Goal: Task Accomplishment & Management: Use online tool/utility

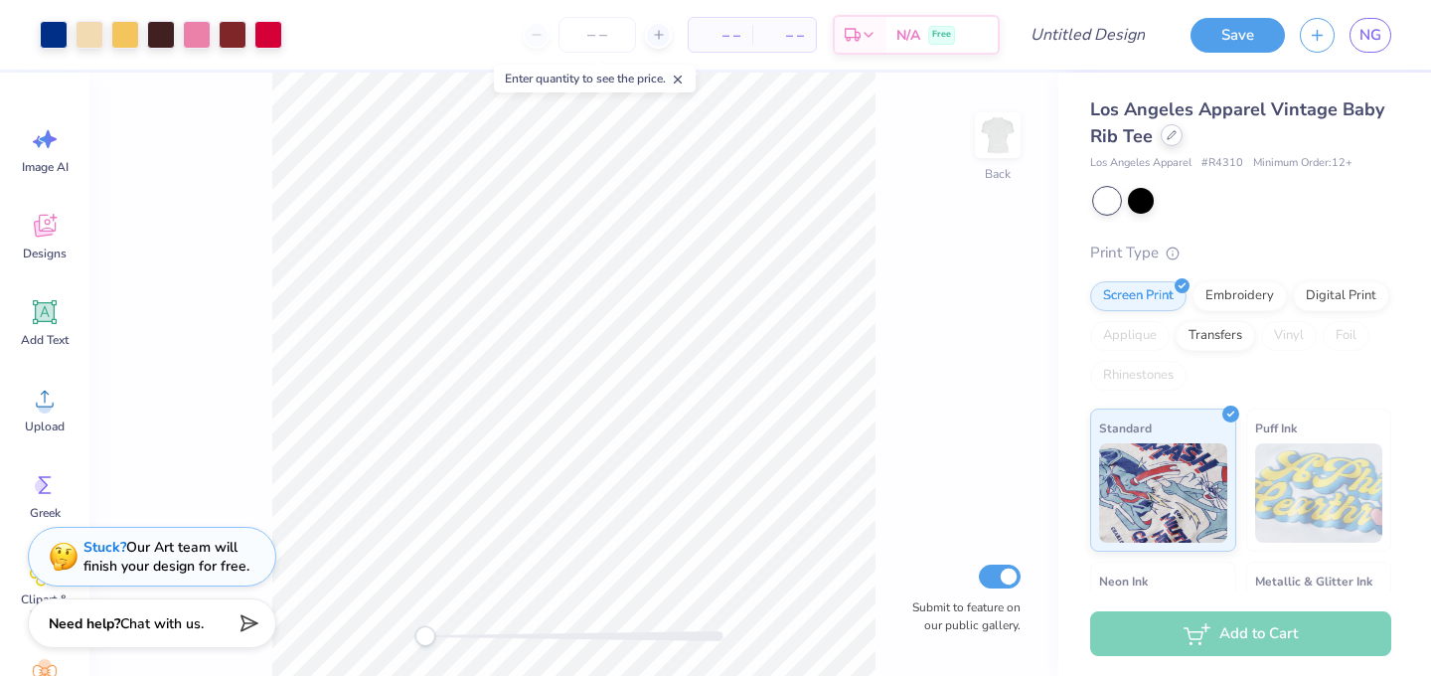
click at [1169, 141] on div at bounding box center [1172, 135] width 22 height 22
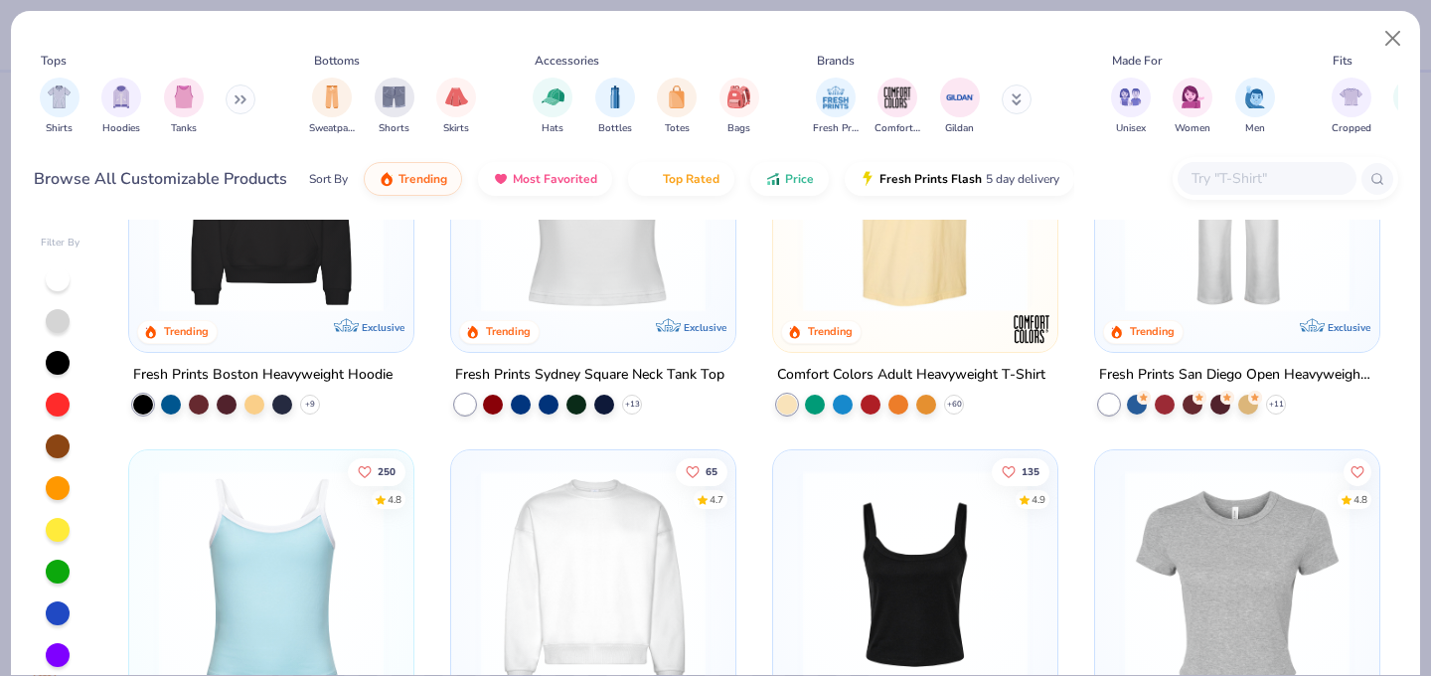
scroll to position [297, 0]
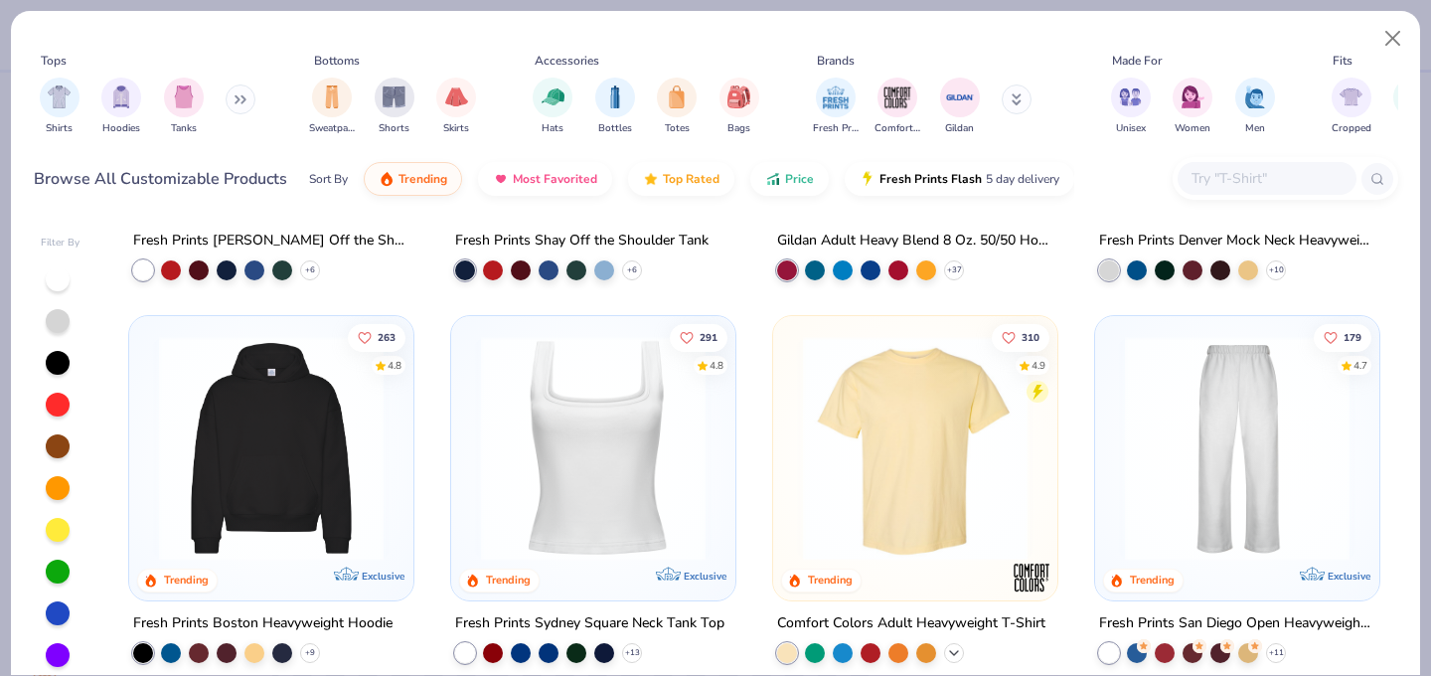
click at [957, 652] on icon at bounding box center [954, 652] width 16 height 16
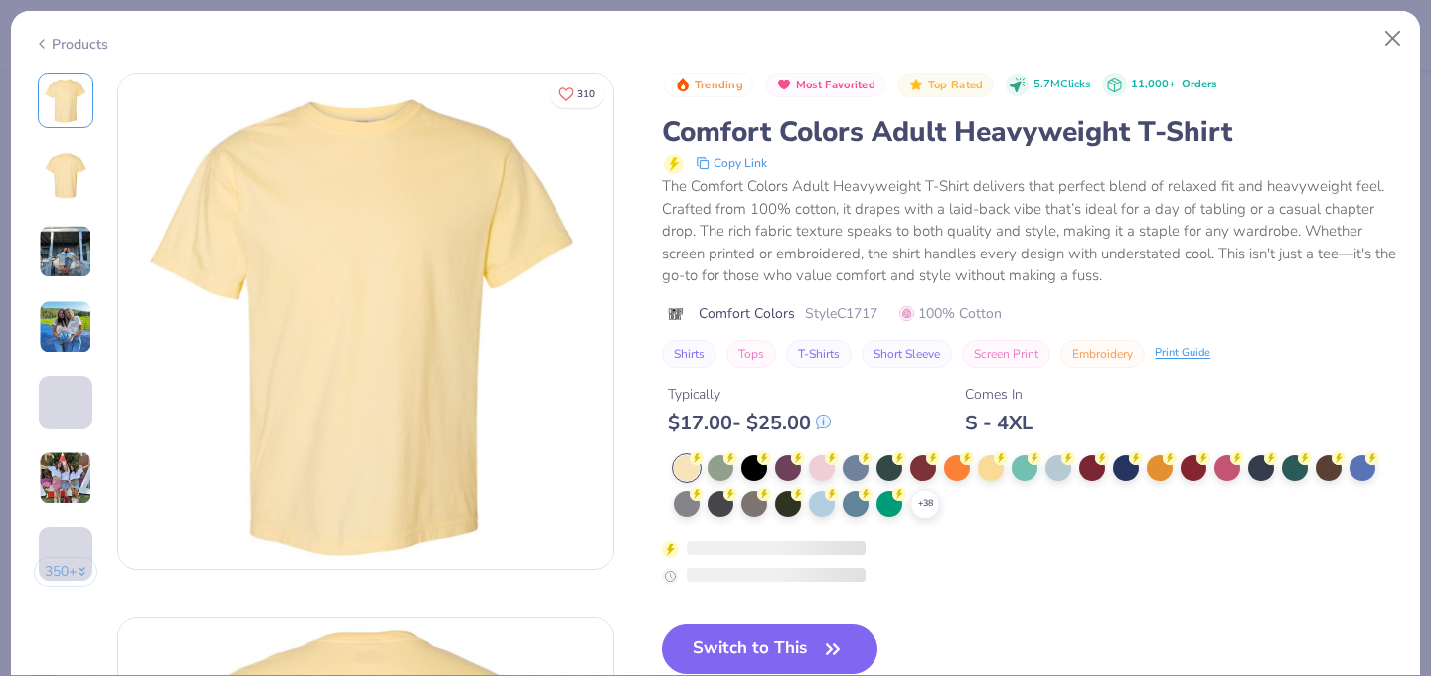
click at [0, 0] on icon at bounding box center [0, 0] width 0 height 0
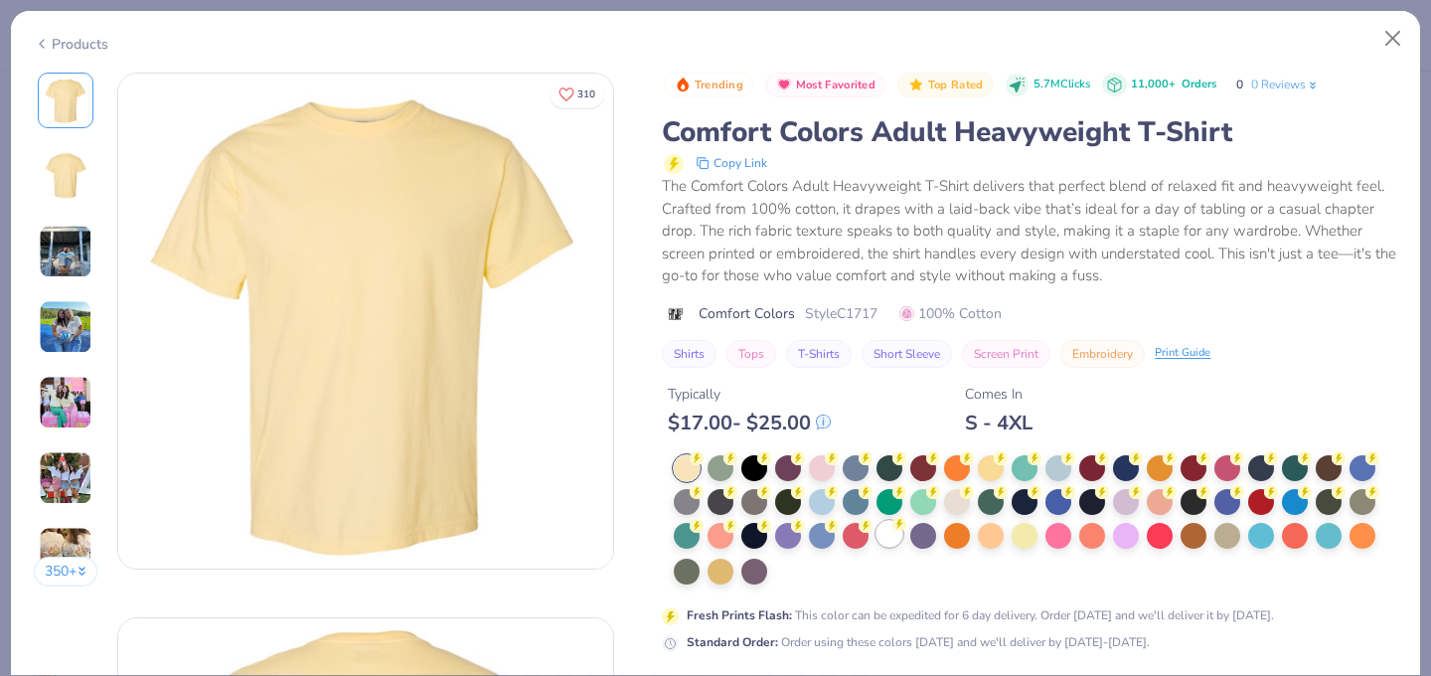
click at [886, 515] on div at bounding box center [890, 502] width 26 height 26
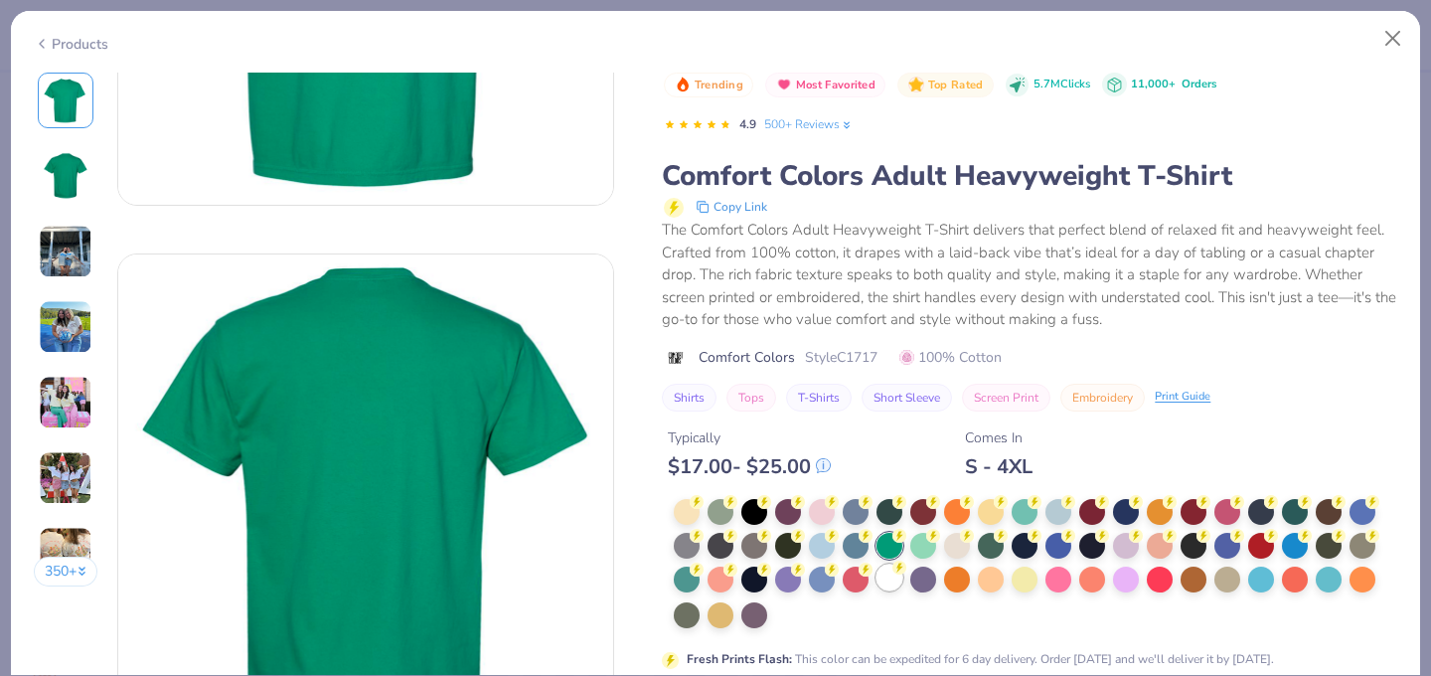
click at [899, 577] on div at bounding box center [890, 578] width 26 height 26
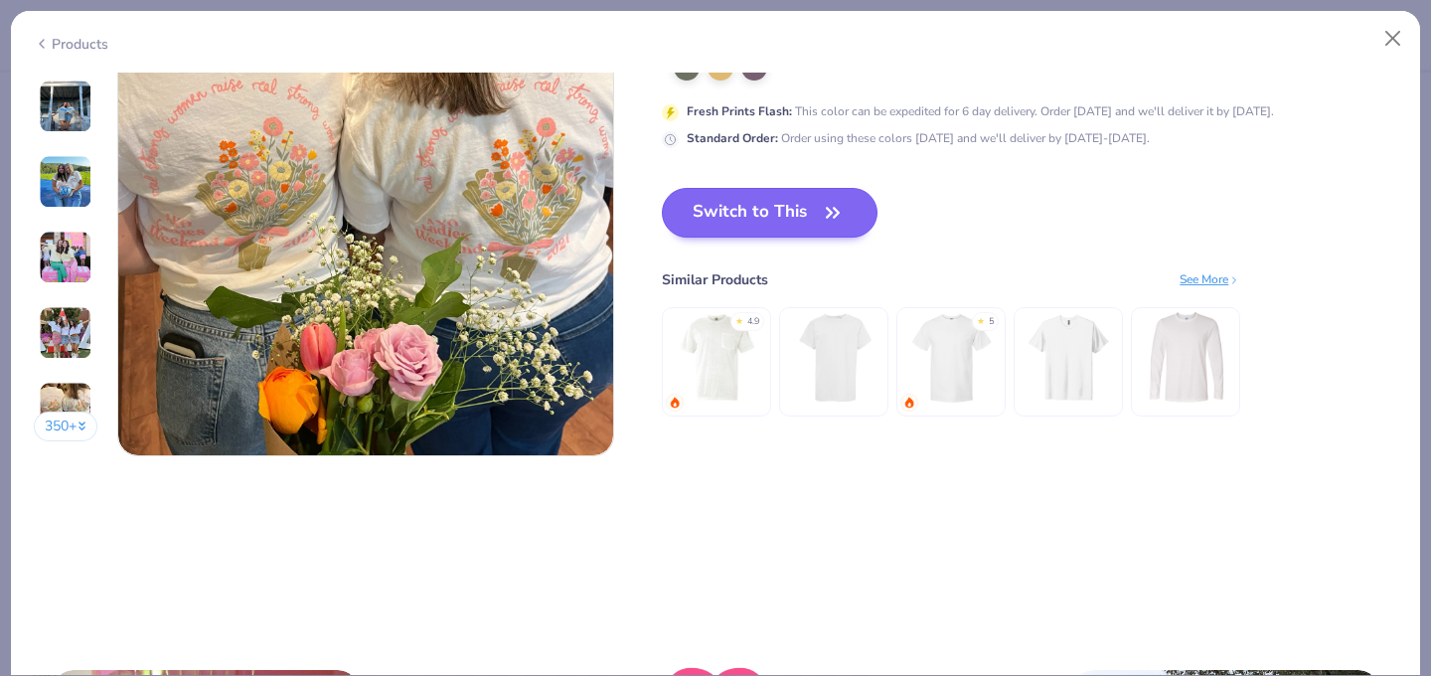
scroll to position [3376, 0]
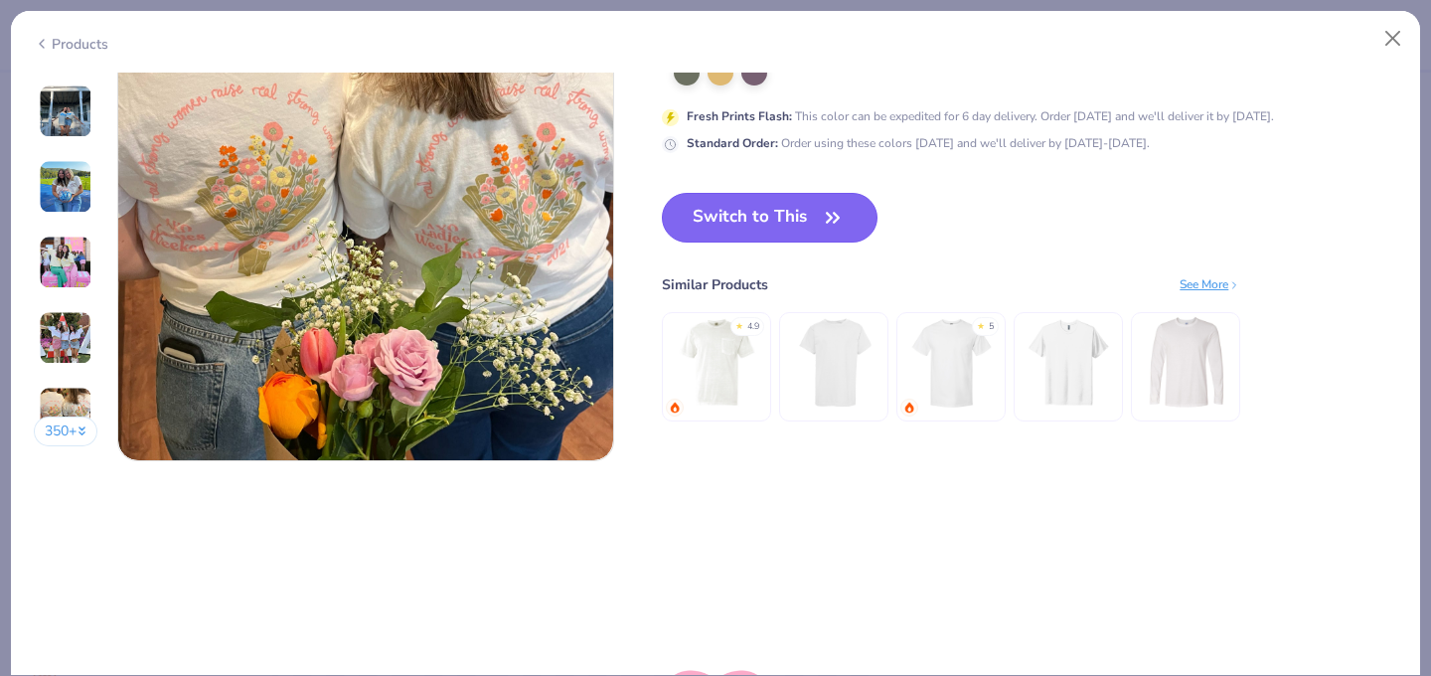
click at [834, 218] on icon "button" at bounding box center [833, 217] width 12 height 9
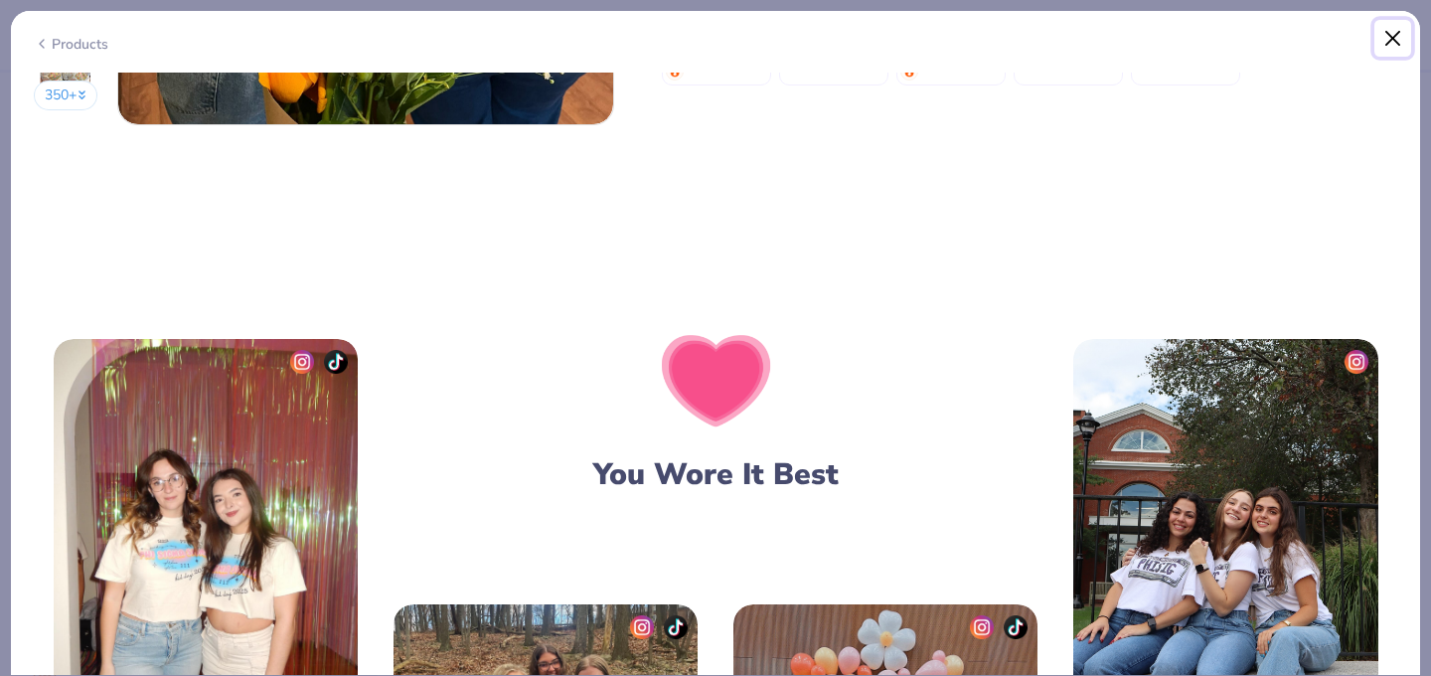
click at [1400, 26] on button "Close" at bounding box center [1394, 39] width 38 height 38
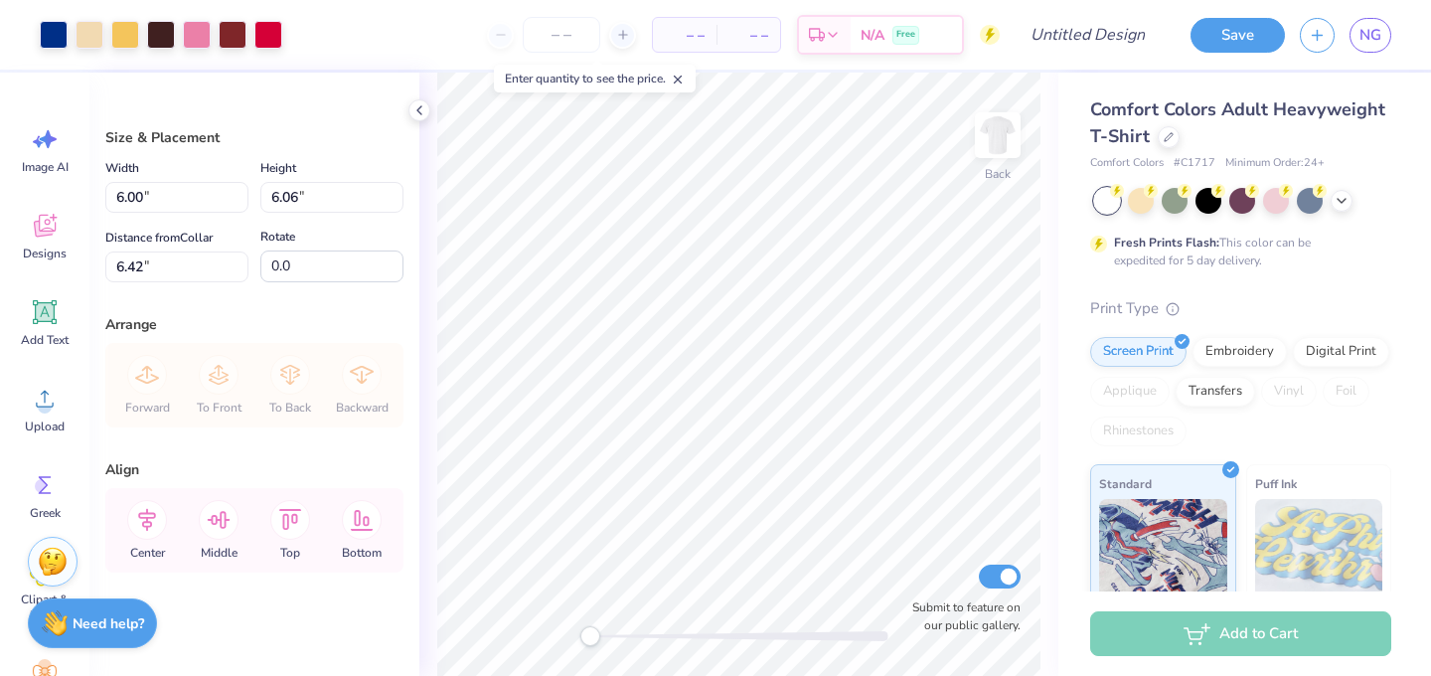
type input "8.33"
type input "8.42"
type input "4.06"
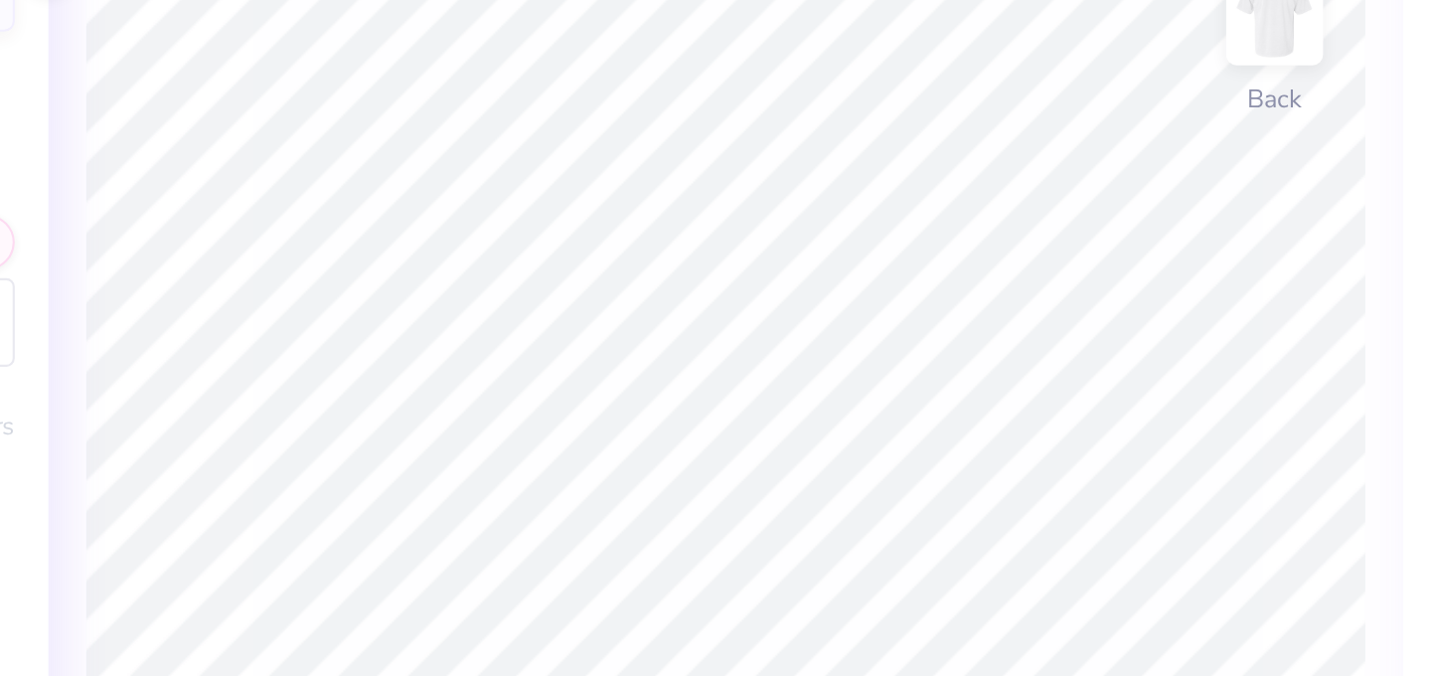
scroll to position [0, 0]
type textarea "UPC Nebraska"
type input "7.11"
type input "2.88"
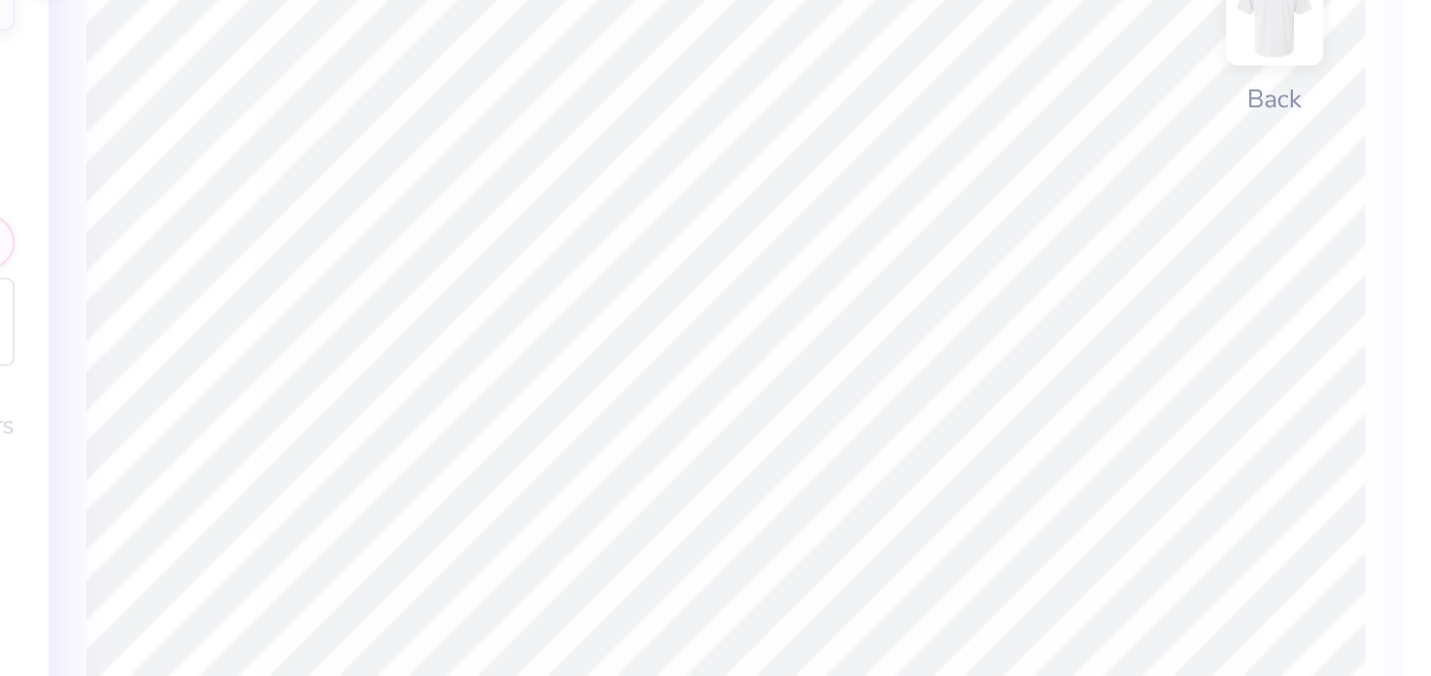
type input "3.92"
type textarea "upc nebraska"
type input "0.0"
type input "1.88"
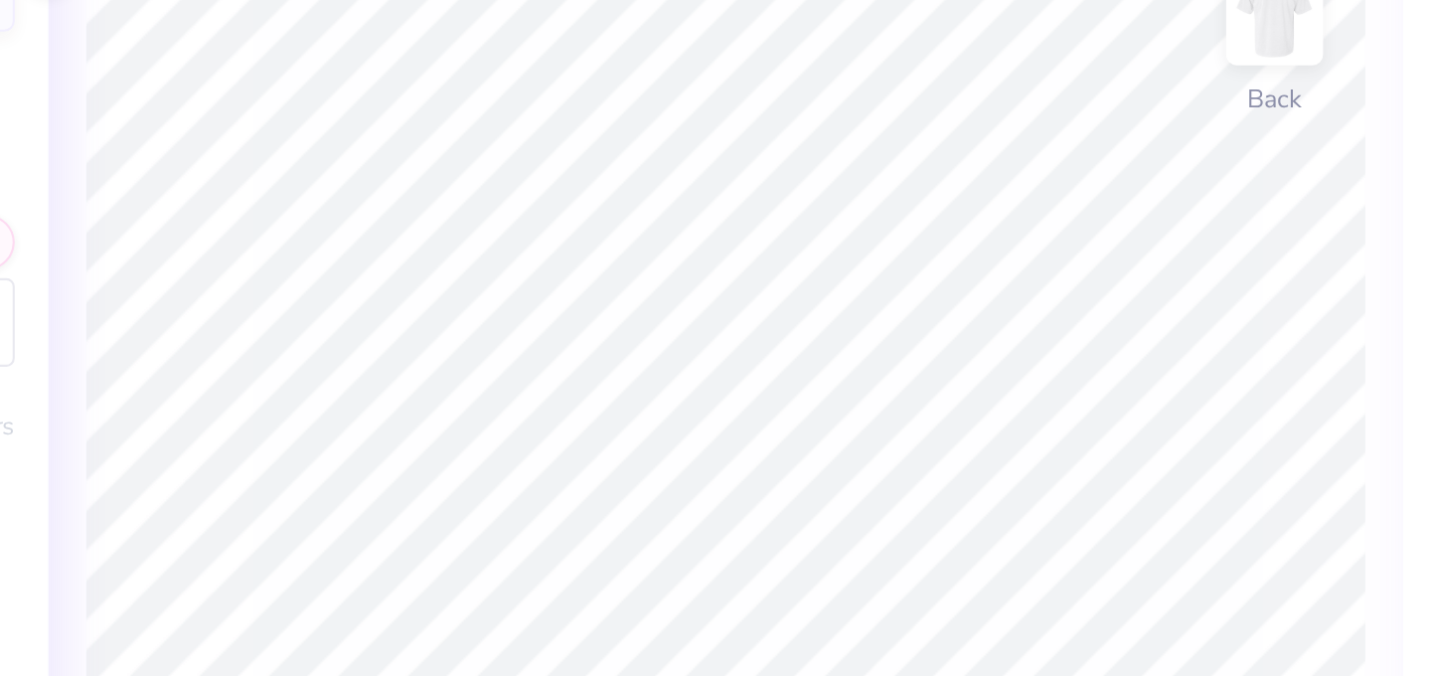
type input "0.93"
type input "11.57"
type textarea "est. 1978"
type input "2.90"
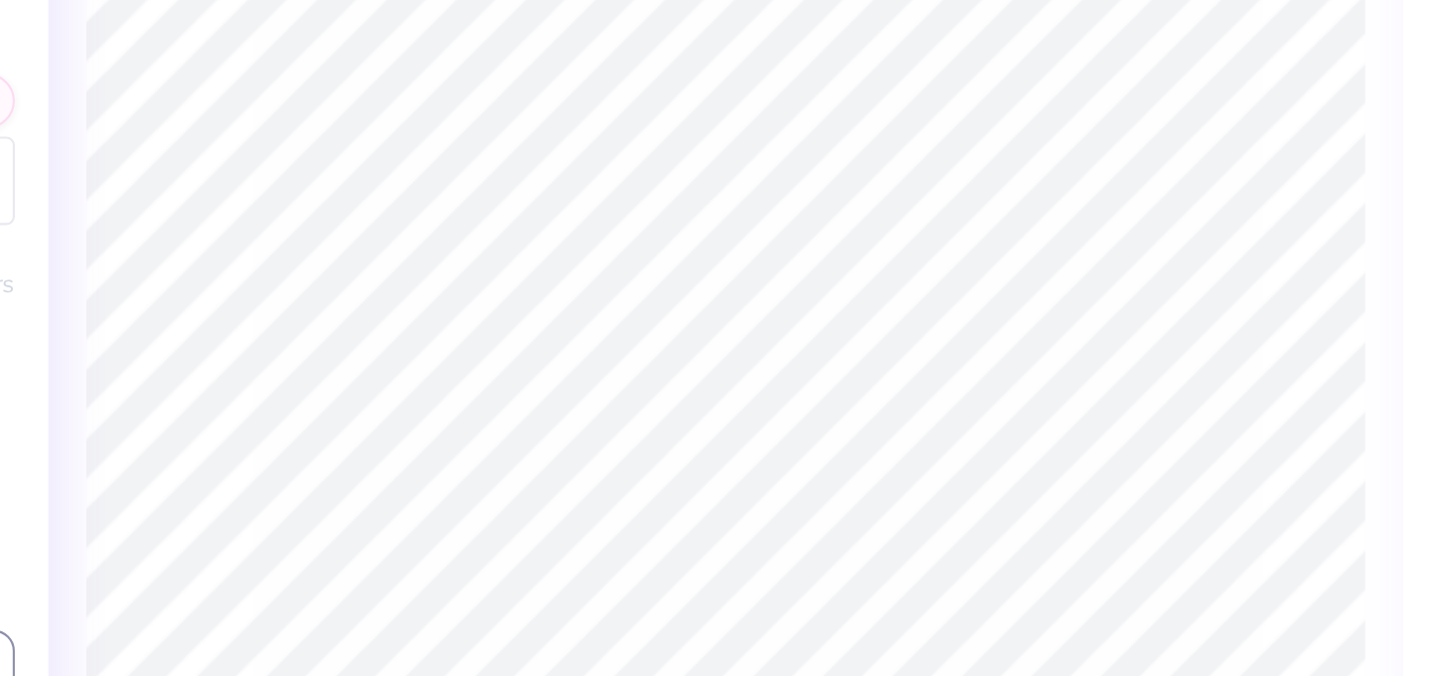
type input "2.47"
type input "10.80"
type input "1.68"
type input "1.43"
type input "11.84"
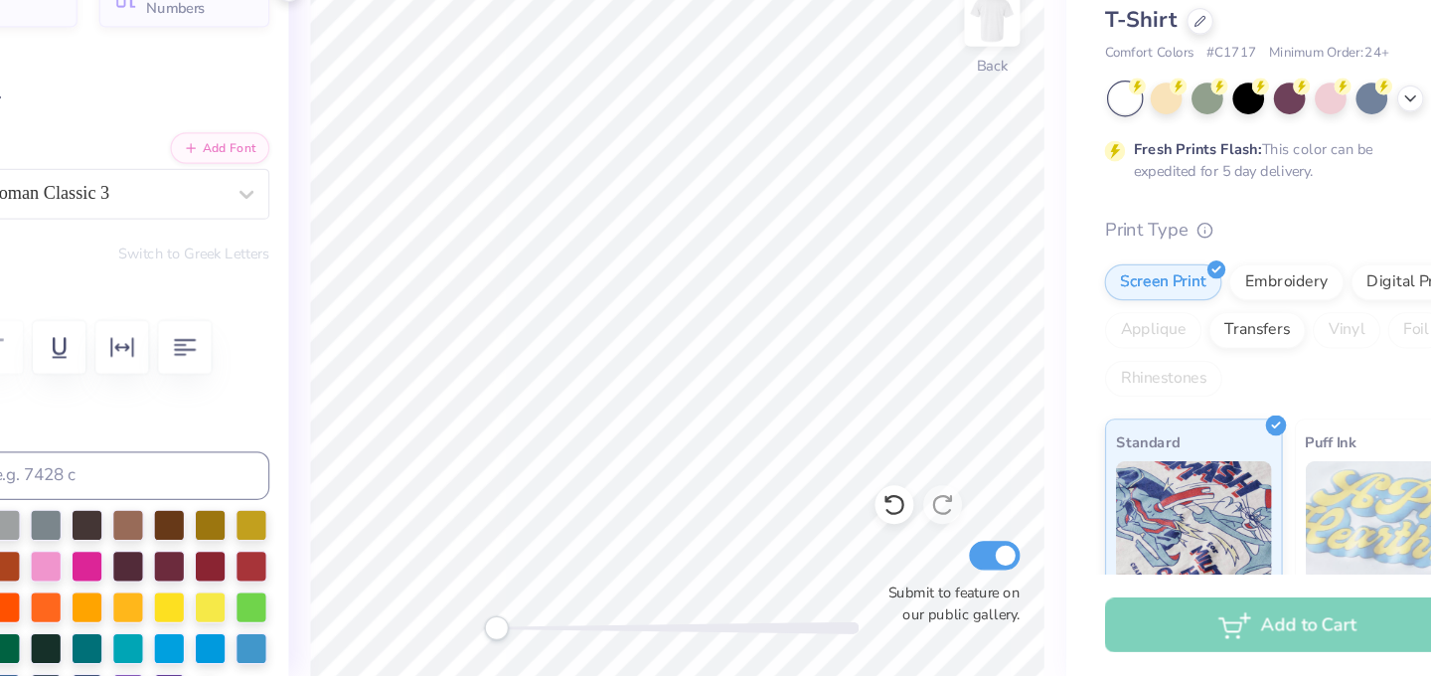
scroll to position [0, 0]
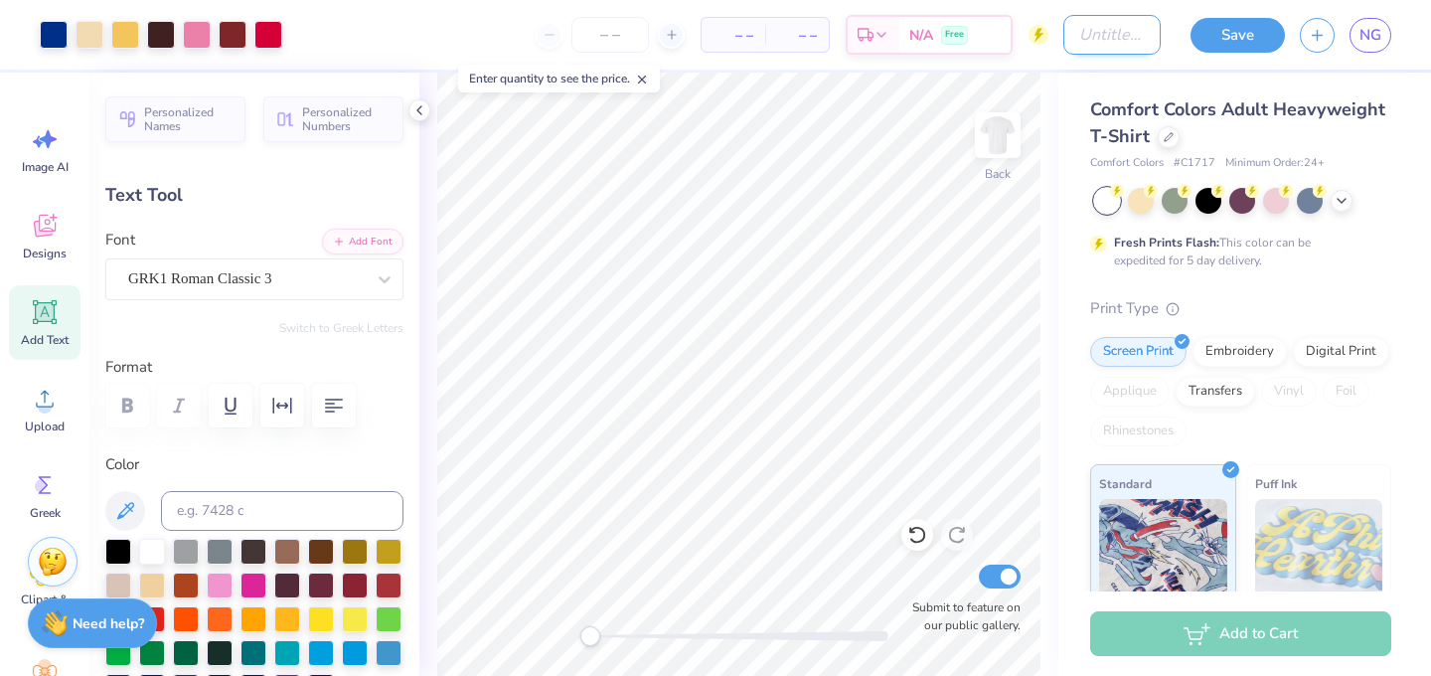
click at [1107, 39] on input "Design Title" at bounding box center [1111, 35] width 97 height 40
type input "UPC Snoopy"
click at [1224, 34] on button "Save" at bounding box center [1238, 32] width 94 height 35
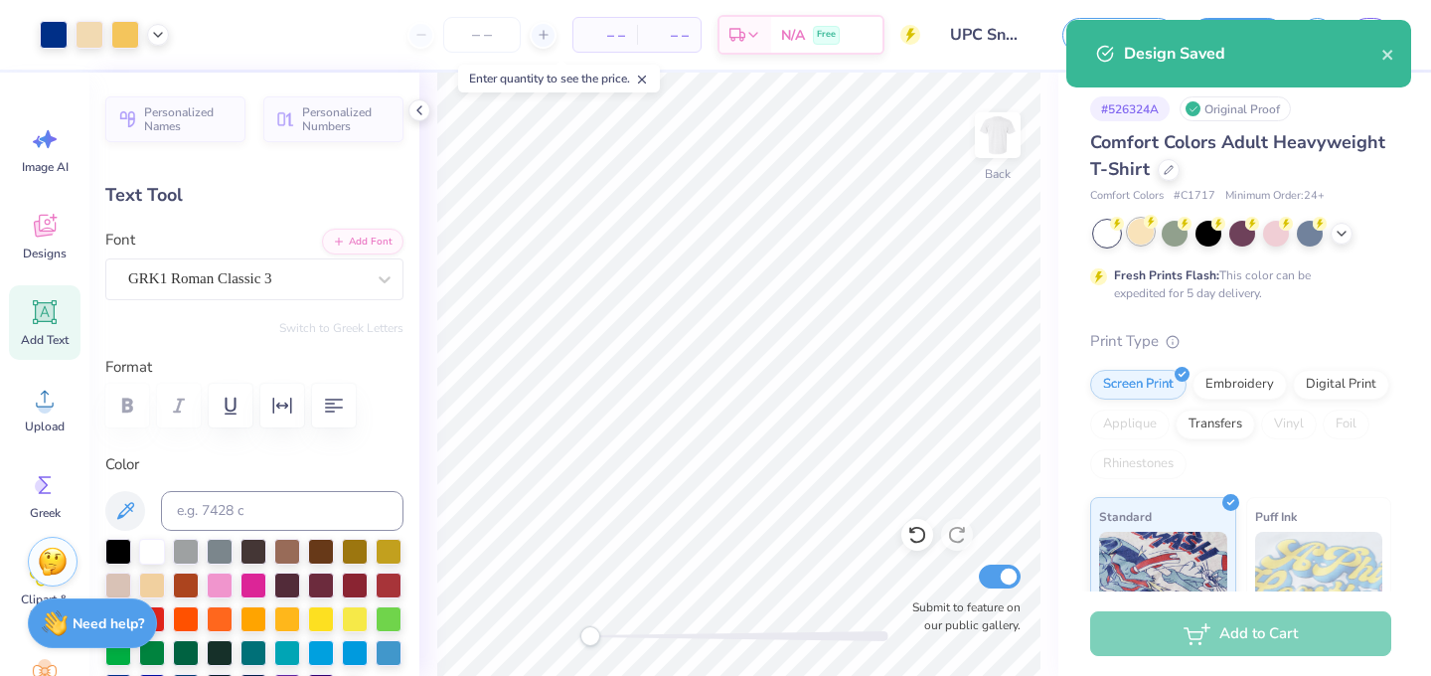
click at [1142, 236] on div at bounding box center [1141, 232] width 26 height 26
click at [1249, 234] on div at bounding box center [1242, 232] width 26 height 26
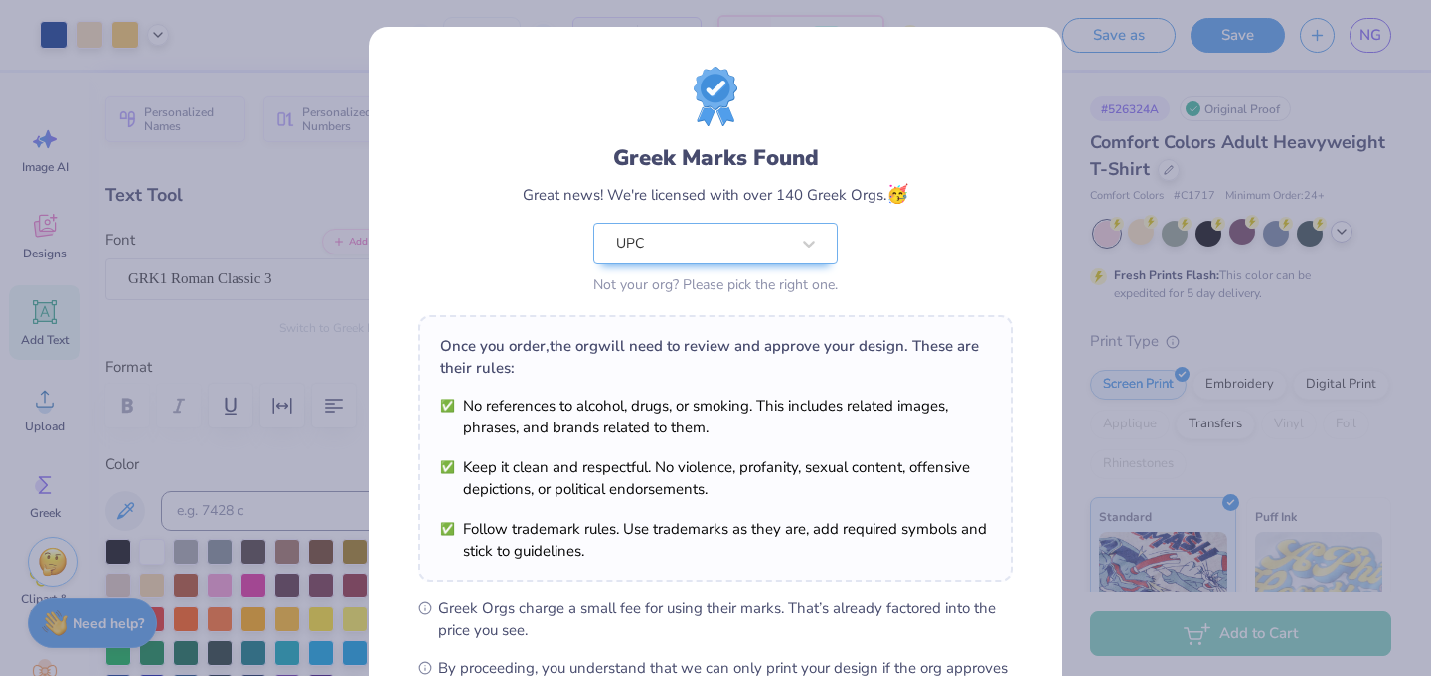
click at [1342, 233] on div "Greek Marks Found Great news! We're licensed with over 140 Greek Orgs. 🥳 UPC No…" at bounding box center [715, 338] width 1431 height 676
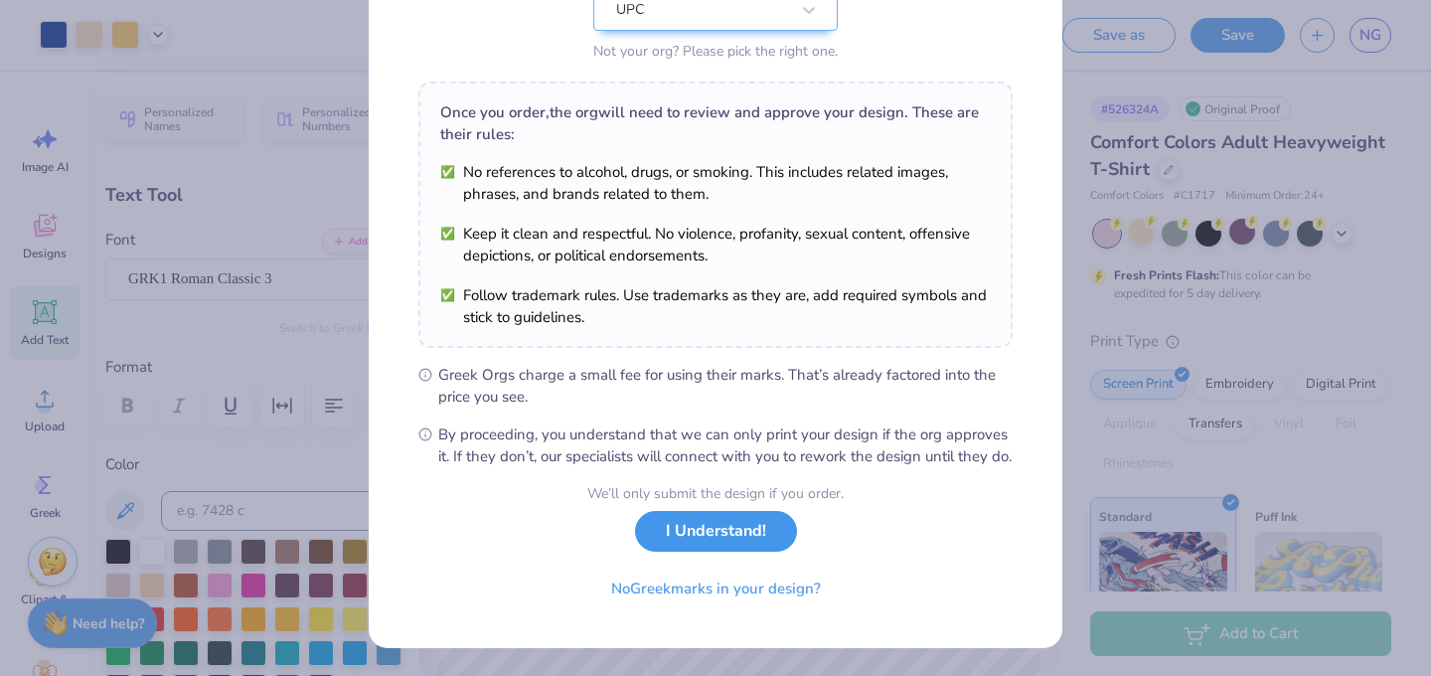
click at [715, 550] on button "I Understand!" at bounding box center [716, 531] width 162 height 41
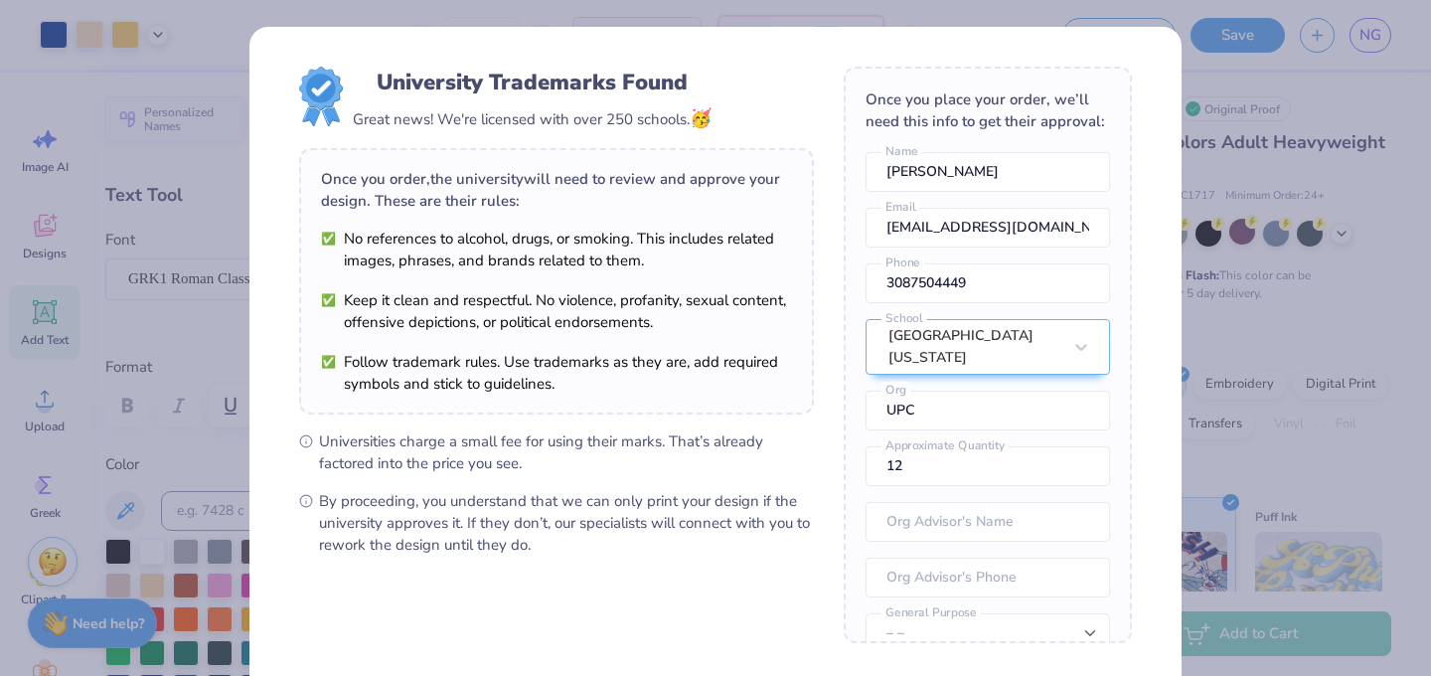
scroll to position [189, 0]
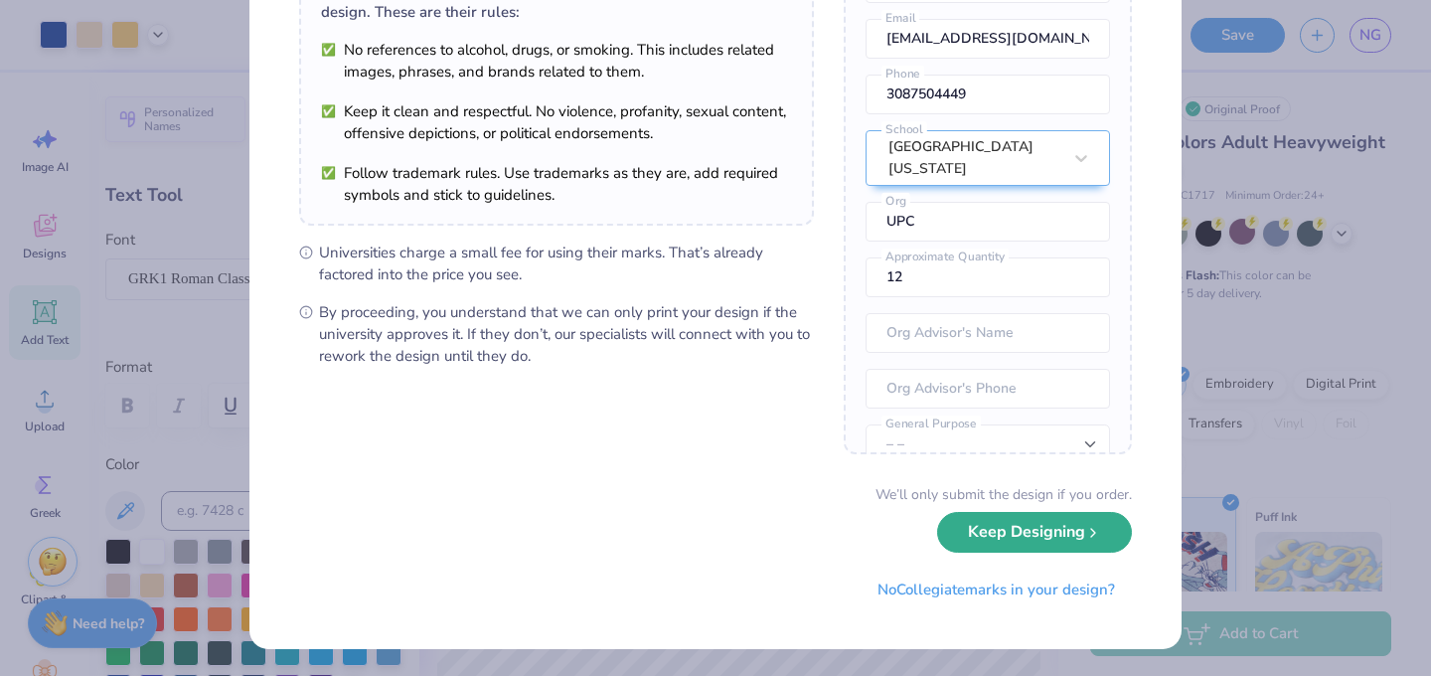
click at [1097, 535] on icon "submit" at bounding box center [1093, 533] width 16 height 16
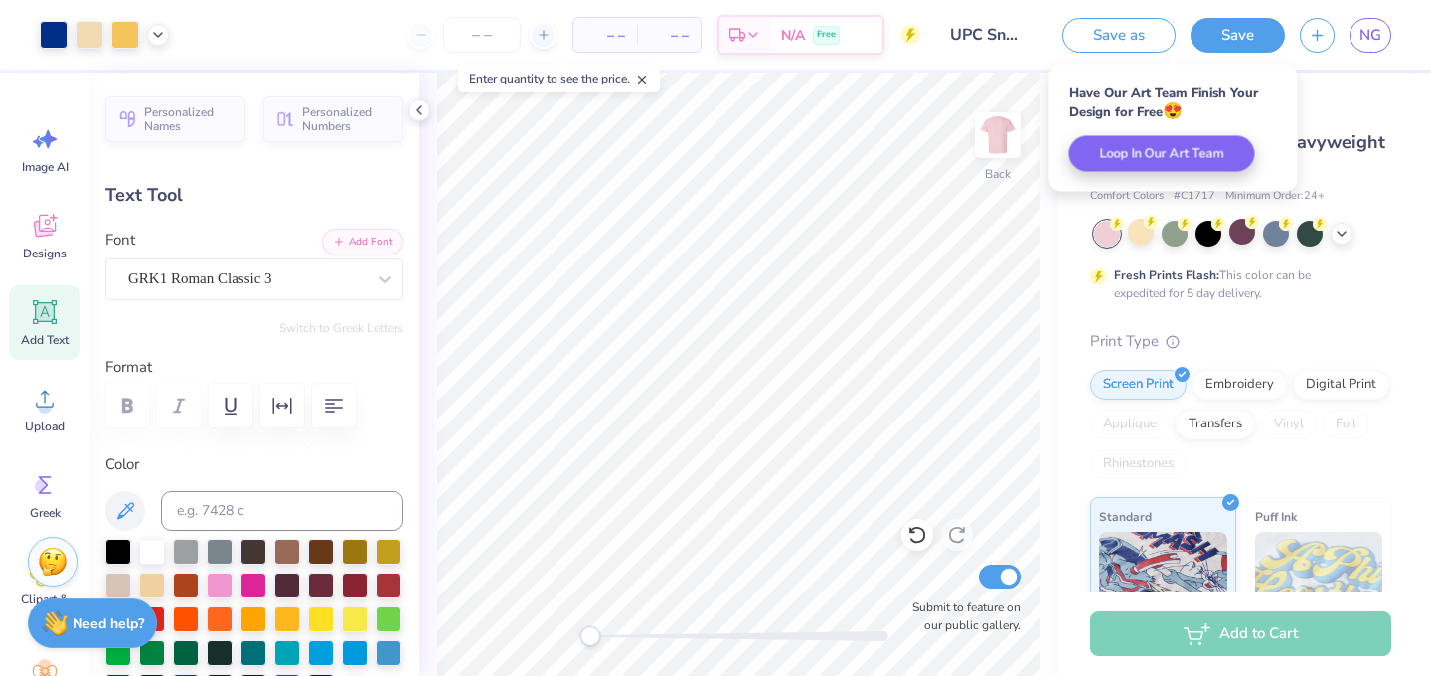
scroll to position [0, 0]
click at [1345, 231] on icon at bounding box center [1342, 232] width 16 height 16
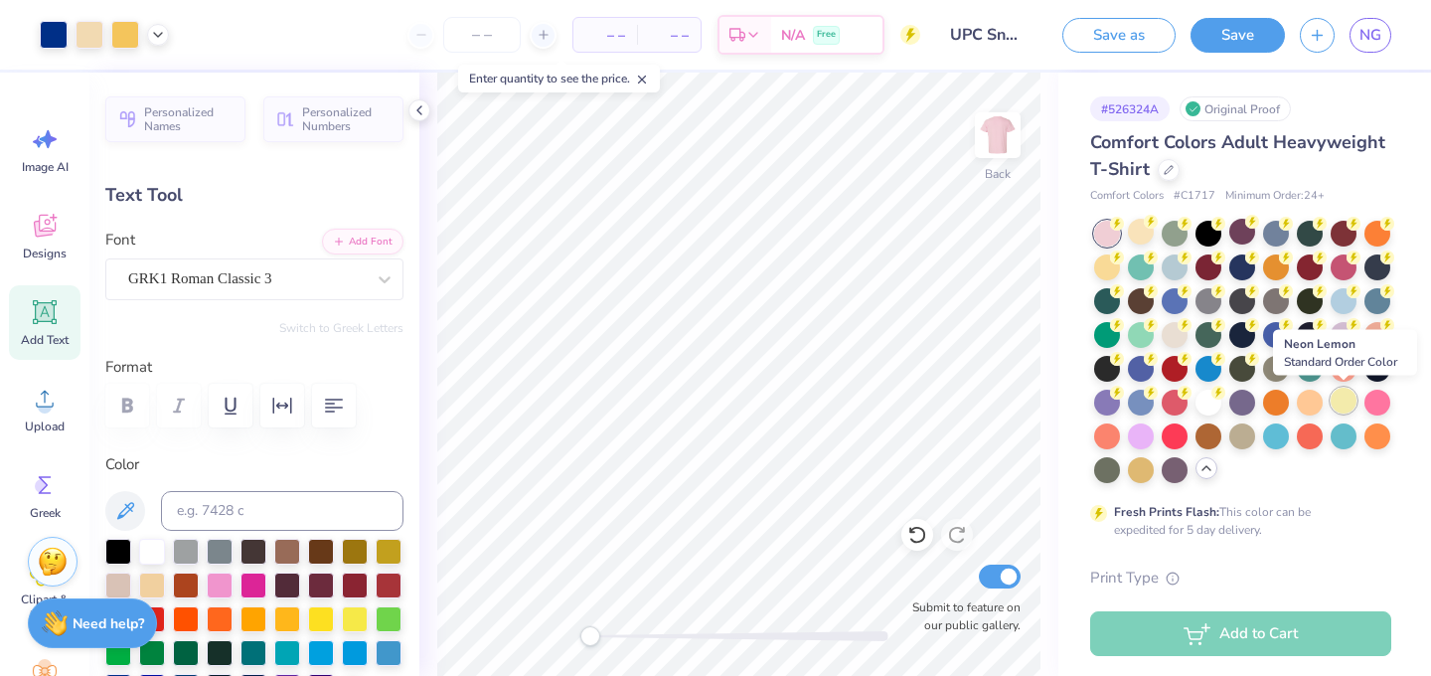
click at [1349, 400] on div at bounding box center [1344, 401] width 26 height 26
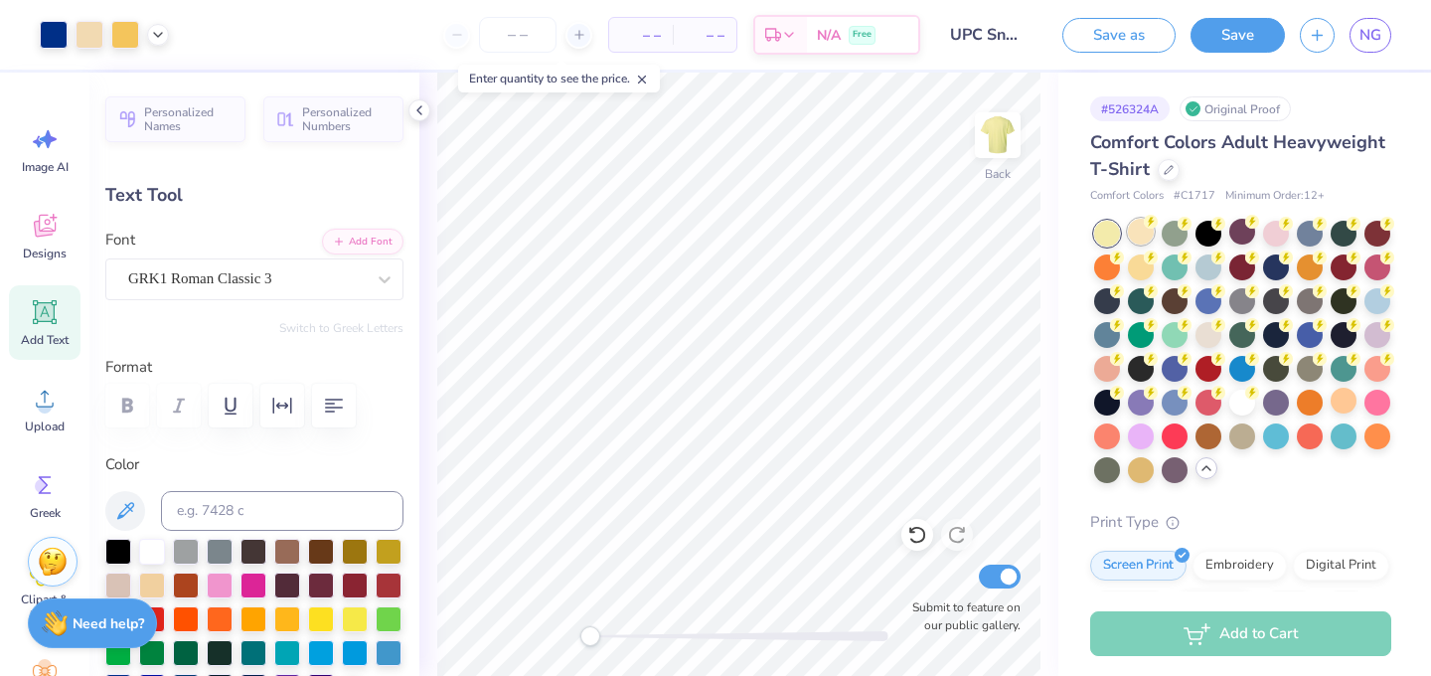
click at [1146, 234] on div at bounding box center [1141, 232] width 26 height 26
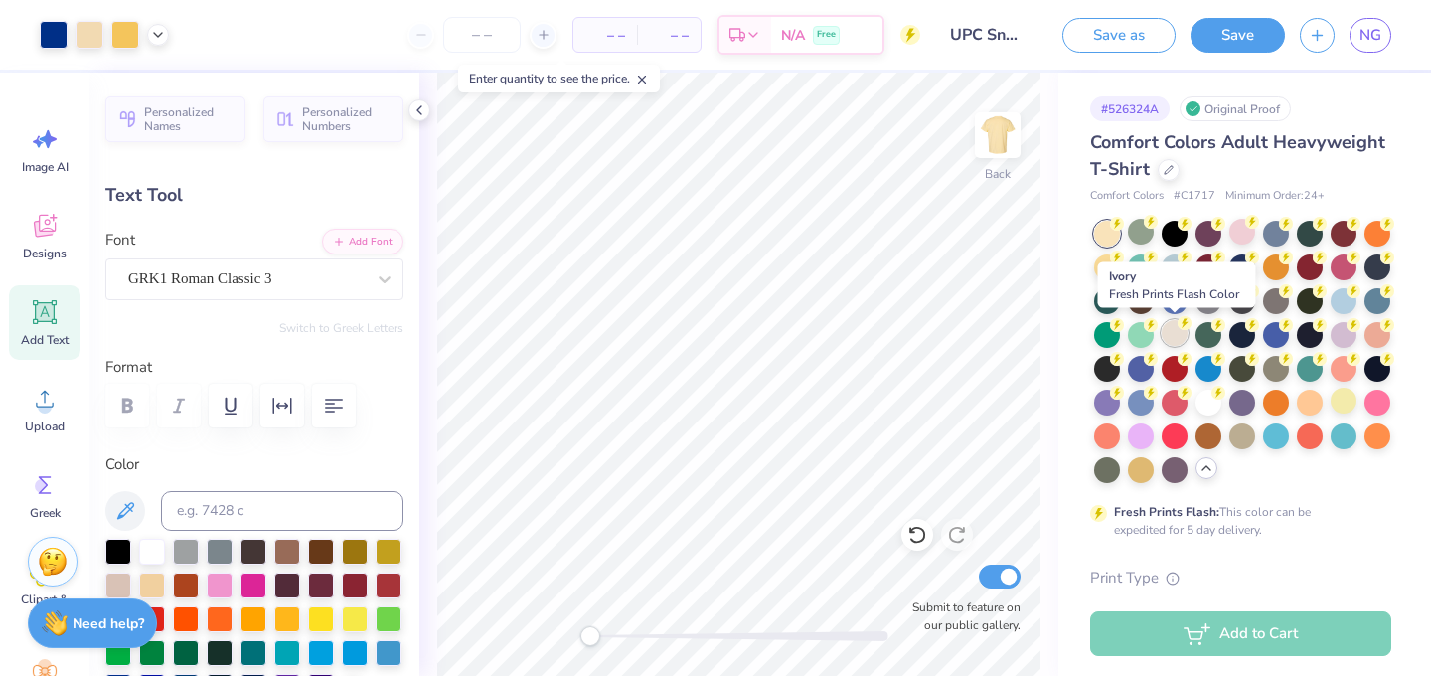
click at [1179, 333] on div at bounding box center [1175, 333] width 26 height 26
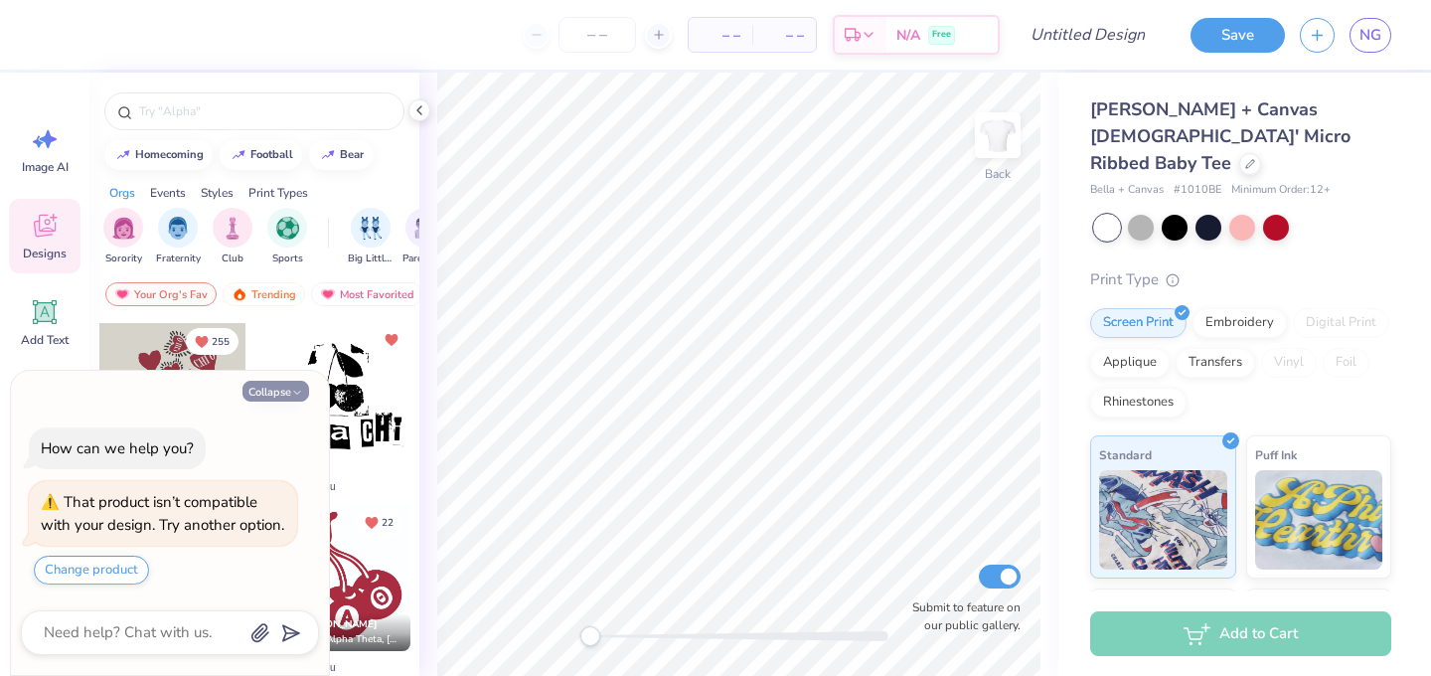
click at [297, 387] on icon "button" at bounding box center [297, 393] width 12 height 12
type textarea "x"
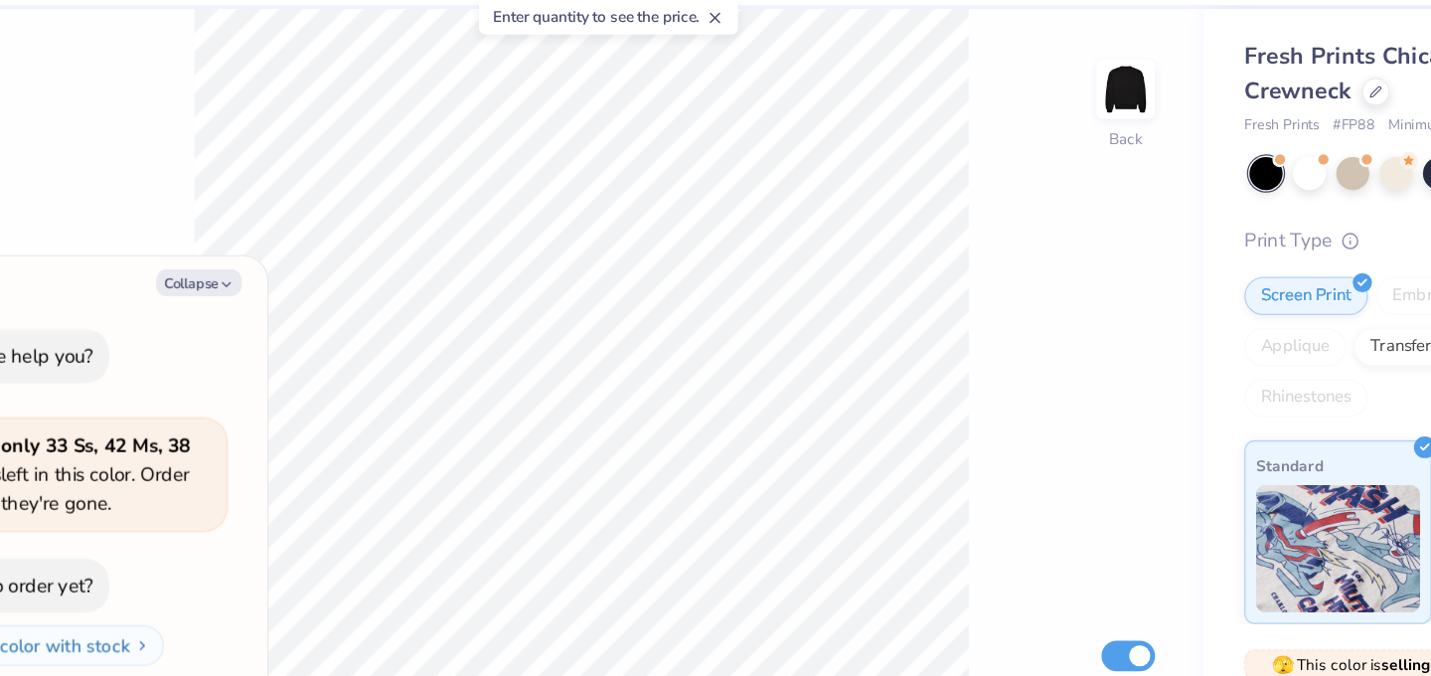
type textarea "x"
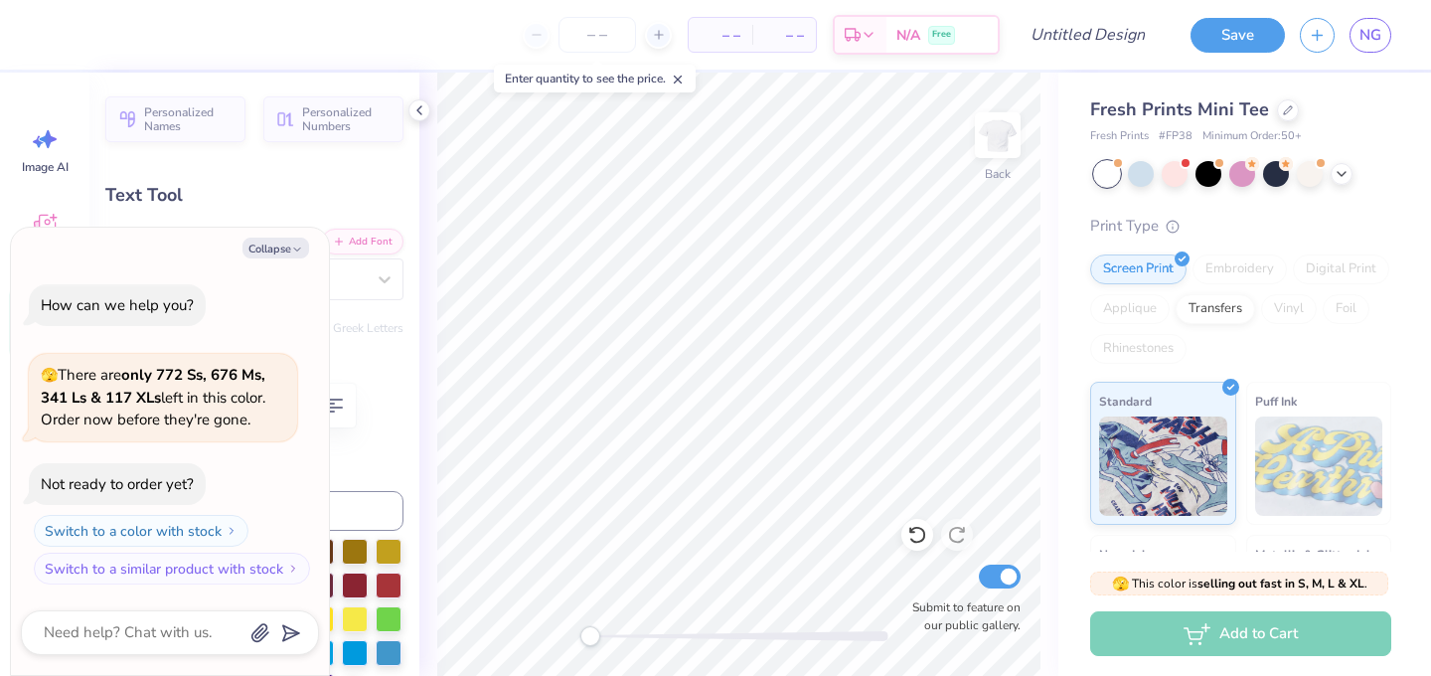
scroll to position [0, 2]
type textarea "x"
type textarea "UP"
type textarea "x"
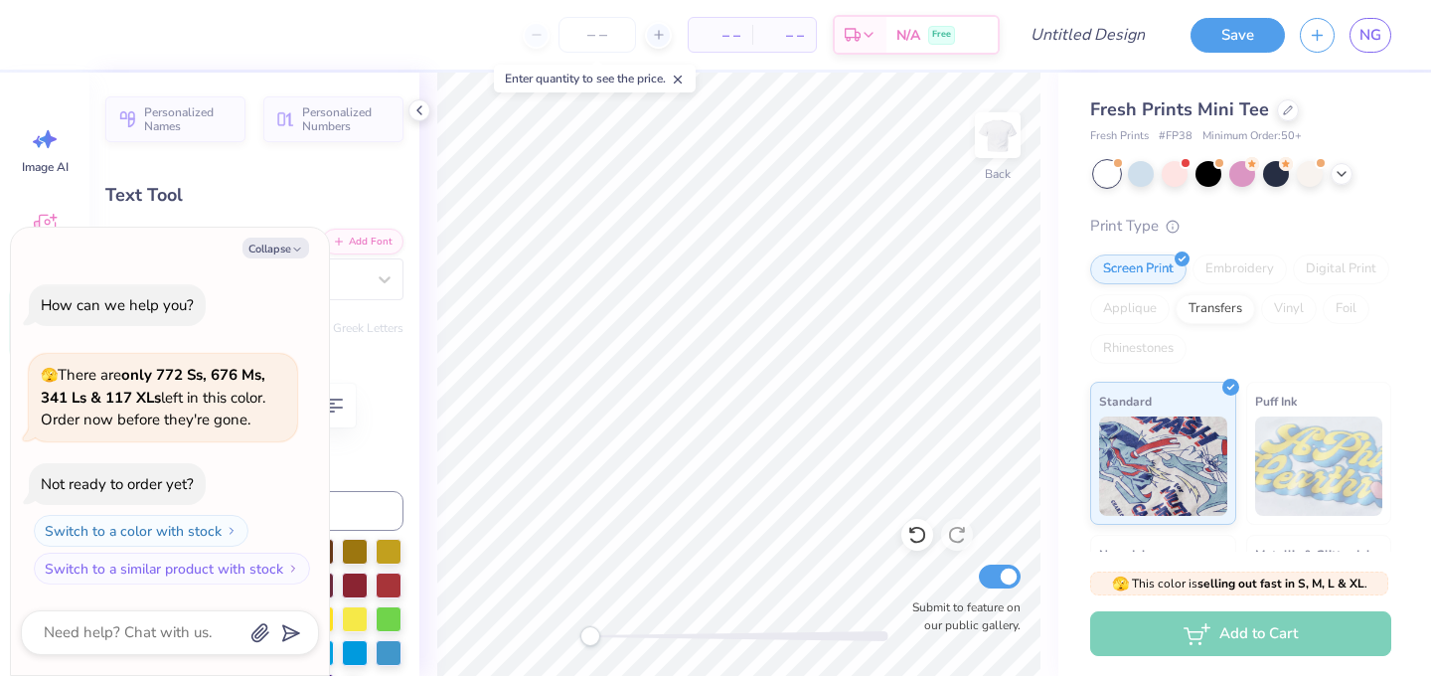
type textarea "UPC"
type textarea "x"
type input "2.37"
type input "1.70"
type input "4.94"
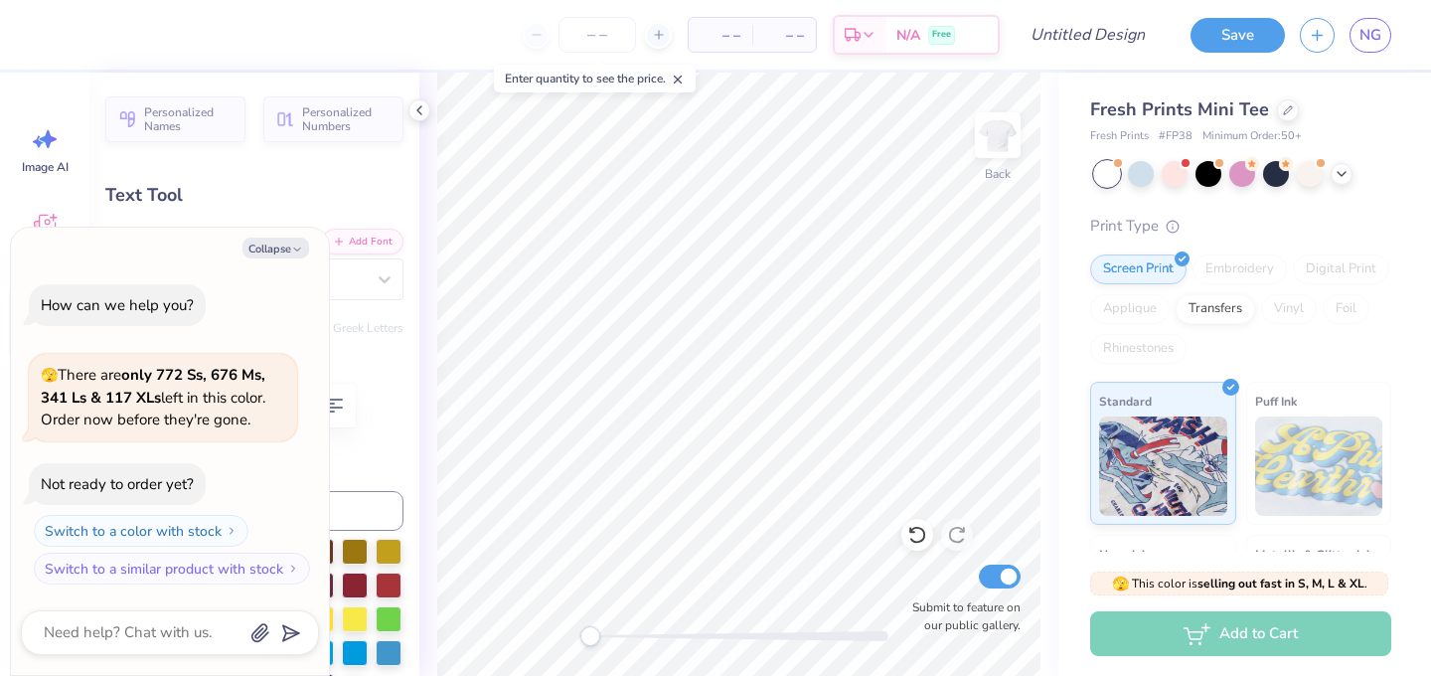
type textarea "x"
type input "4.95"
type textarea "x"
type textarea "N"
type textarea "x"
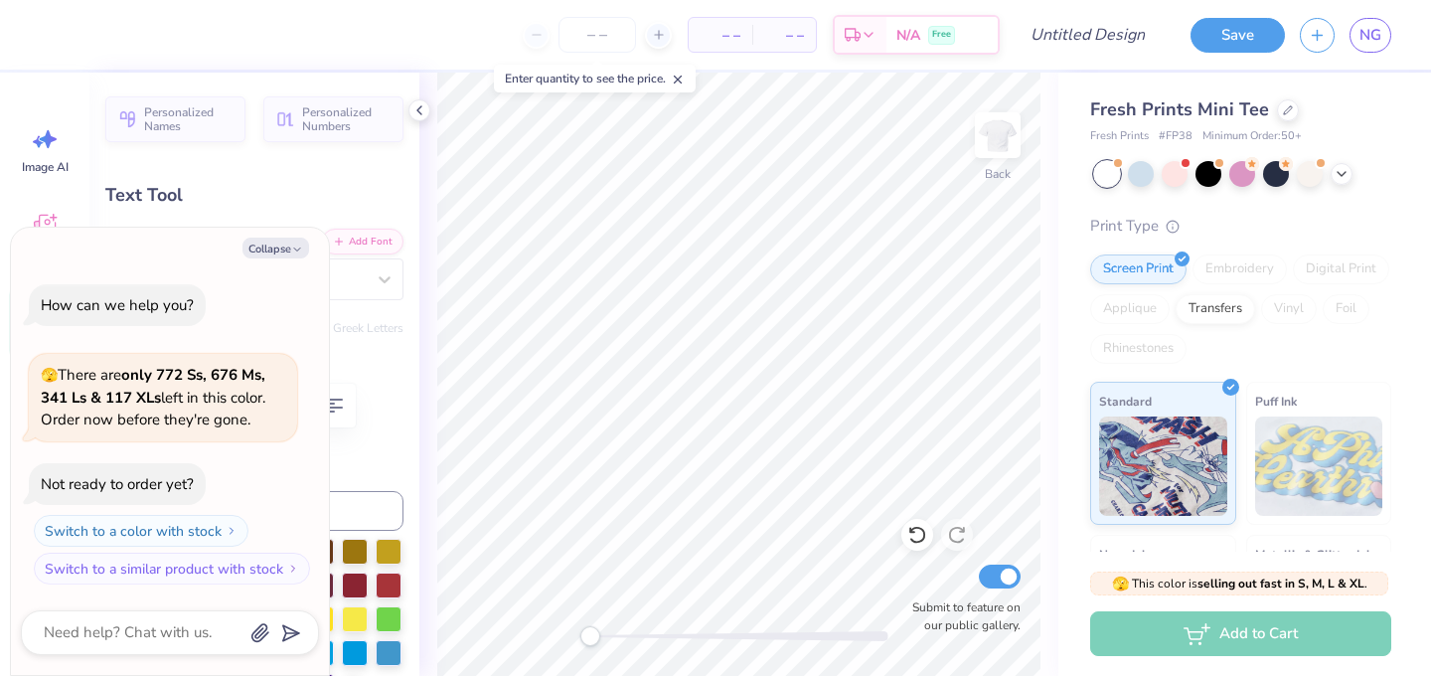
type textarea "Ne"
type textarea "x"
type textarea "Nebr"
type textarea "x"
type textarea "Nebras"
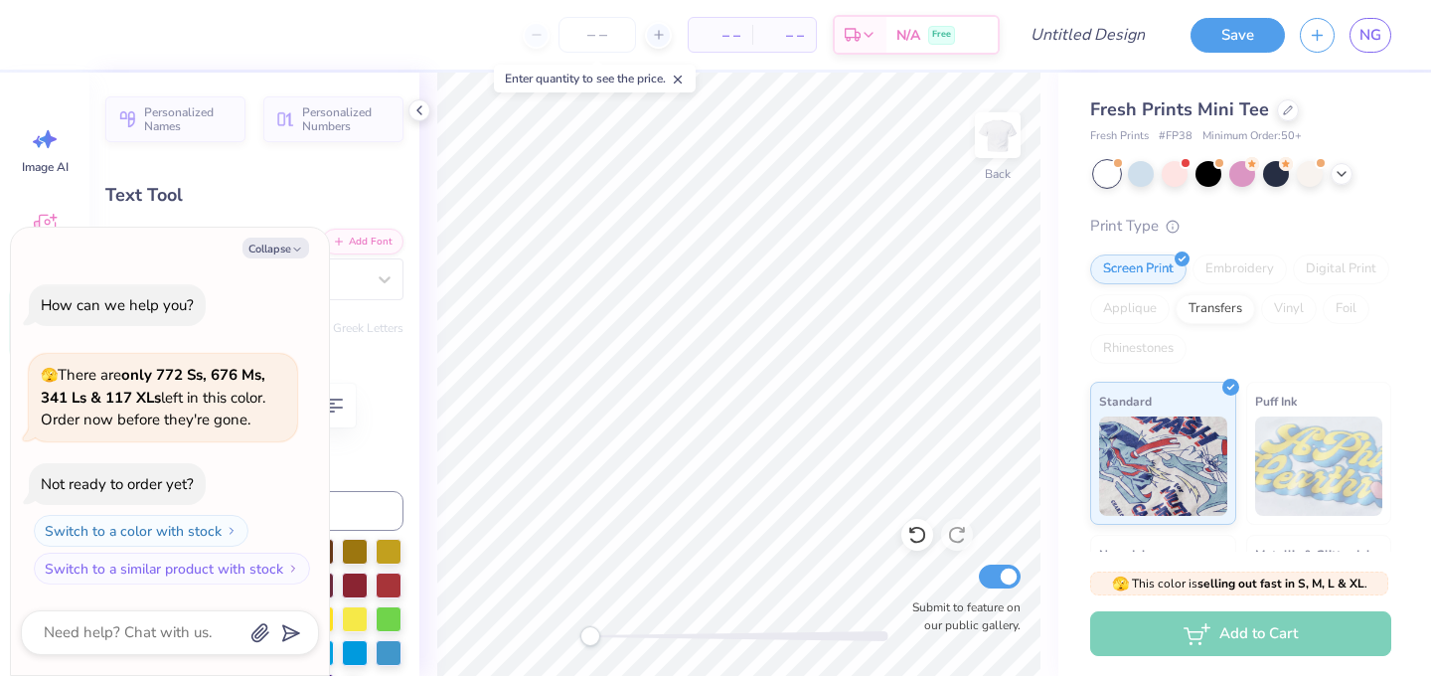
type textarea "x"
type textarea "Nebraska"
type textarea "x"
type textarea "PC"
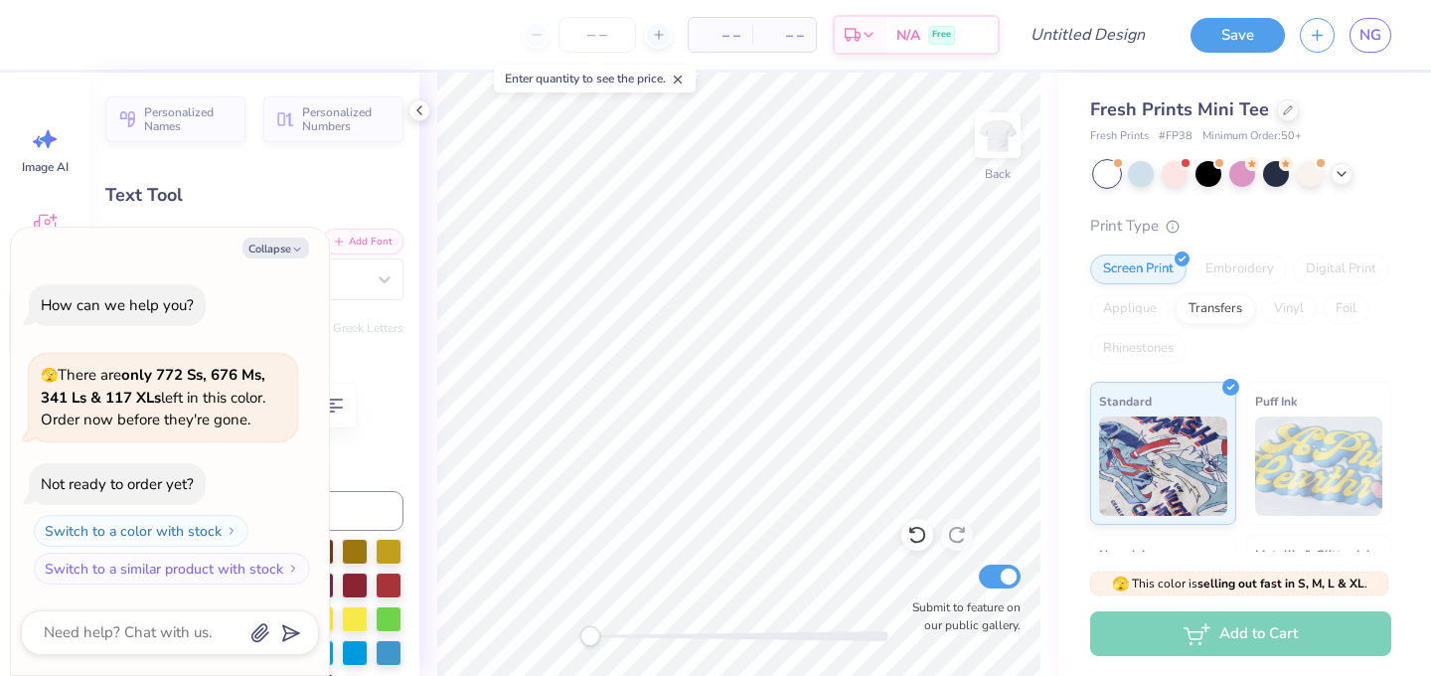
type textarea "x"
type textarea "uPC"
type textarea "x"
type textarea "uPC"
type textarea "x"
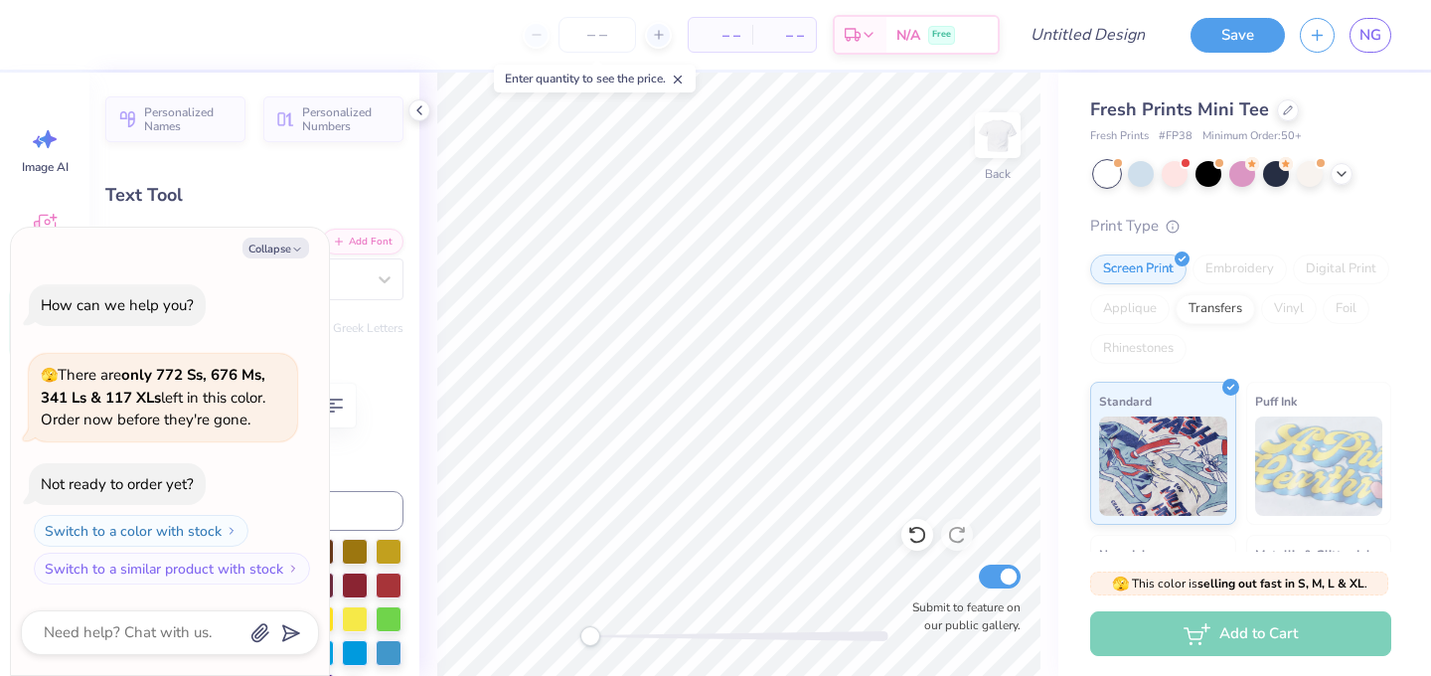
type textarea "up"
type textarea "x"
type textarea "upc"
type textarea "x"
type input "1.26"
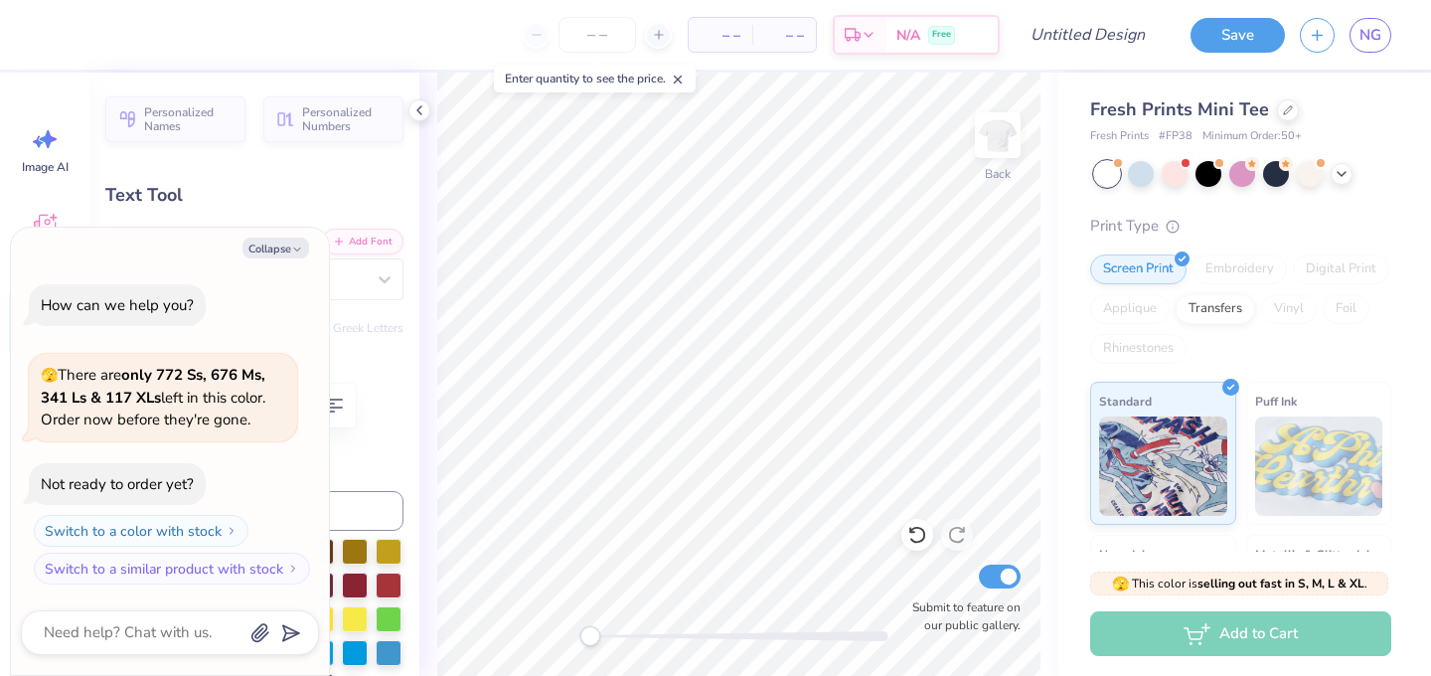
type input "1.20"
type input "5.20"
type textarea "x"
type input "2.09"
type input "1.99"
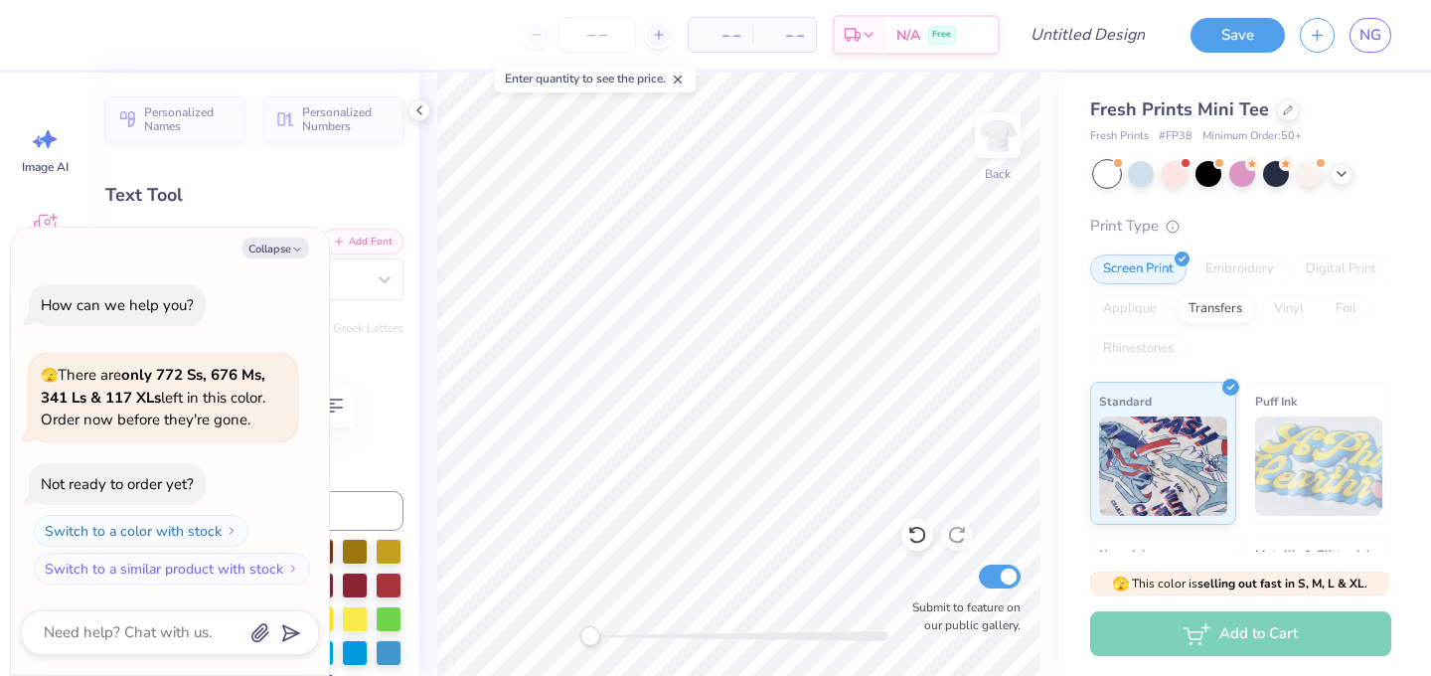
type input "4.70"
type textarea "x"
type input "4.84"
type input "1.53"
type input "7.44"
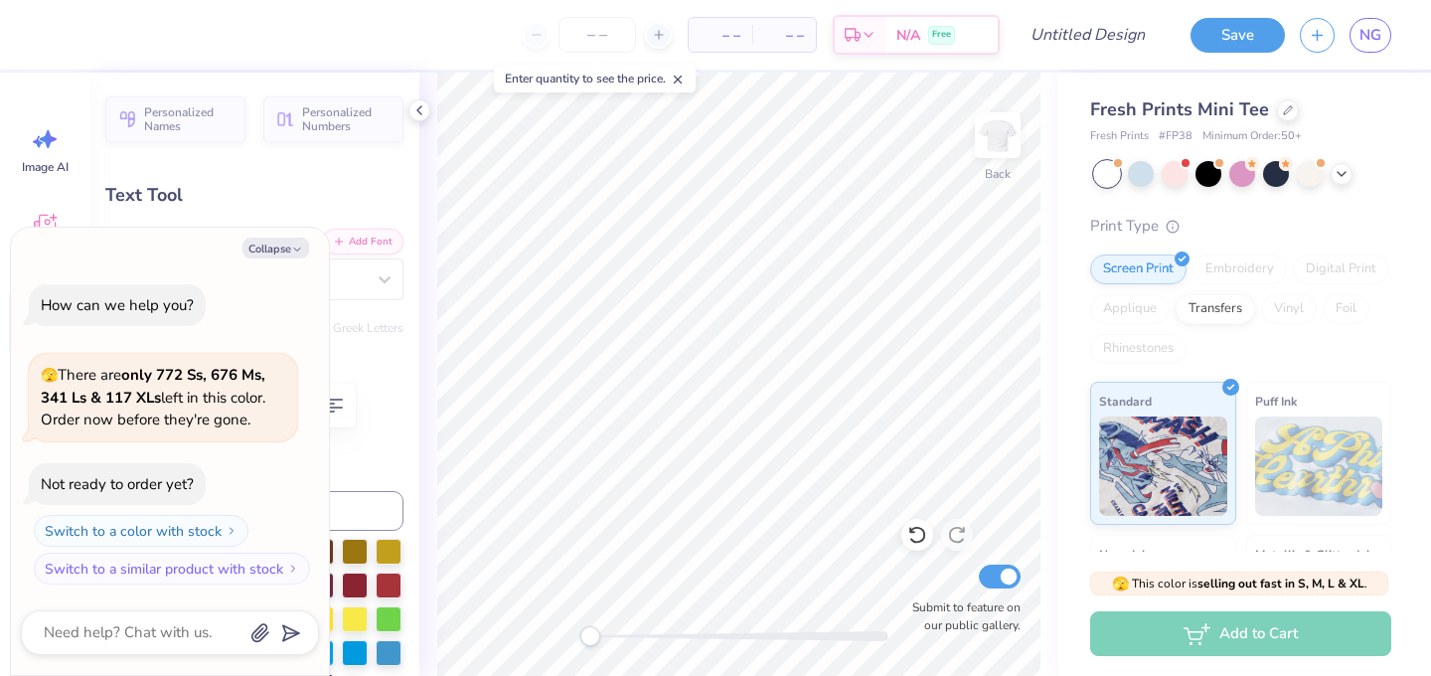
type textarea "x"
type input "3.87"
type input "1.22"
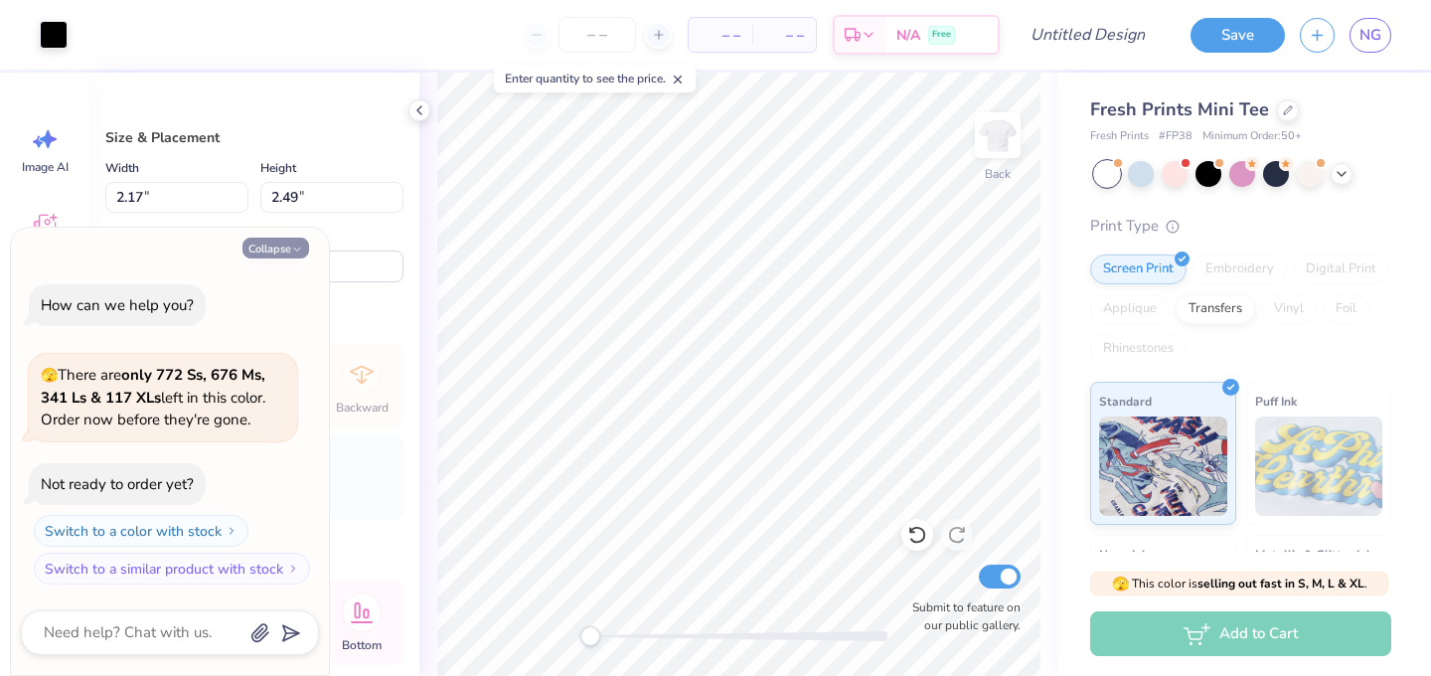
click at [286, 244] on button "Collapse" at bounding box center [276, 248] width 67 height 21
type textarea "x"
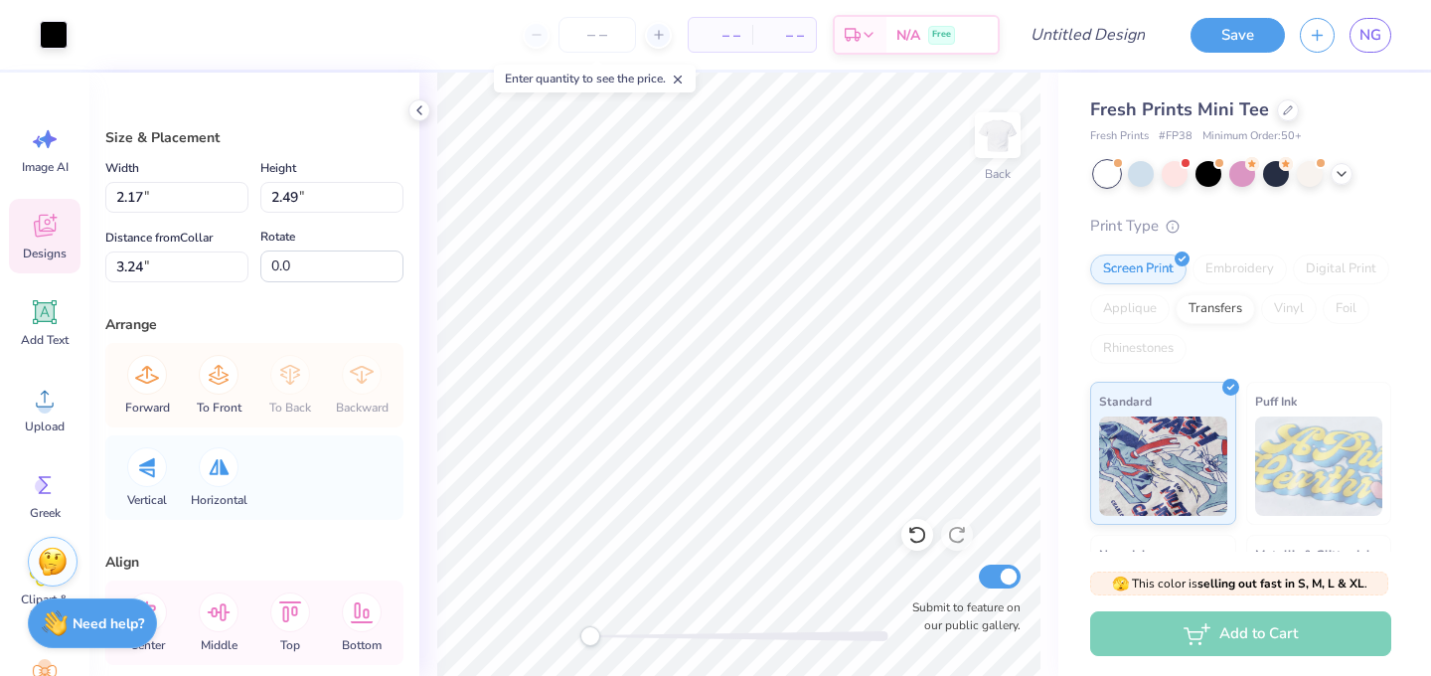
click at [55, 239] on icon at bounding box center [45, 226] width 30 height 30
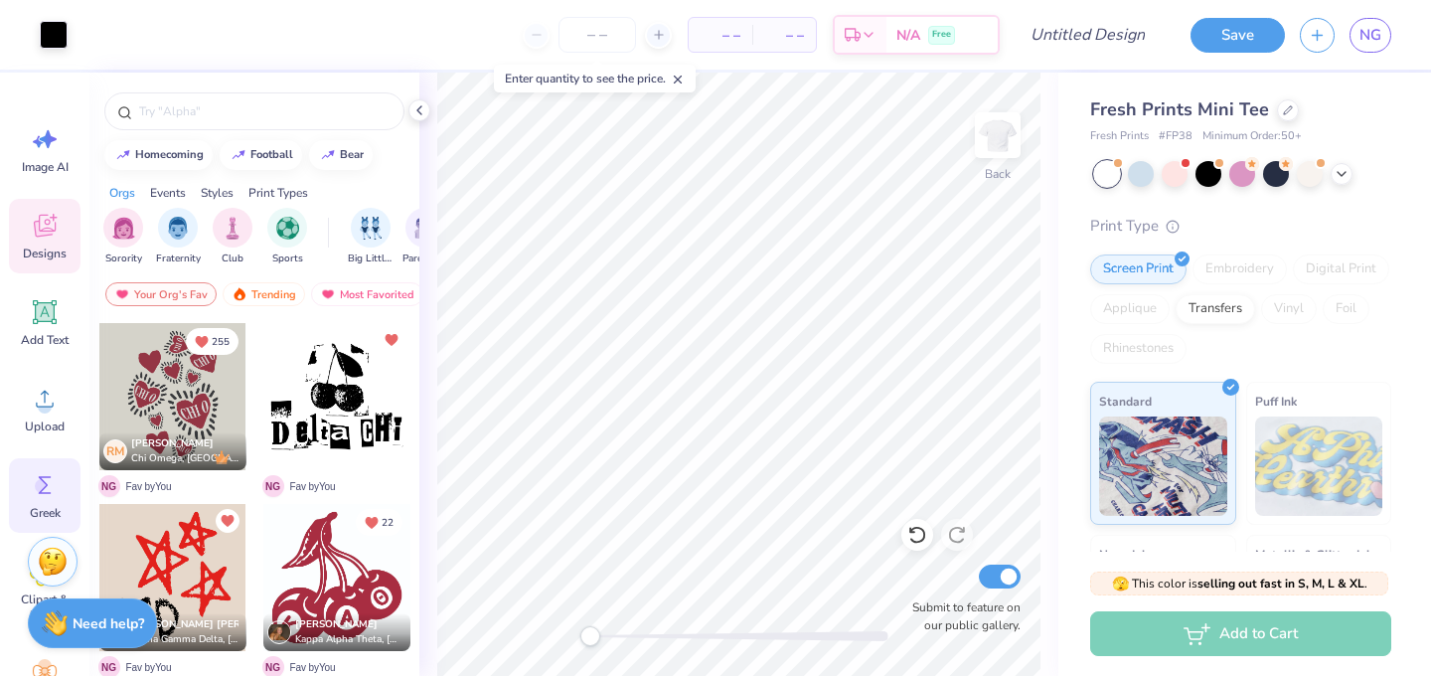
scroll to position [195, 0]
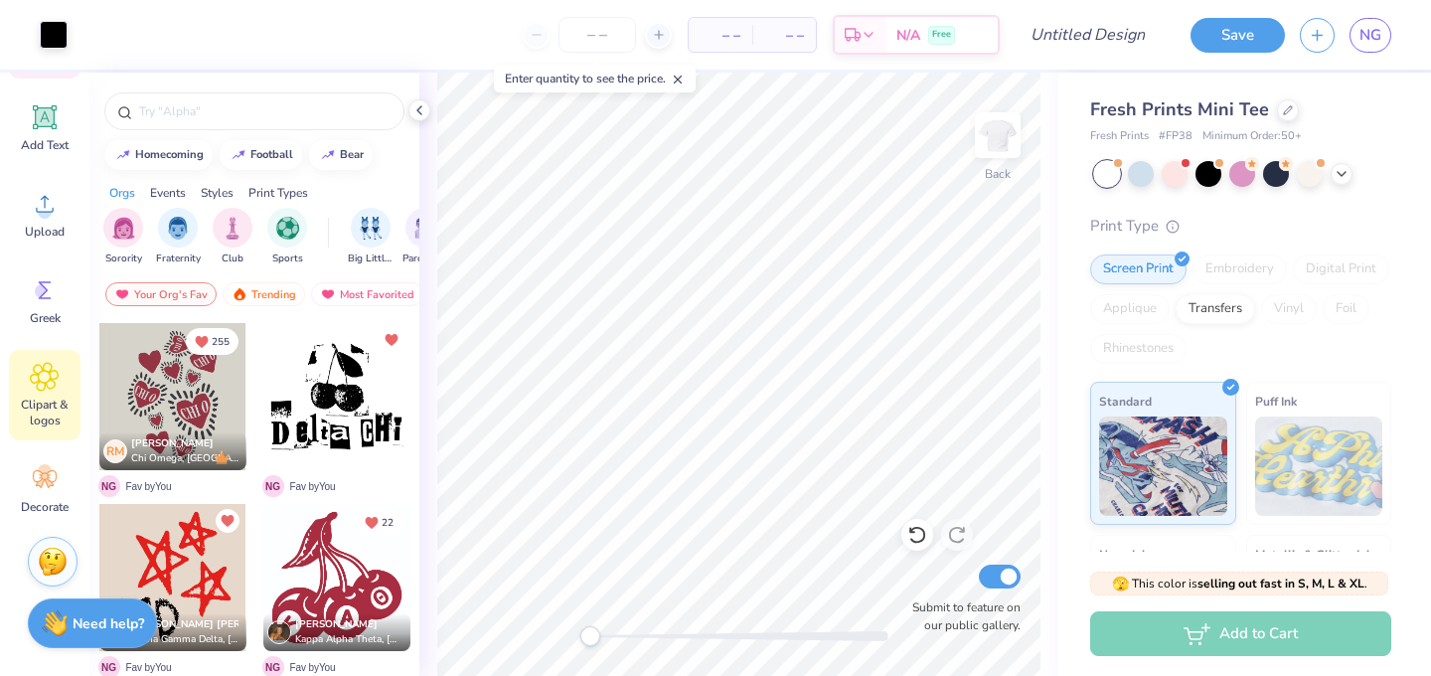
click at [49, 399] on span "Clipart & logos" at bounding box center [45, 413] width 66 height 32
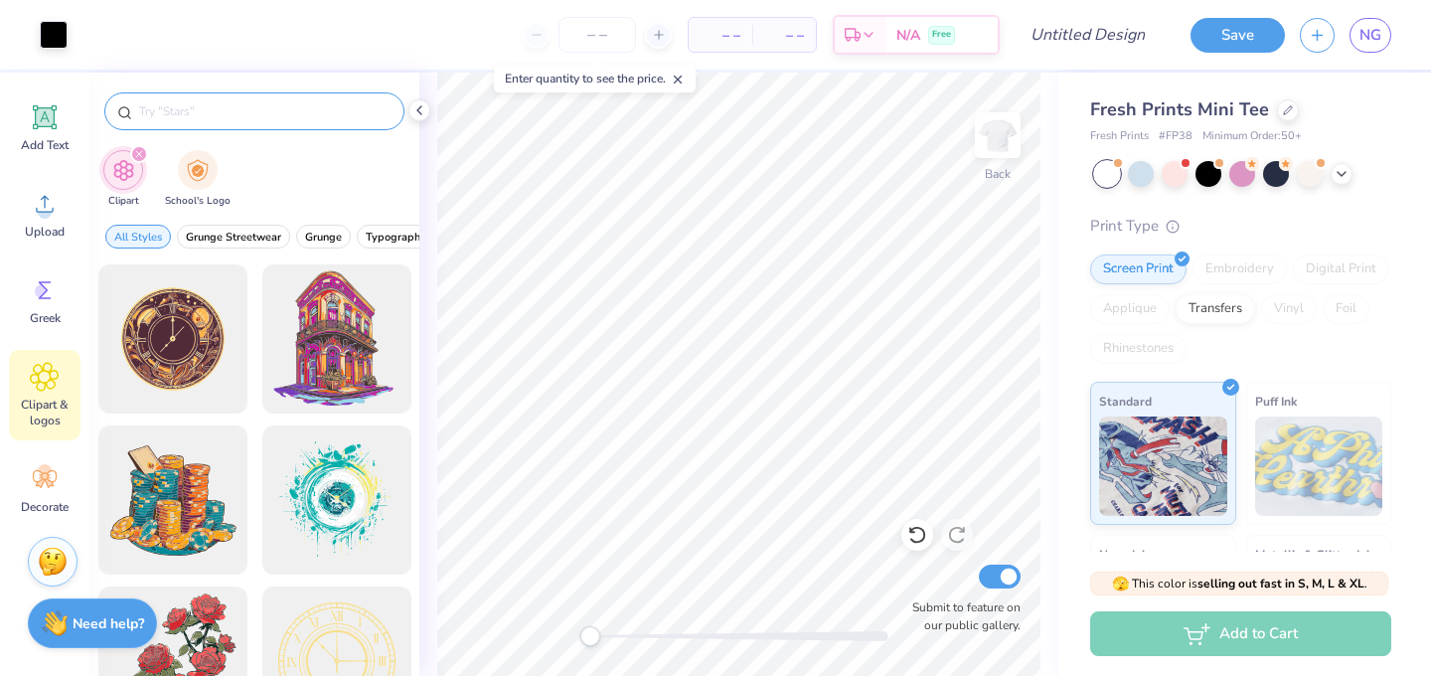
click at [234, 105] on input "text" at bounding box center [264, 111] width 254 height 20
click at [32, 482] on icon at bounding box center [45, 479] width 30 height 30
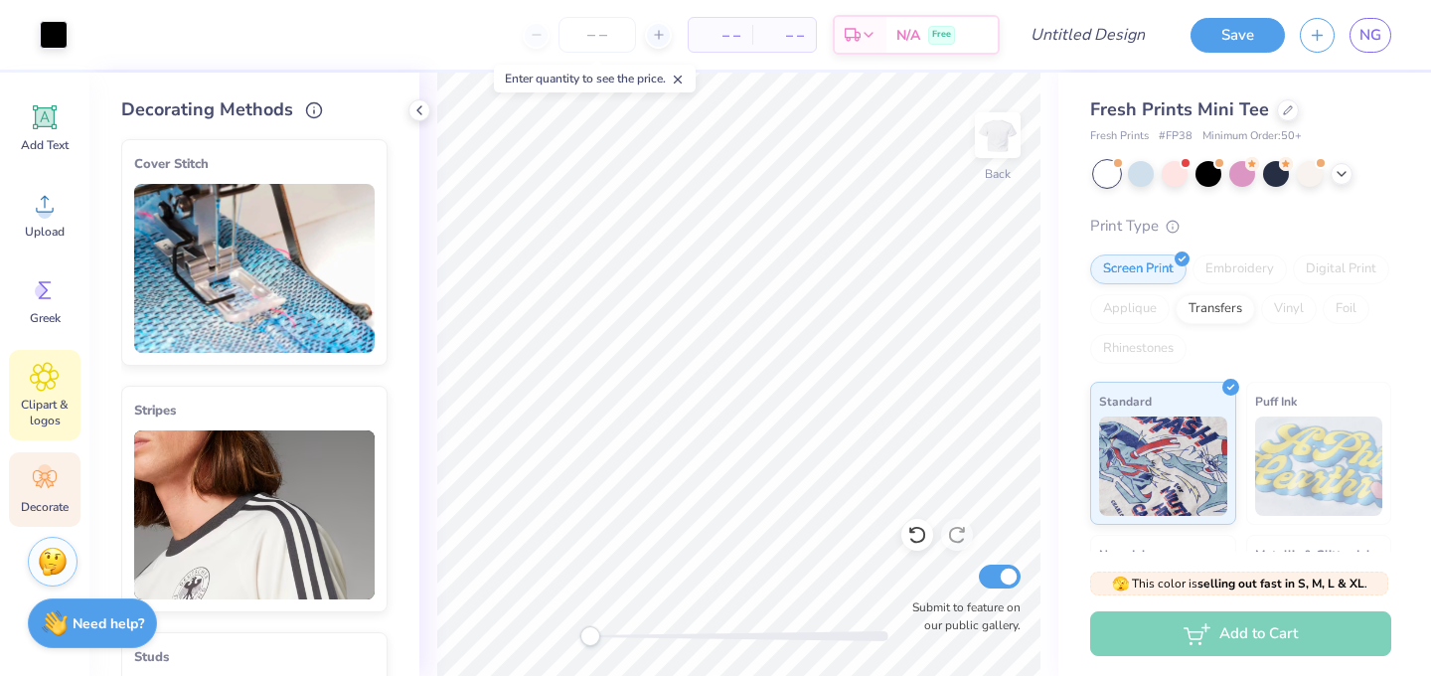
click at [43, 396] on div "Clipart & logos" at bounding box center [45, 395] width 72 height 90
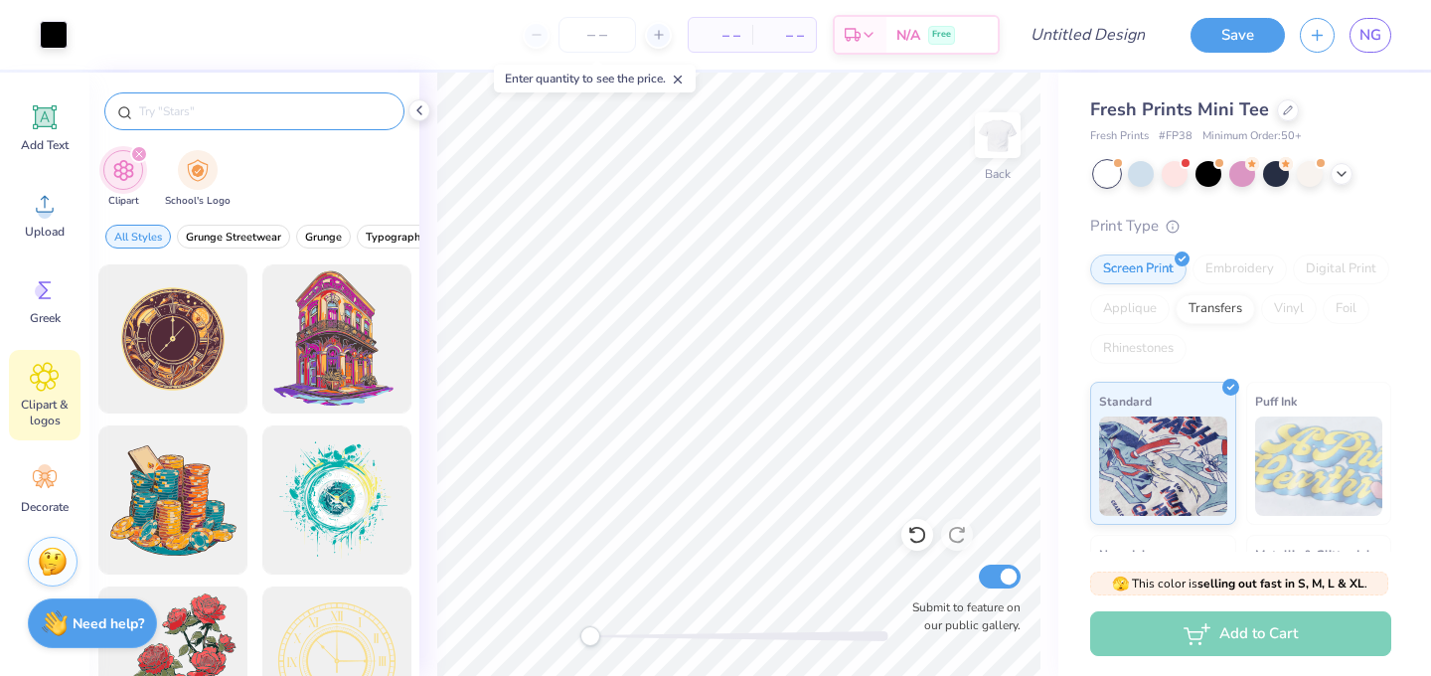
click at [224, 116] on input "text" at bounding box center [264, 111] width 254 height 20
type input "guitar"
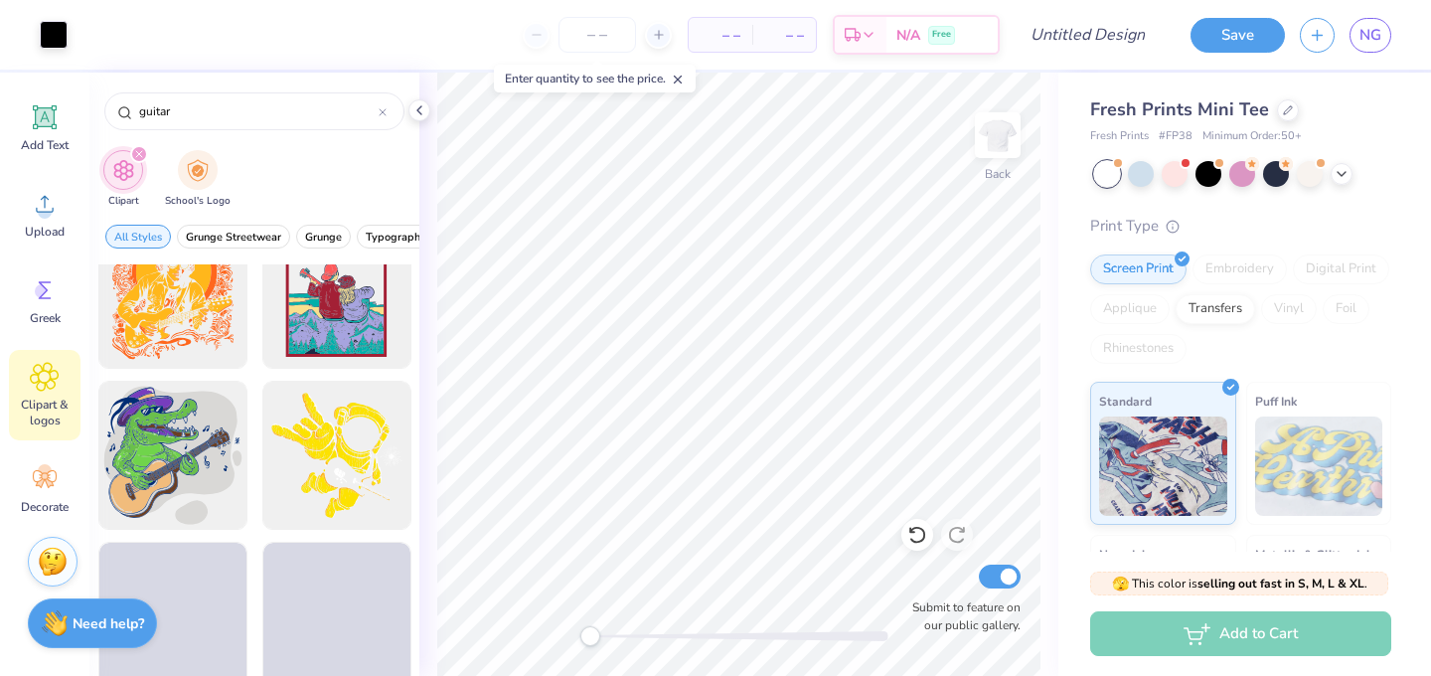
scroll to position [2180, 0]
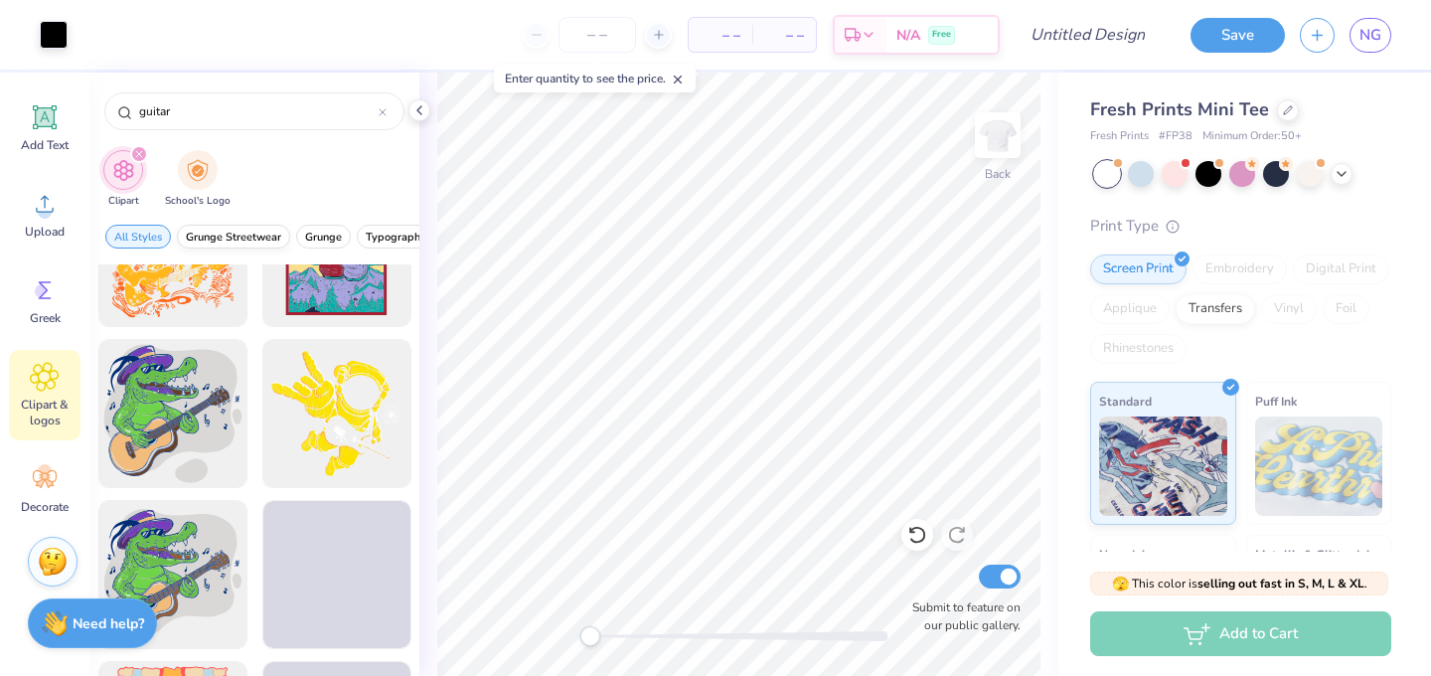
click at [242, 232] on span "Grunge Streetwear" at bounding box center [233, 237] width 95 height 15
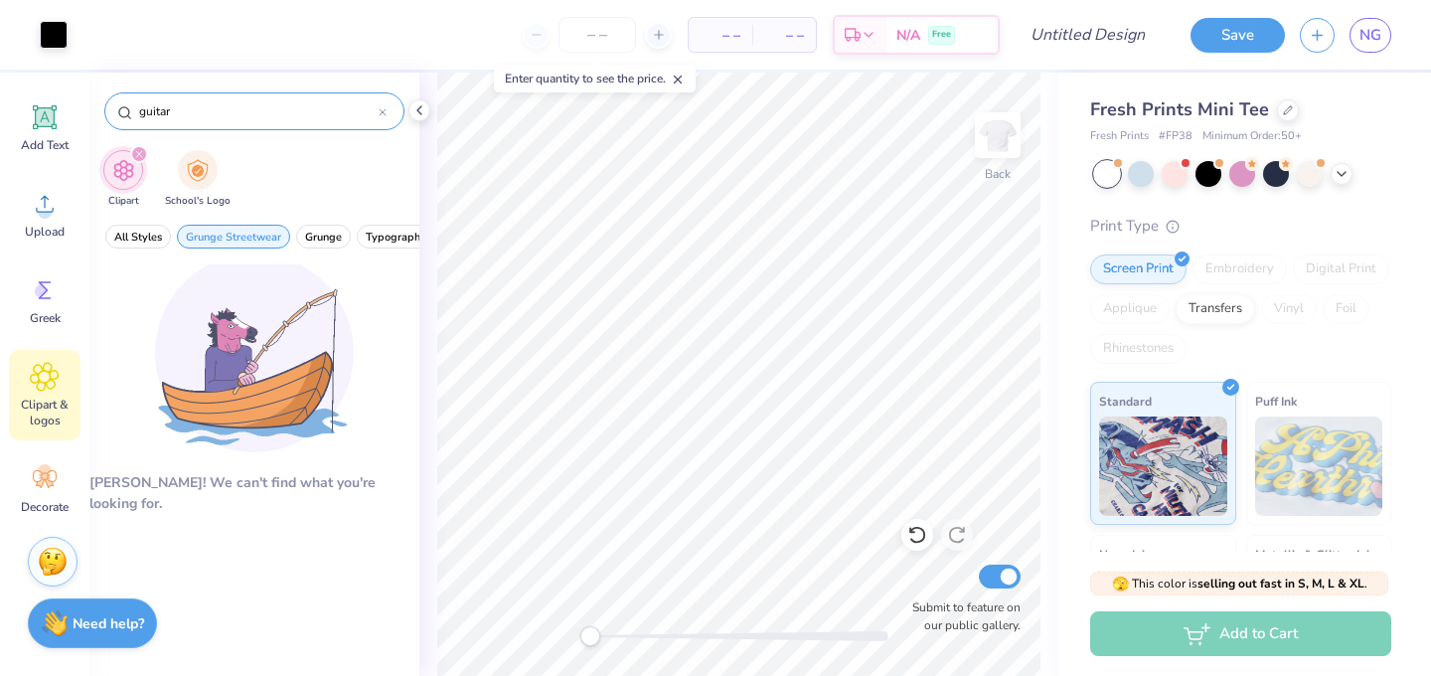
click at [231, 107] on input "guitar" at bounding box center [258, 111] width 242 height 20
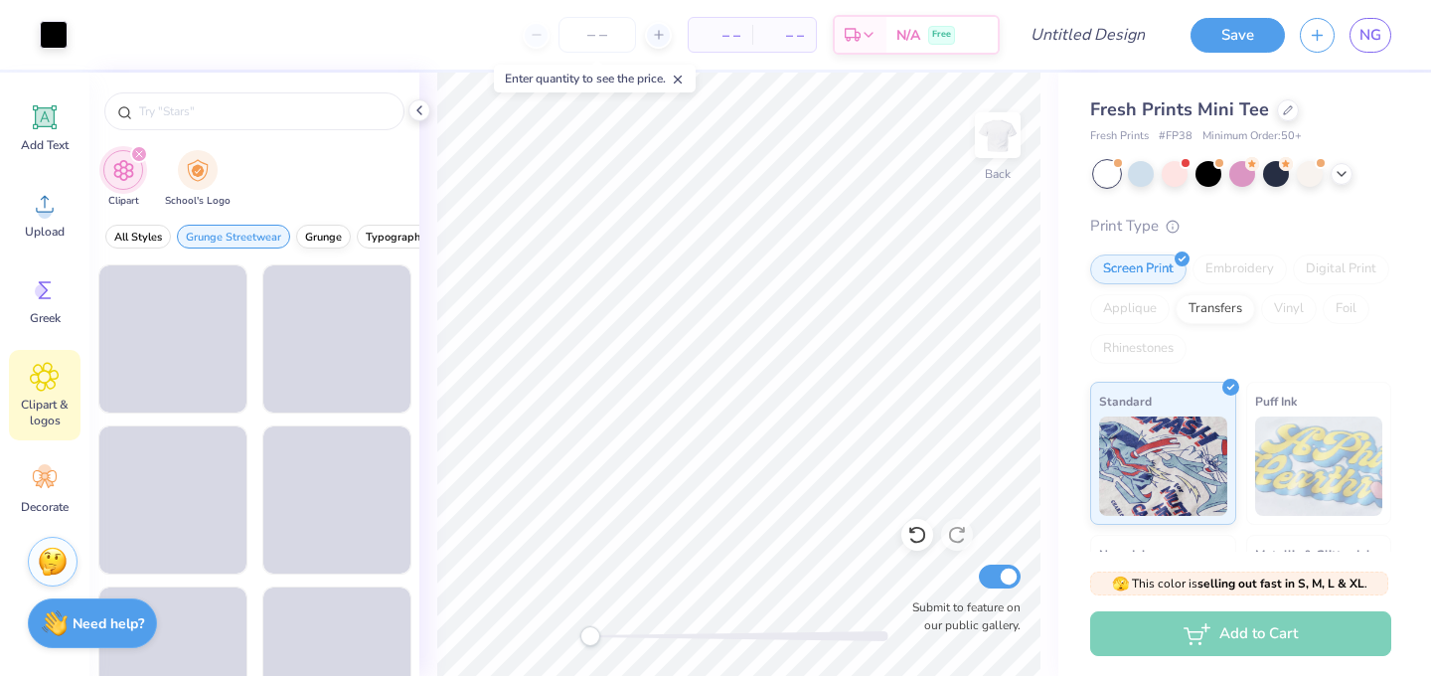
click at [322, 237] on span "Grunge" at bounding box center [323, 237] width 37 height 15
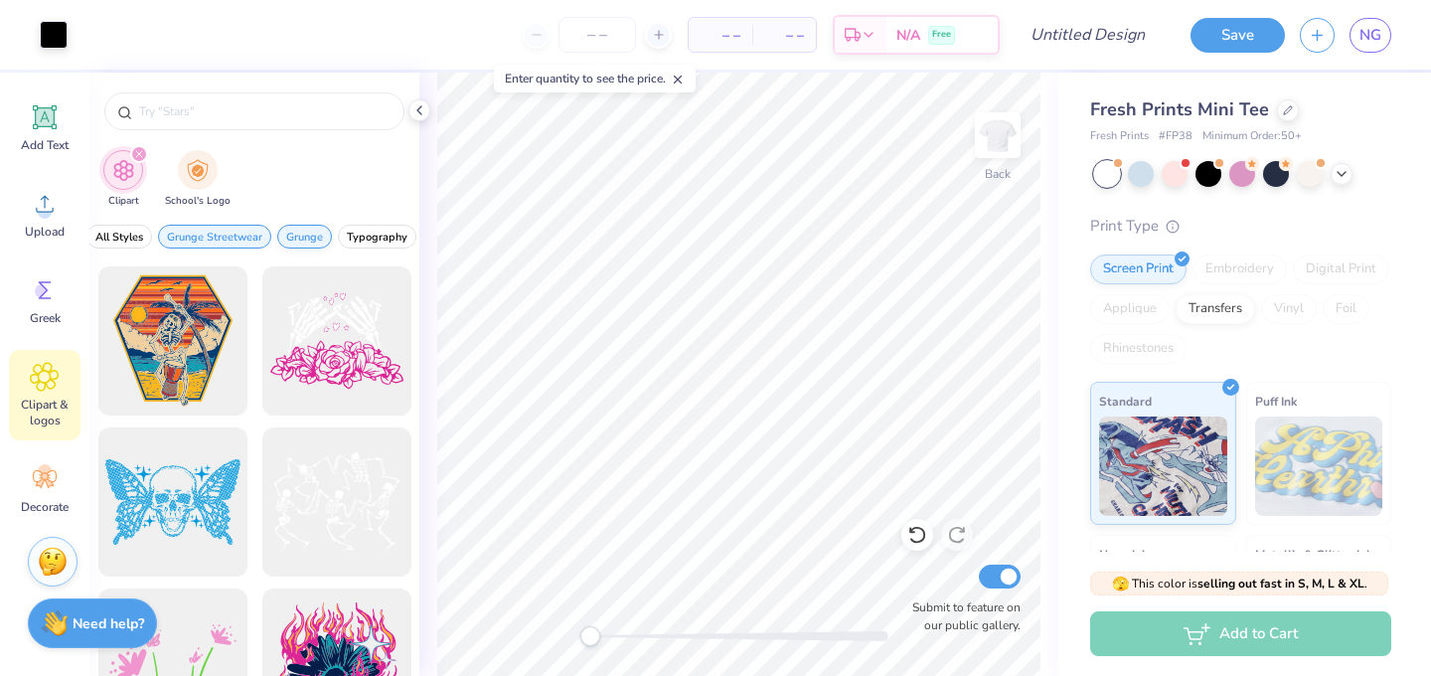
scroll to position [0, 0]
click at [226, 232] on span "Grunge Streetwear" at bounding box center [233, 237] width 95 height 15
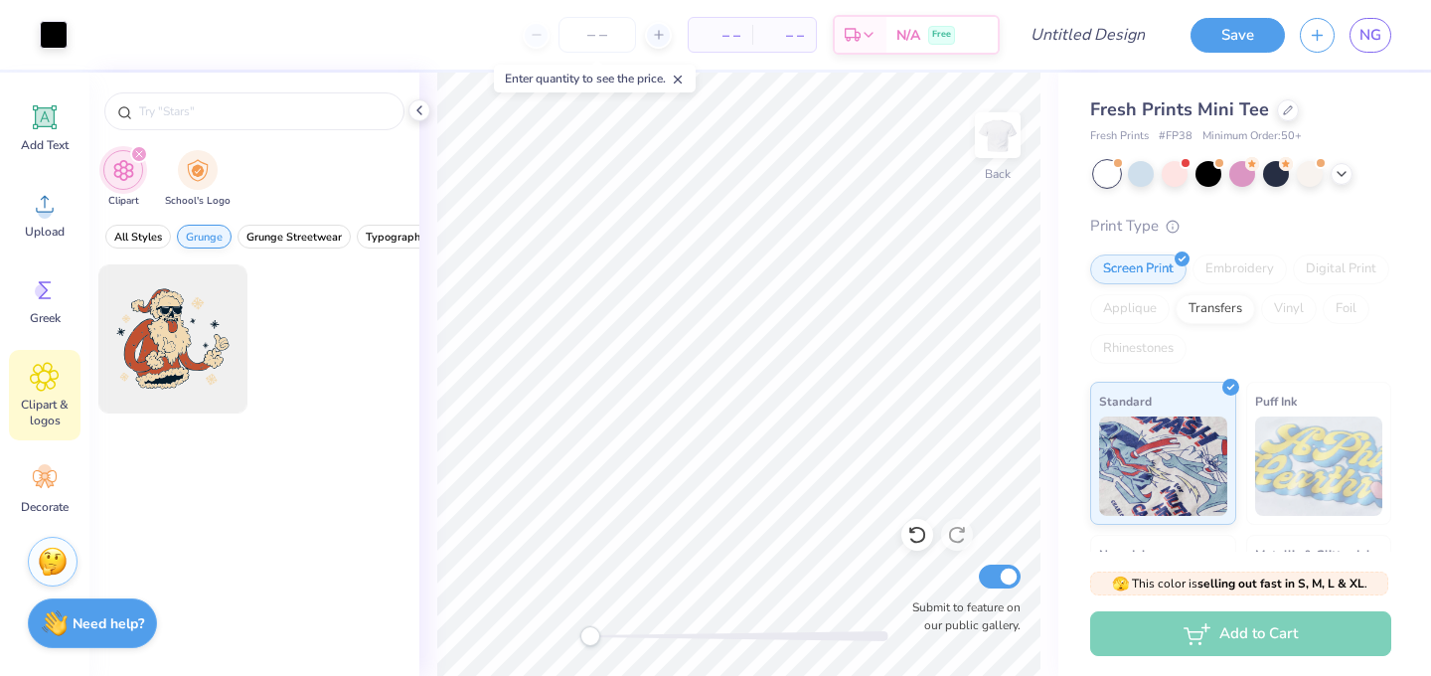
click at [218, 240] on span "Grunge" at bounding box center [204, 237] width 37 height 15
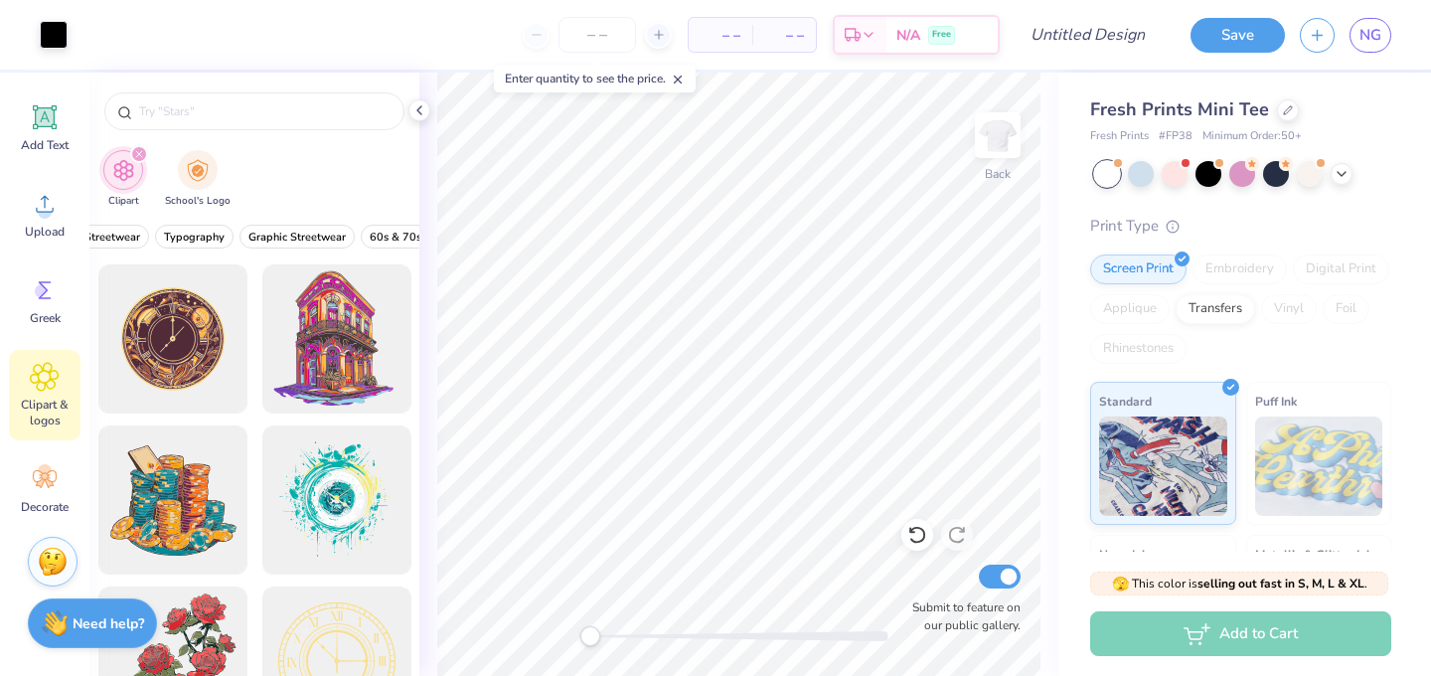
scroll to position [0, 514]
click at [140, 156] on icon "filter for Clipart" at bounding box center [139, 154] width 6 height 6
click at [141, 154] on icon "filter for Clipart" at bounding box center [139, 154] width 8 height 8
click at [206, 175] on img "filter for School's Logo" at bounding box center [198, 168] width 22 height 23
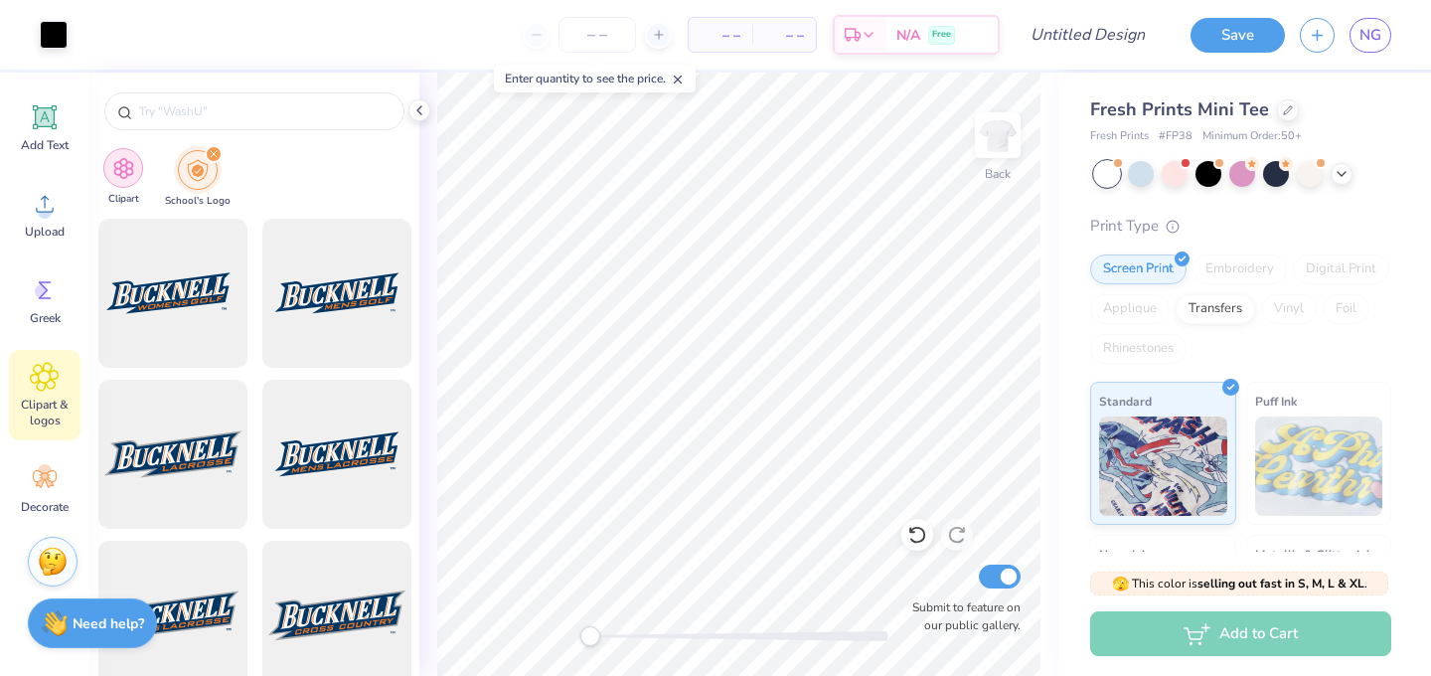
click at [120, 181] on div "filter for Clipart" at bounding box center [123, 168] width 40 height 40
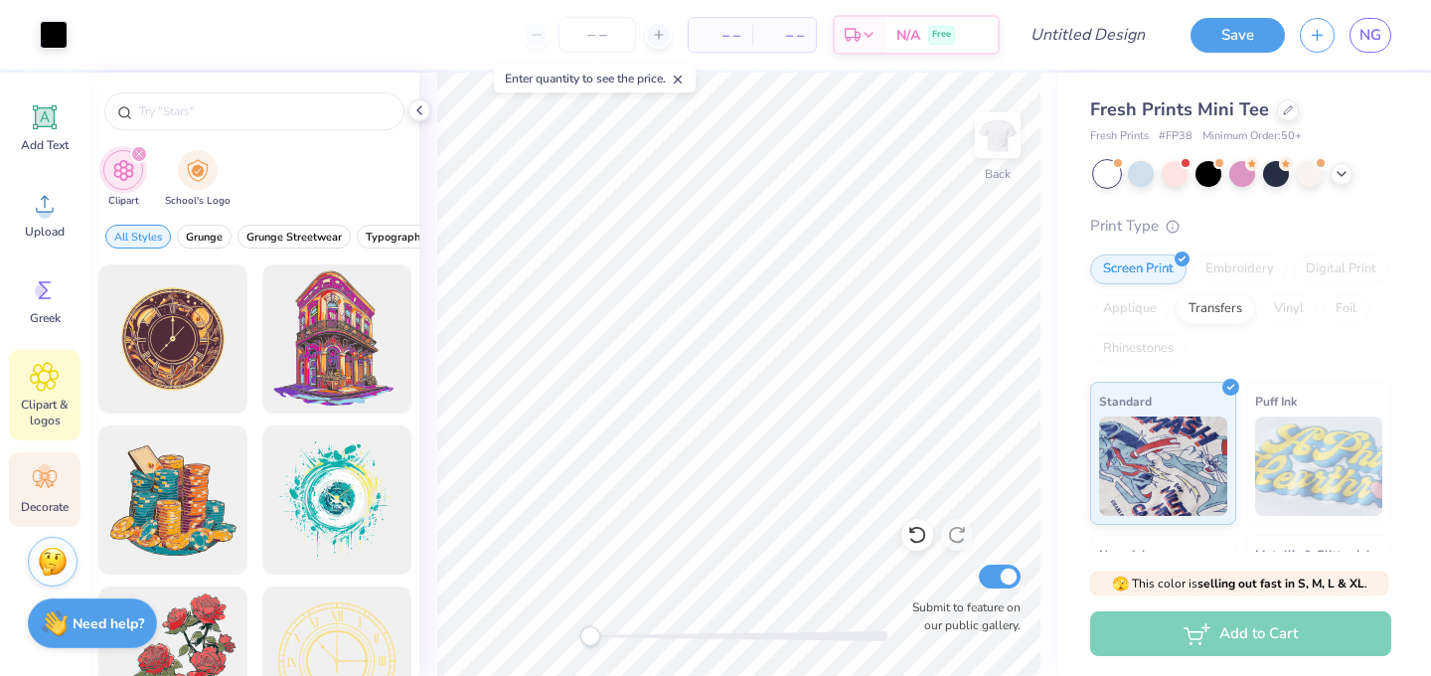
click at [39, 481] on icon at bounding box center [45, 479] width 24 height 18
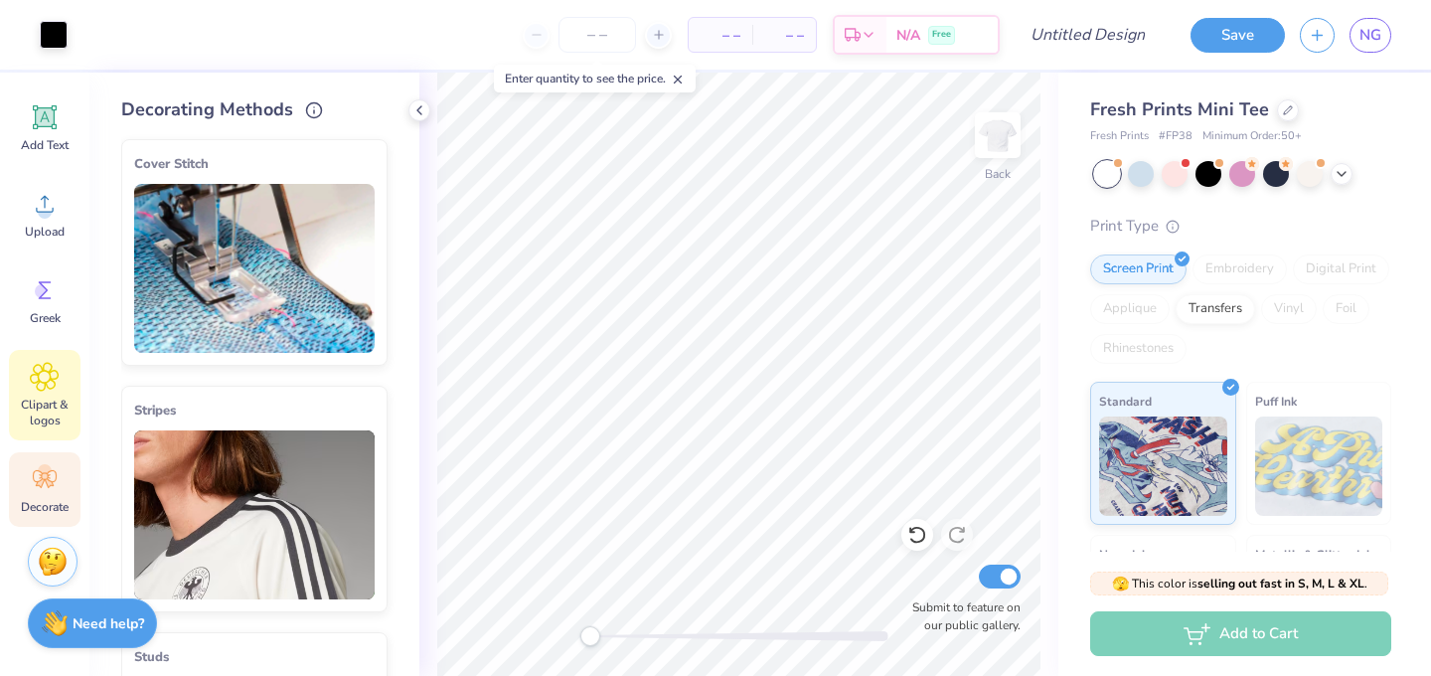
click at [52, 418] on span "Clipart & logos" at bounding box center [45, 413] width 66 height 32
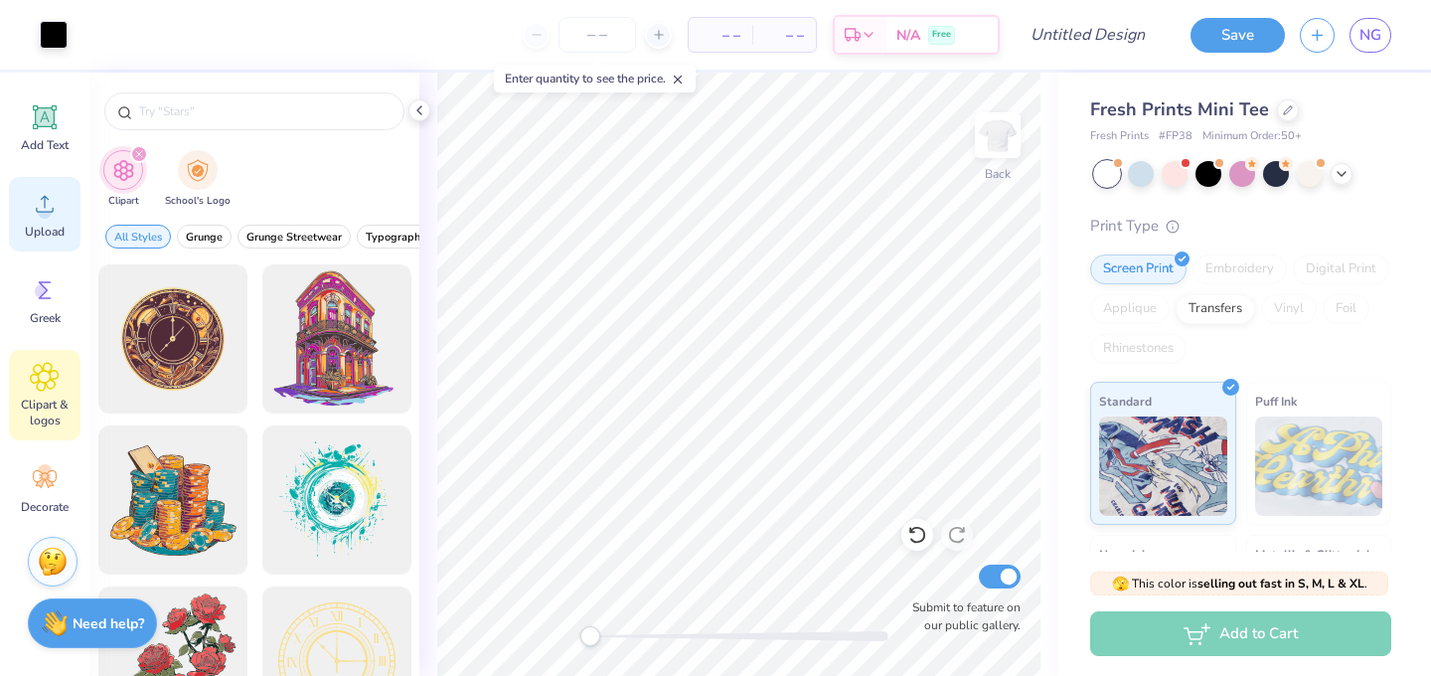
click at [55, 209] on icon at bounding box center [45, 204] width 30 height 30
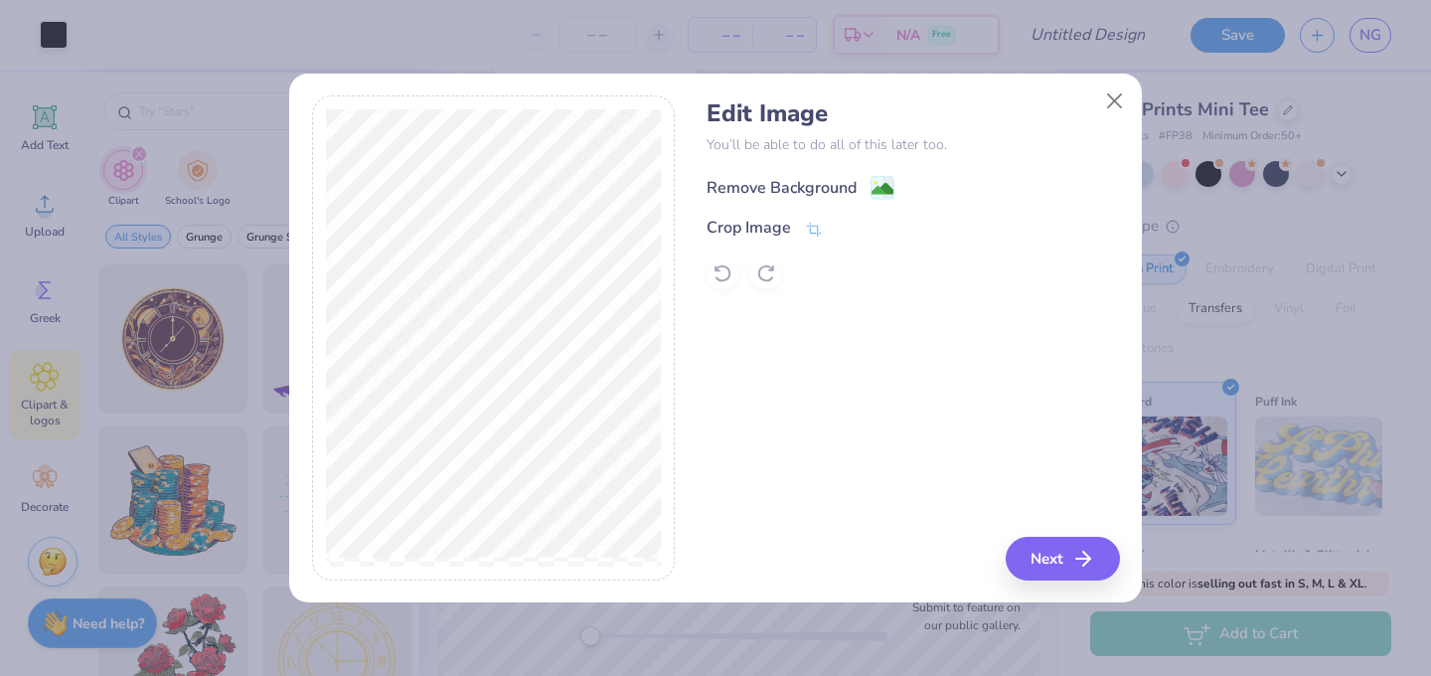
click at [826, 190] on div "Remove Background" at bounding box center [782, 188] width 150 height 24
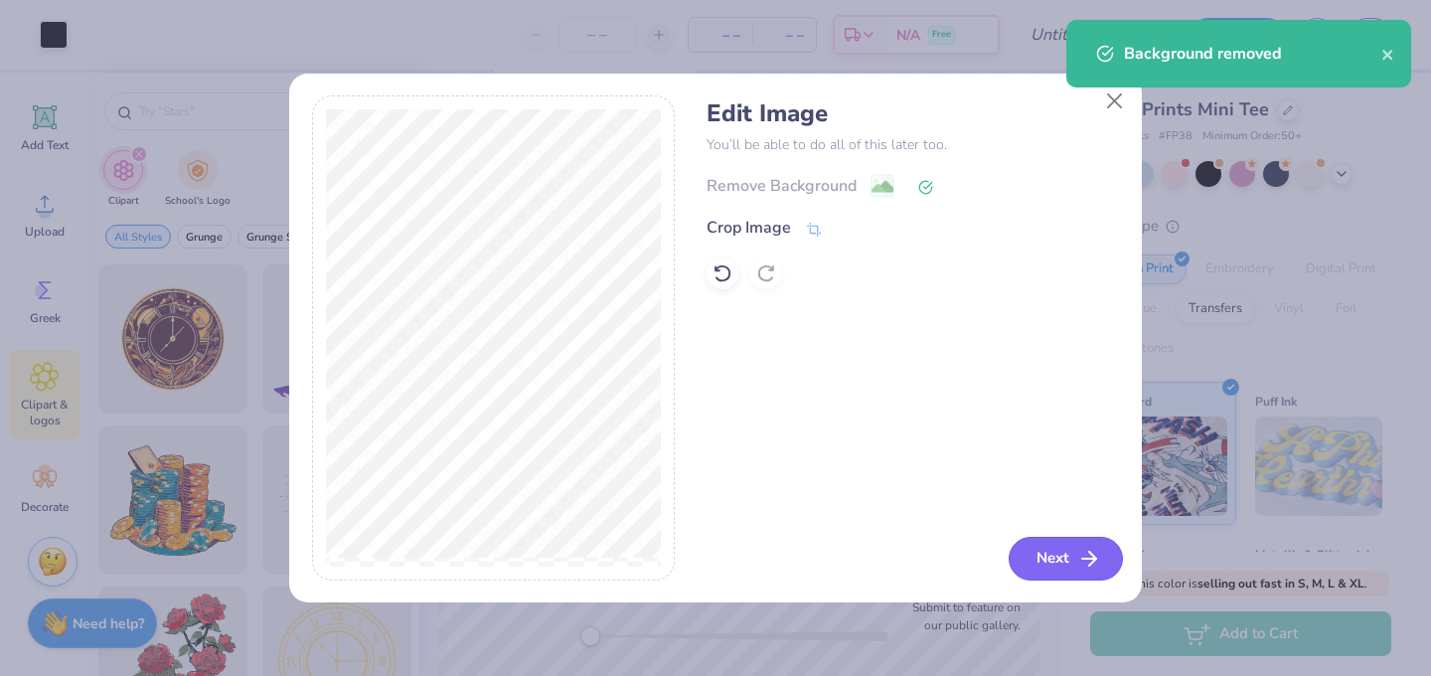
click at [1049, 550] on button "Next" at bounding box center [1066, 559] width 114 height 44
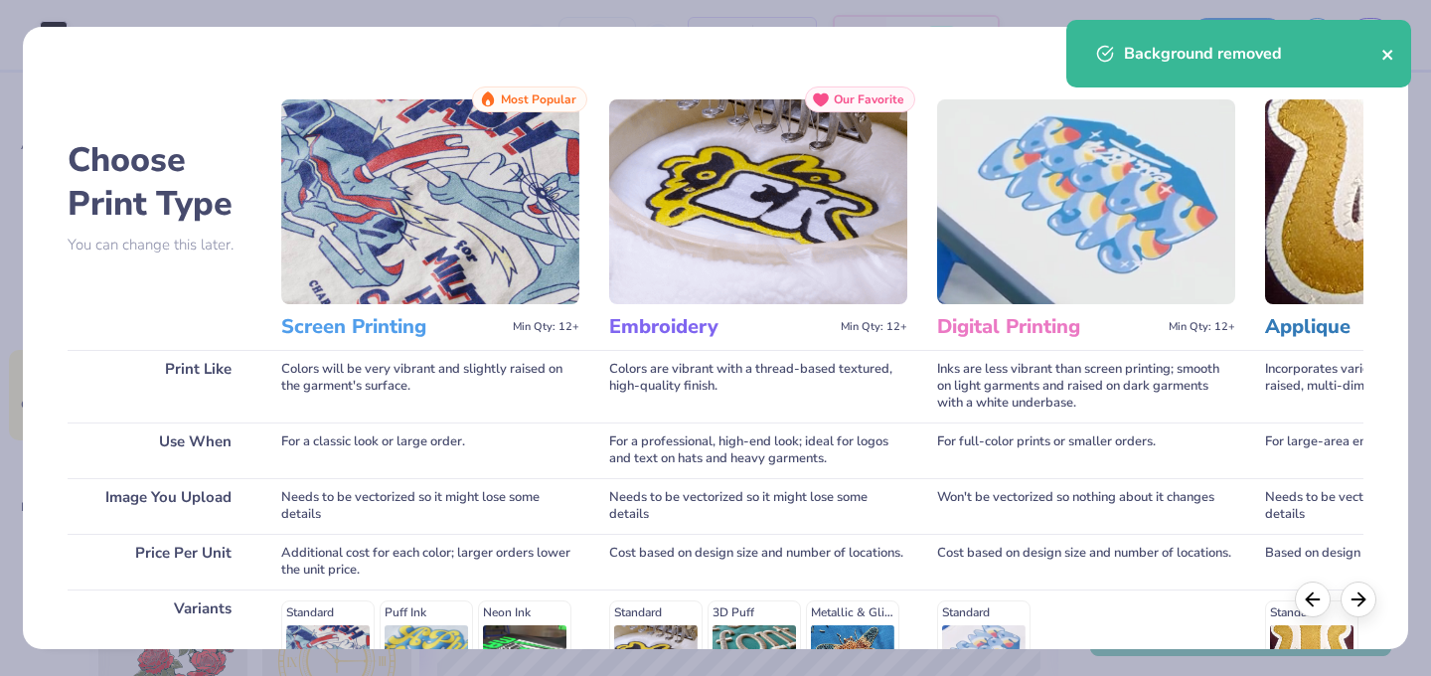
click at [1386, 52] on icon "close" at bounding box center [1388, 55] width 10 height 10
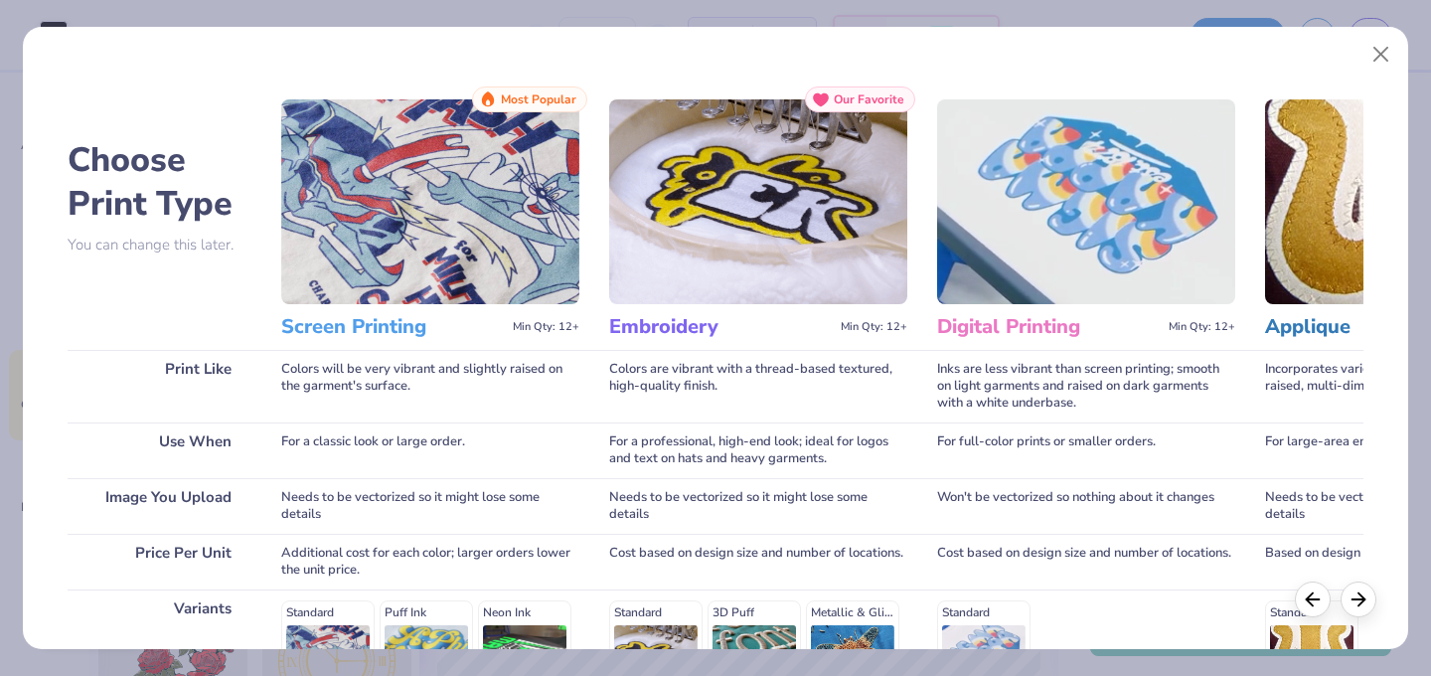
click at [1384, 53] on div "Background removed" at bounding box center [1239, 61] width 353 height 90
click at [1387, 55] on button "Close" at bounding box center [1382, 55] width 38 height 38
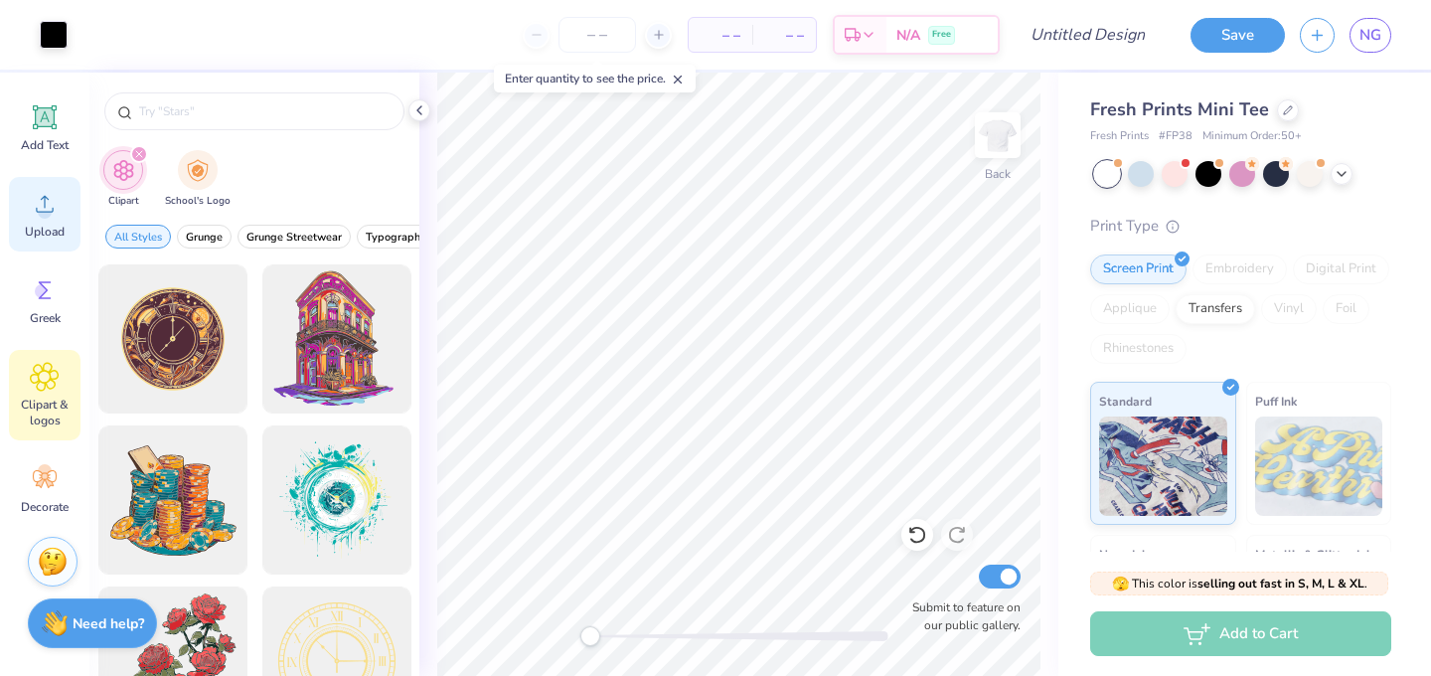
click at [51, 209] on icon at bounding box center [45, 204] width 30 height 30
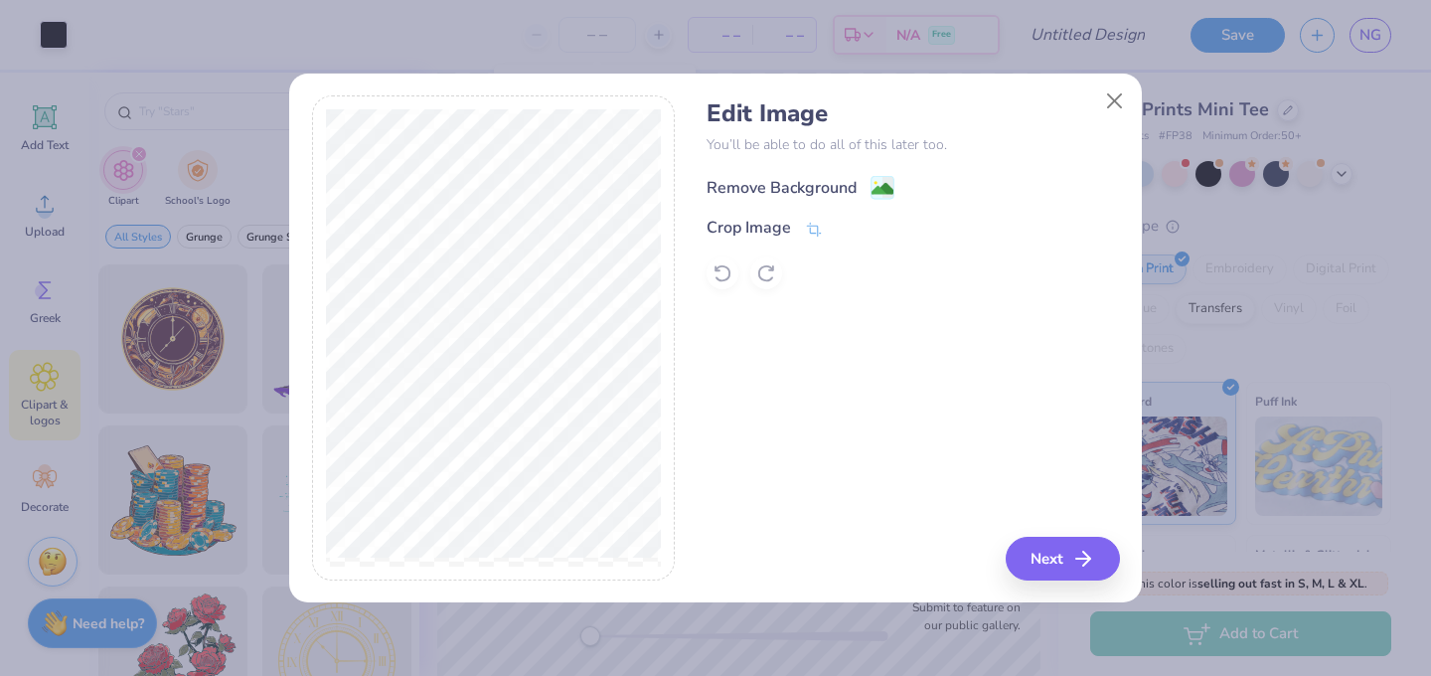
click at [768, 188] on div "Remove Background" at bounding box center [782, 188] width 150 height 24
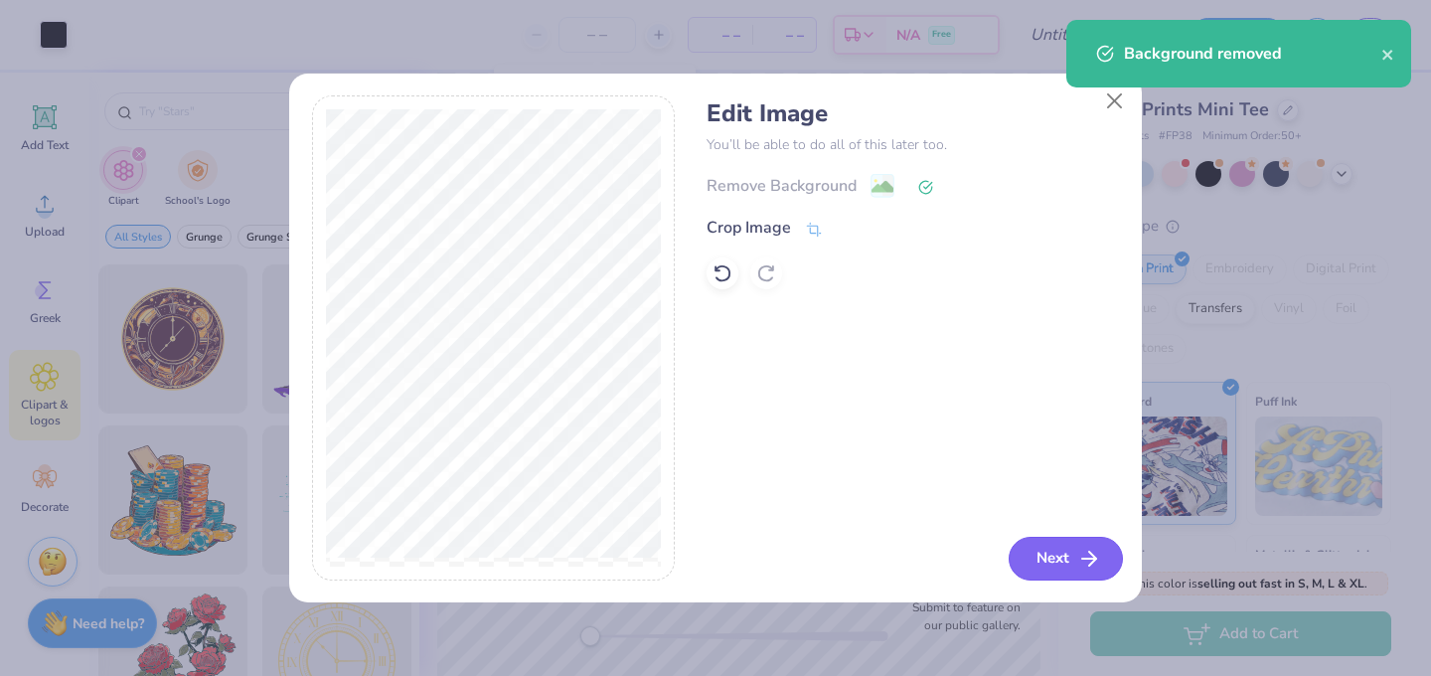
click at [1044, 563] on button "Next" at bounding box center [1066, 559] width 114 height 44
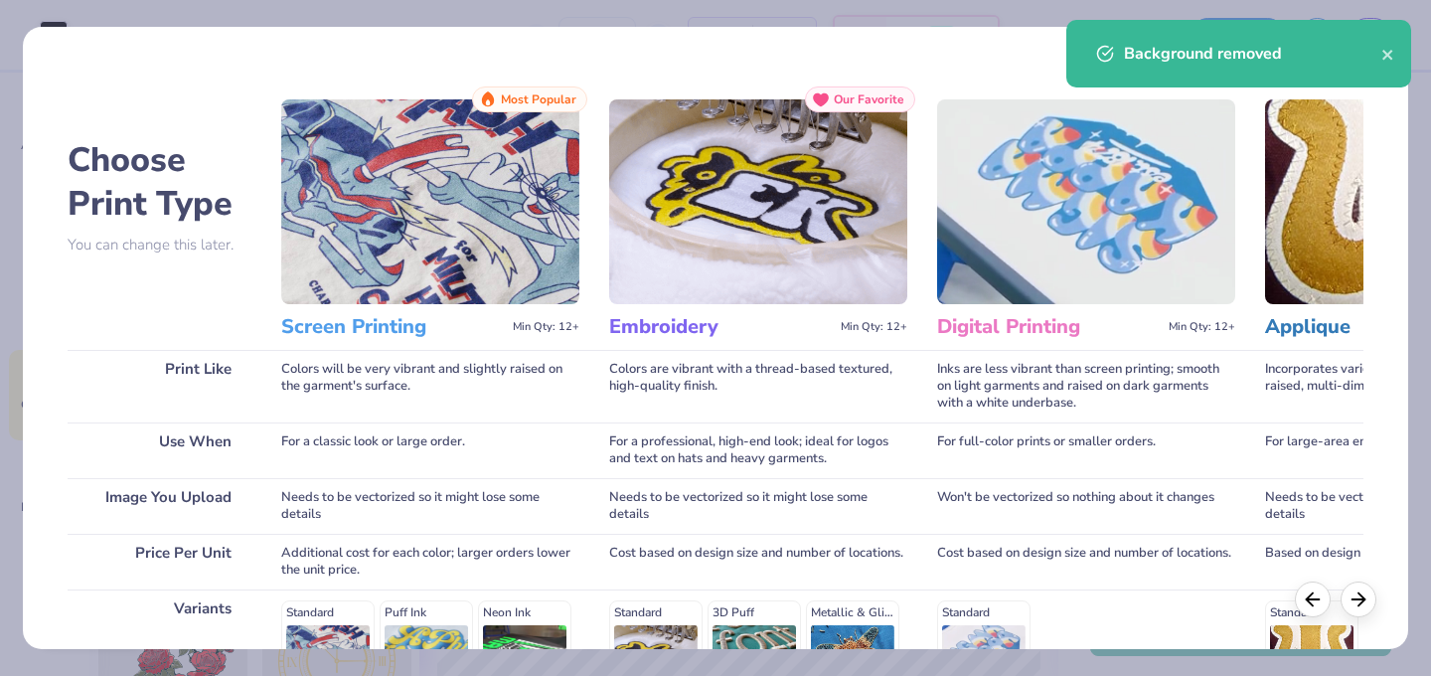
click at [473, 239] on img at bounding box center [430, 201] width 298 height 205
click at [366, 315] on h3 "Screen Printing" at bounding box center [393, 327] width 224 height 26
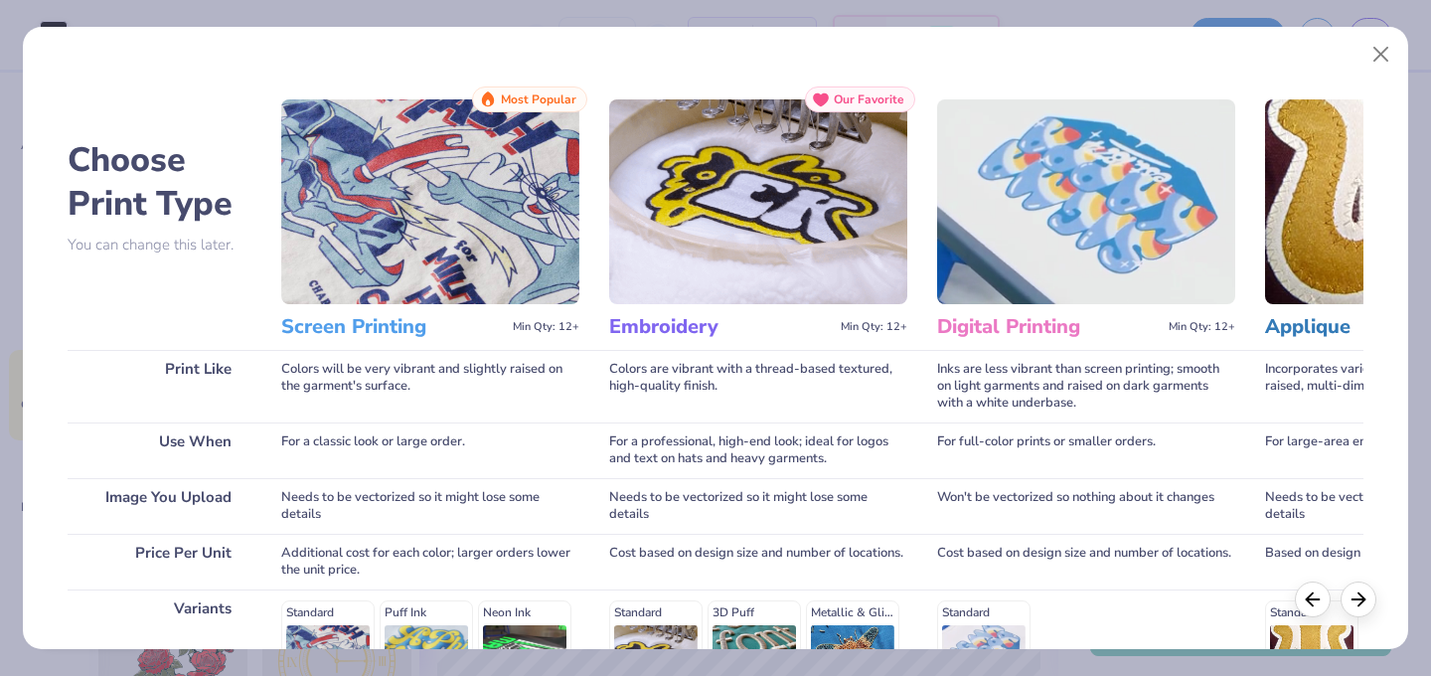
scroll to position [315, 0]
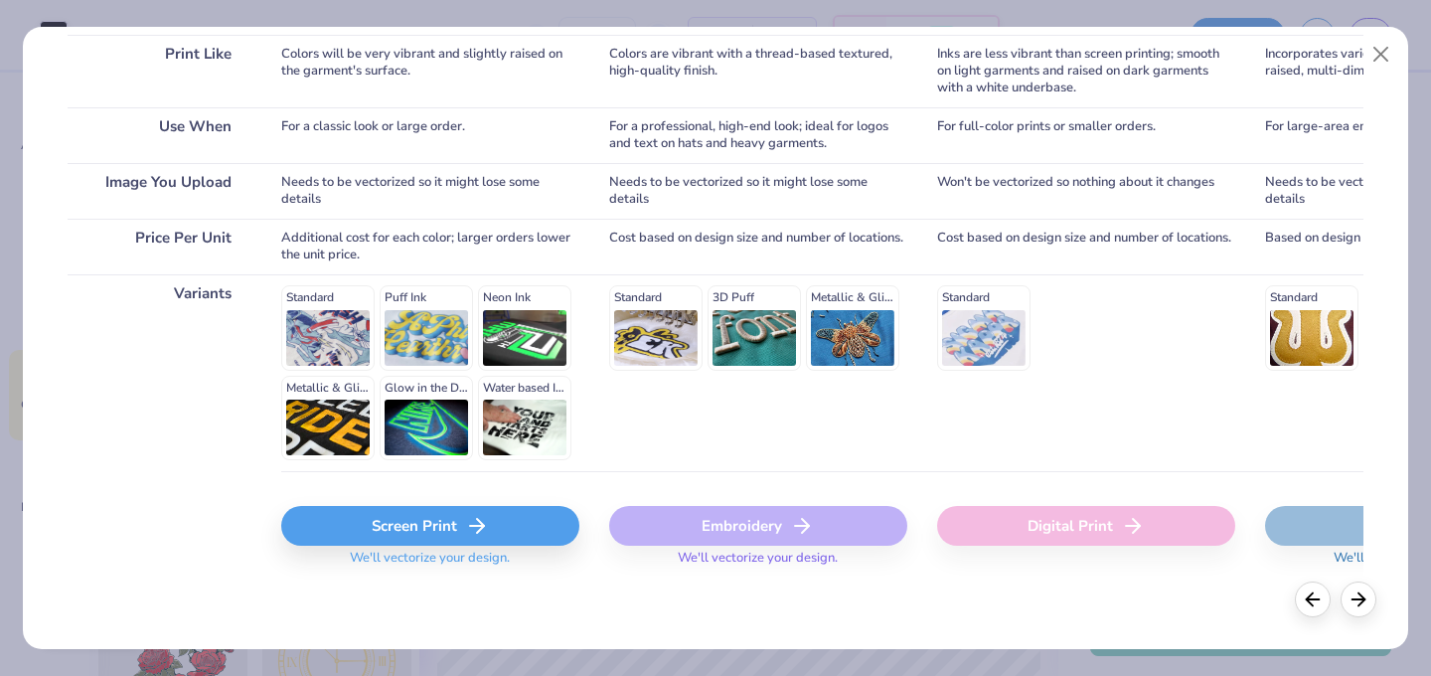
click at [461, 520] on div "Screen Print" at bounding box center [430, 526] width 298 height 40
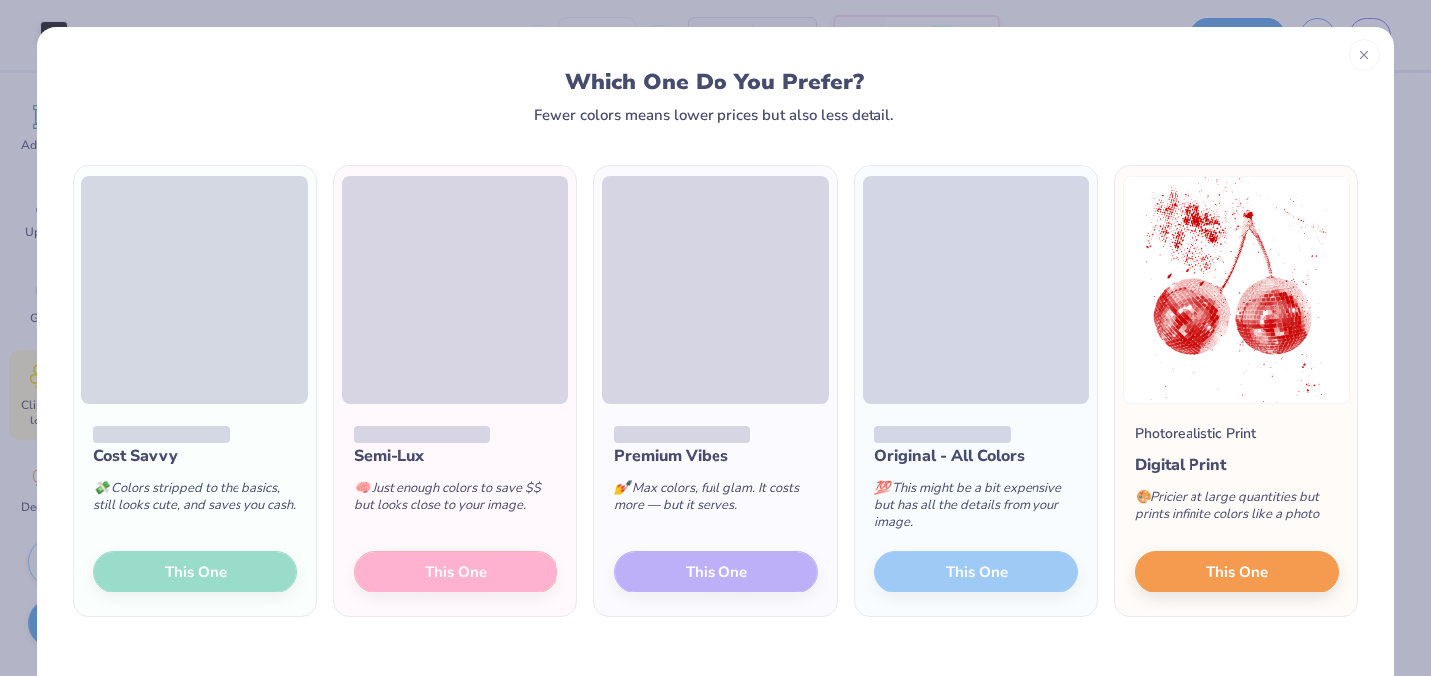
scroll to position [46, 0]
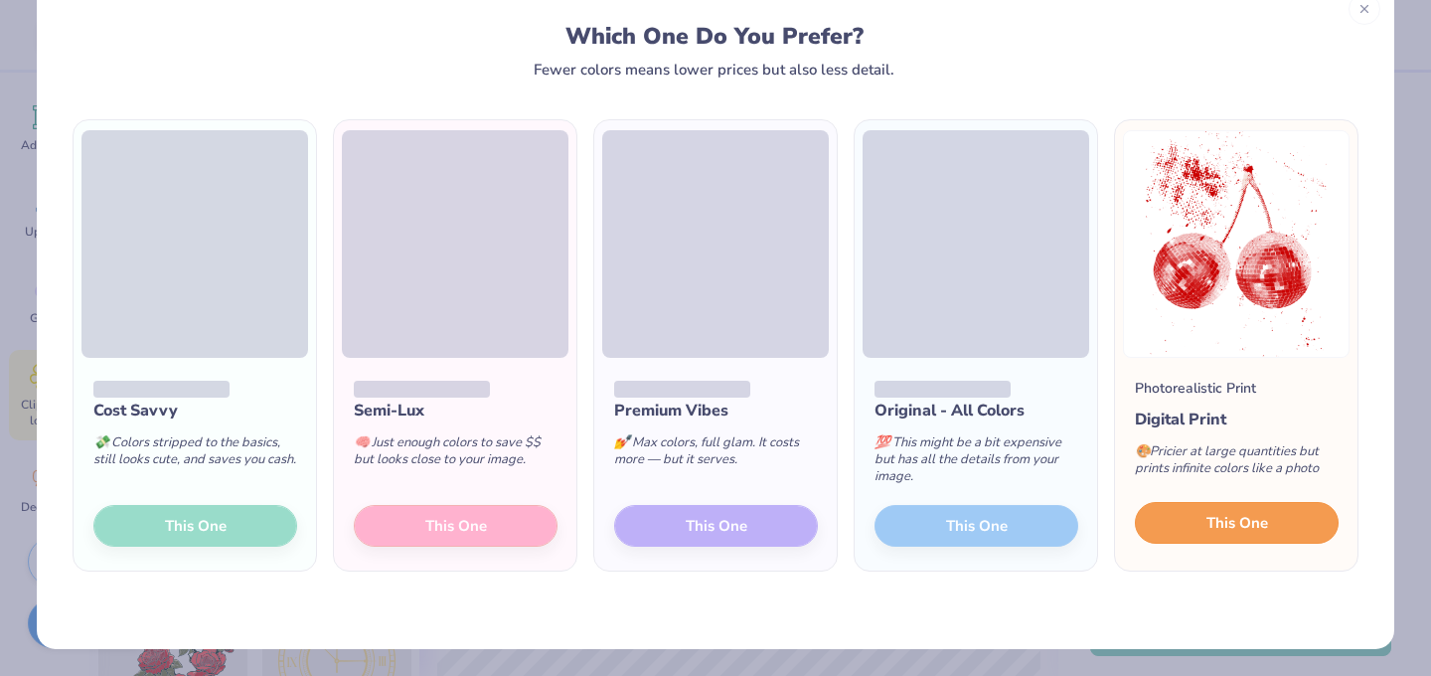
click at [1210, 541] on button "This One" at bounding box center [1237, 523] width 204 height 42
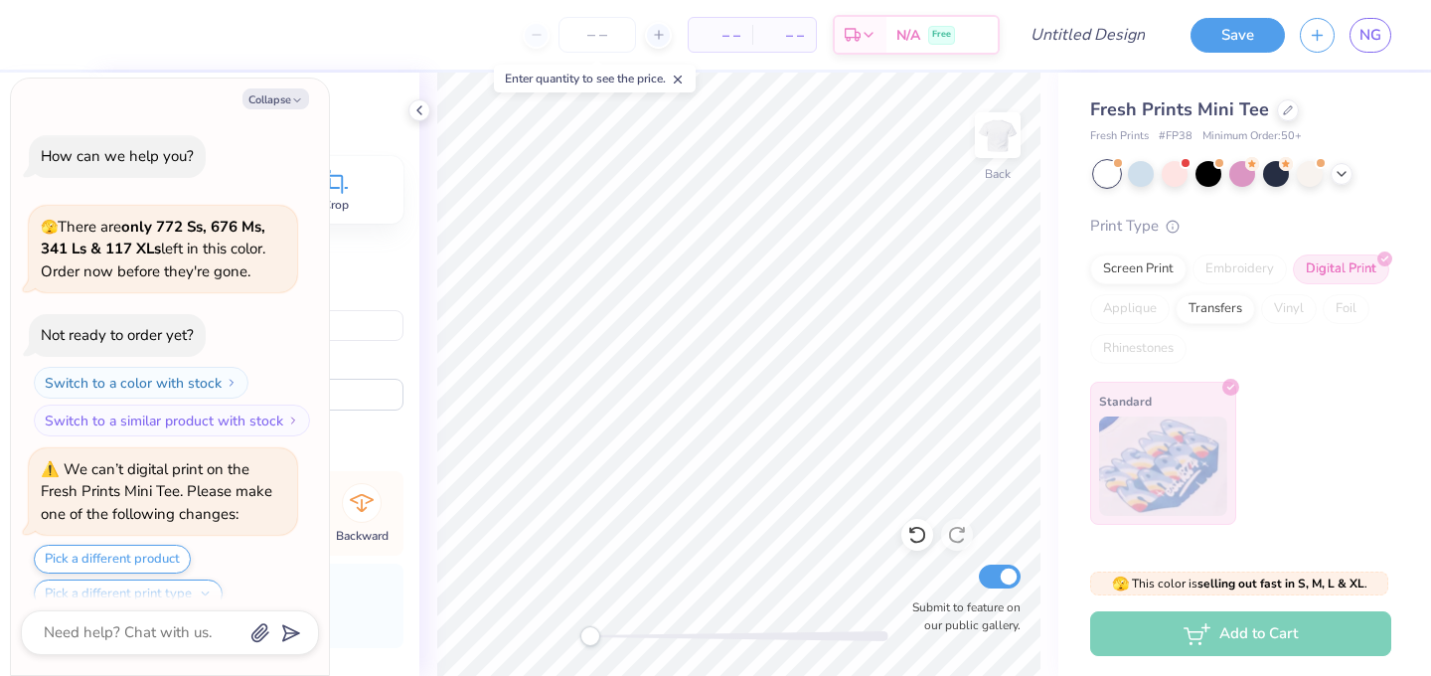
scroll to position [369, 0]
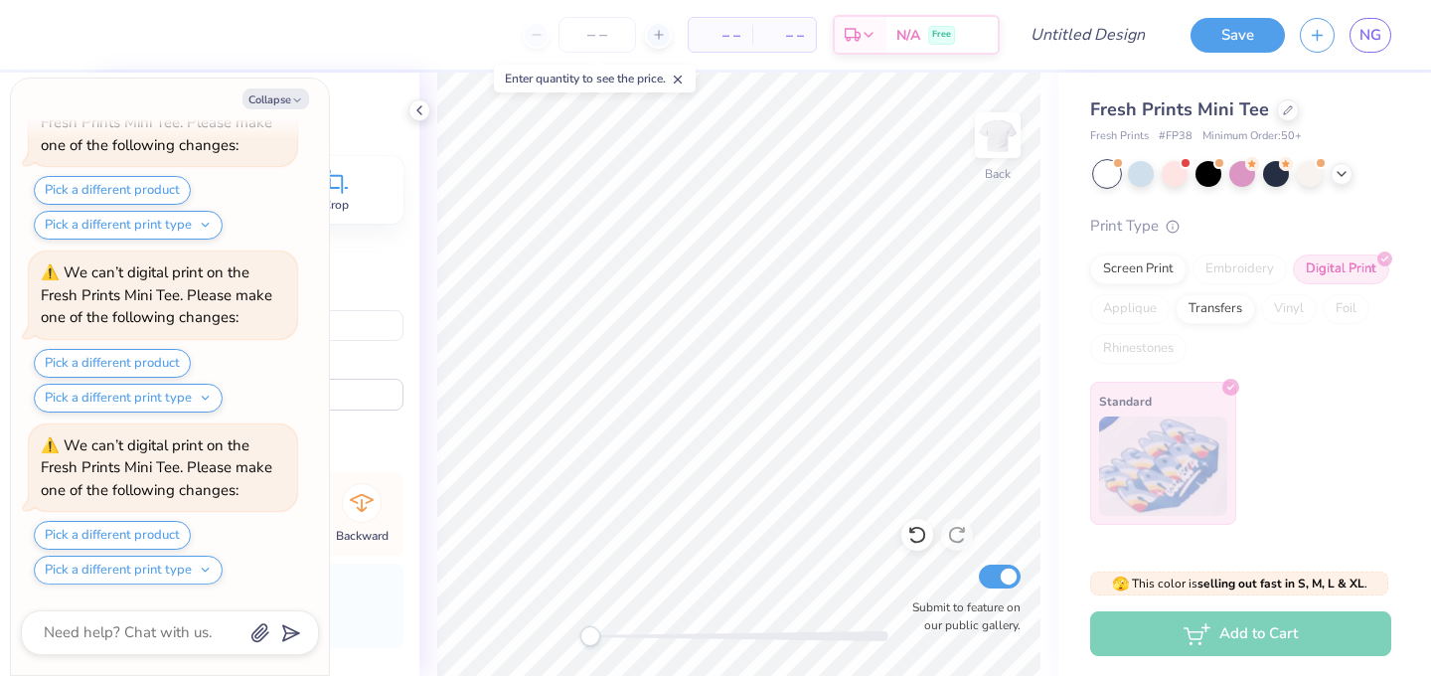
type textarea "x"
type input "4.86"
type input "6.09"
type input "9.05"
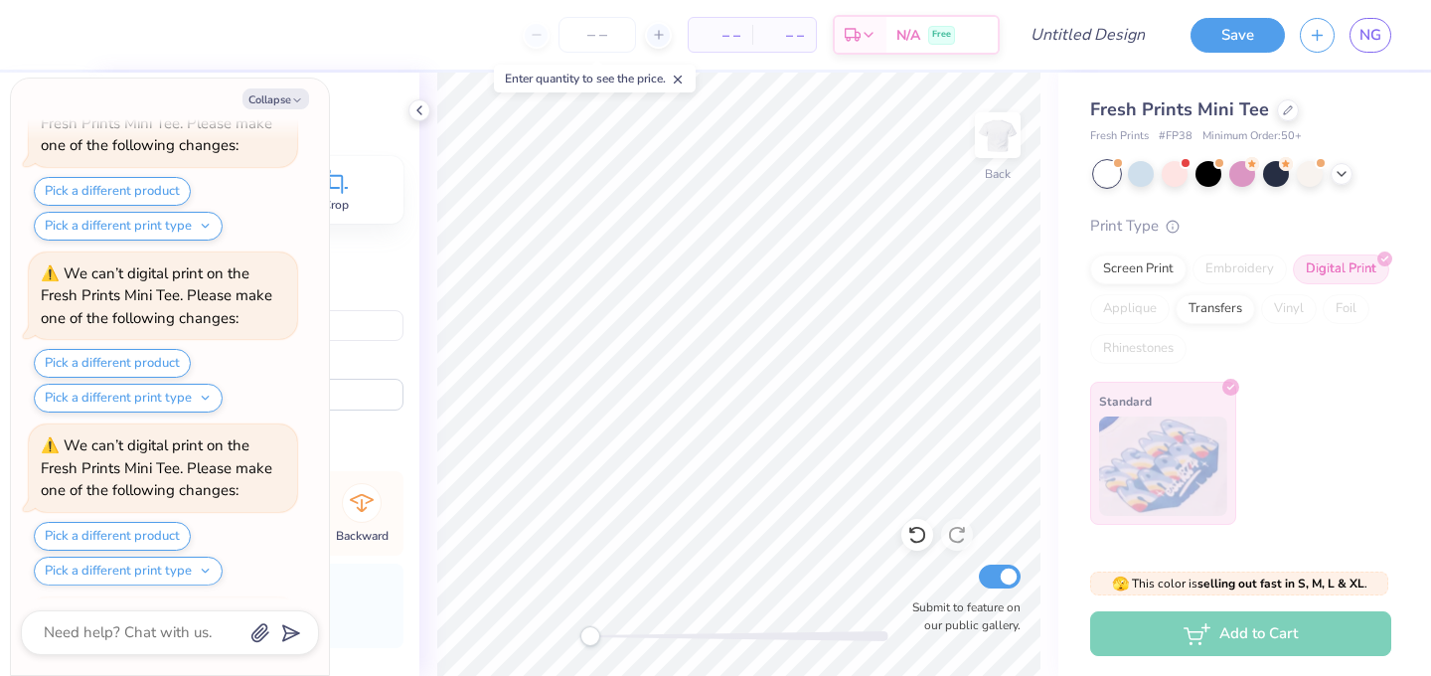
type textarea "x"
type input "6.51"
type input "6.88"
type input "1.31"
type textarea "x"
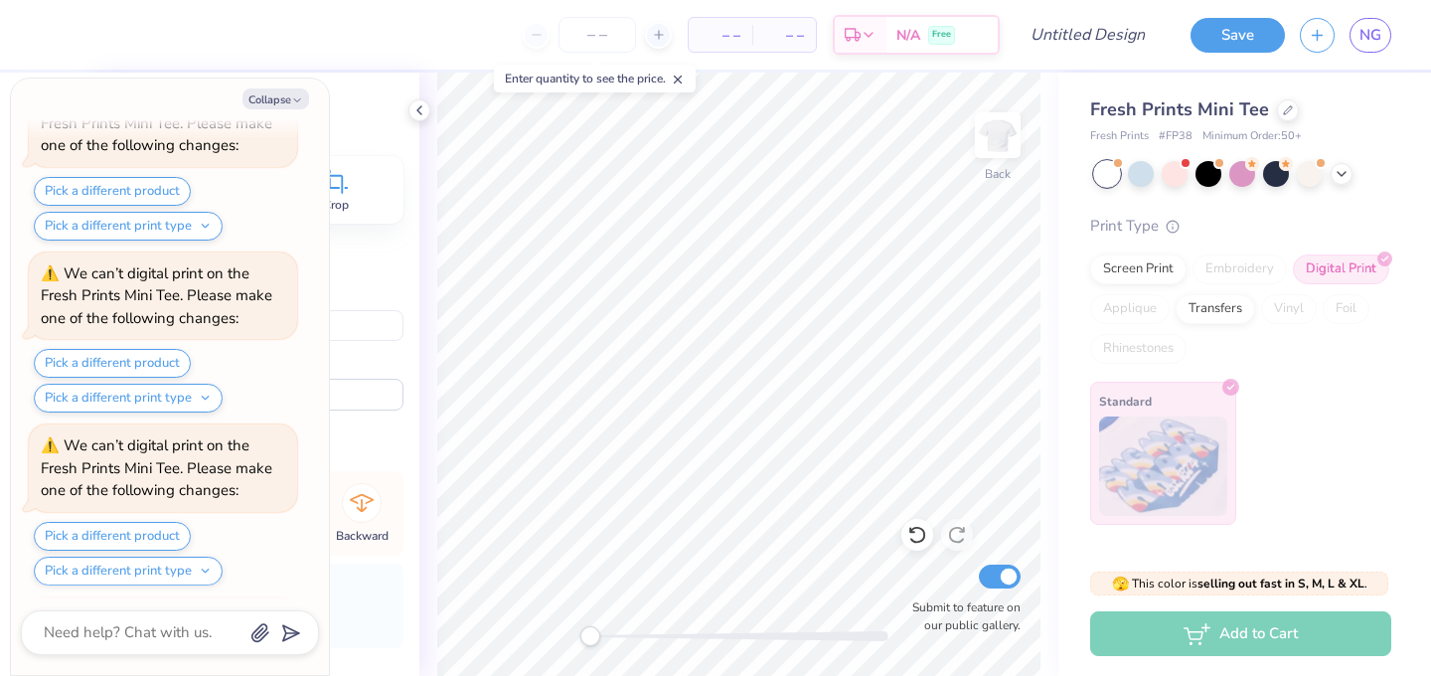
type input "-25.2"
type textarea "x"
type input "4.71"
type input "4.98"
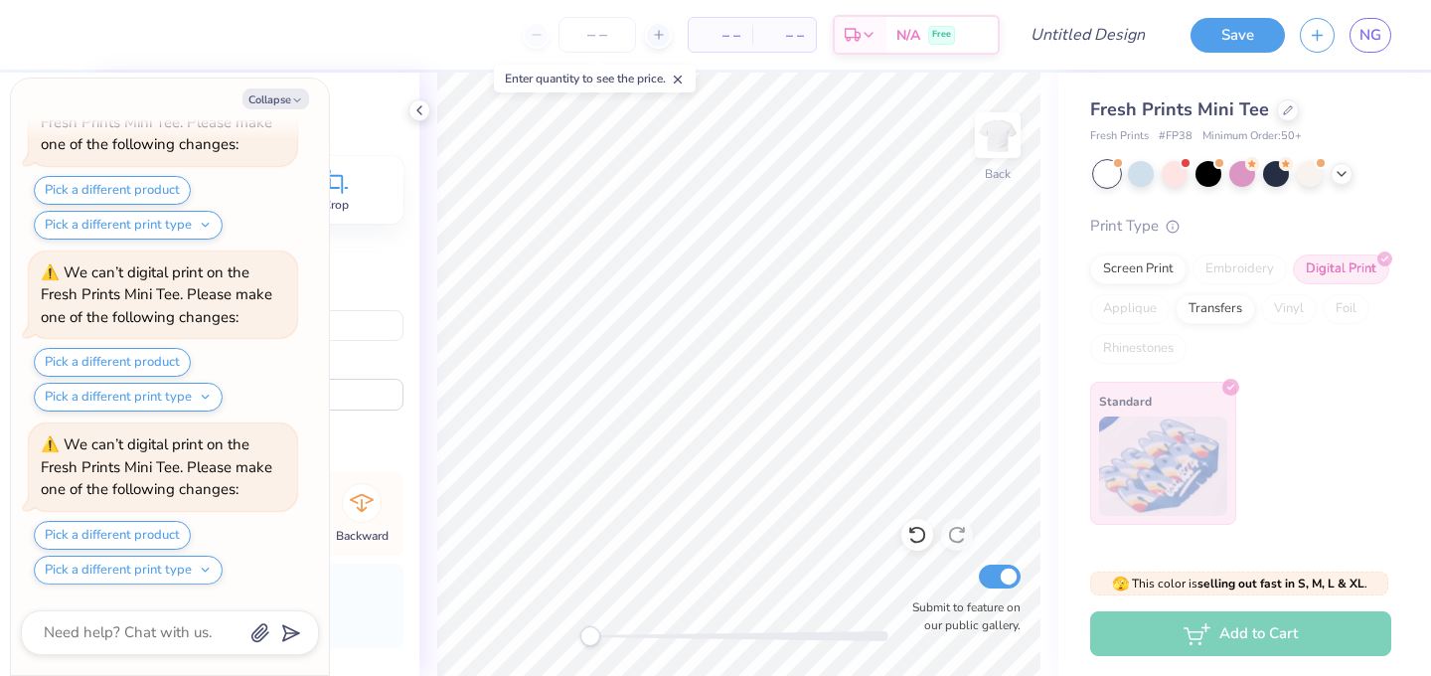
type input "3.24"
type textarea "x"
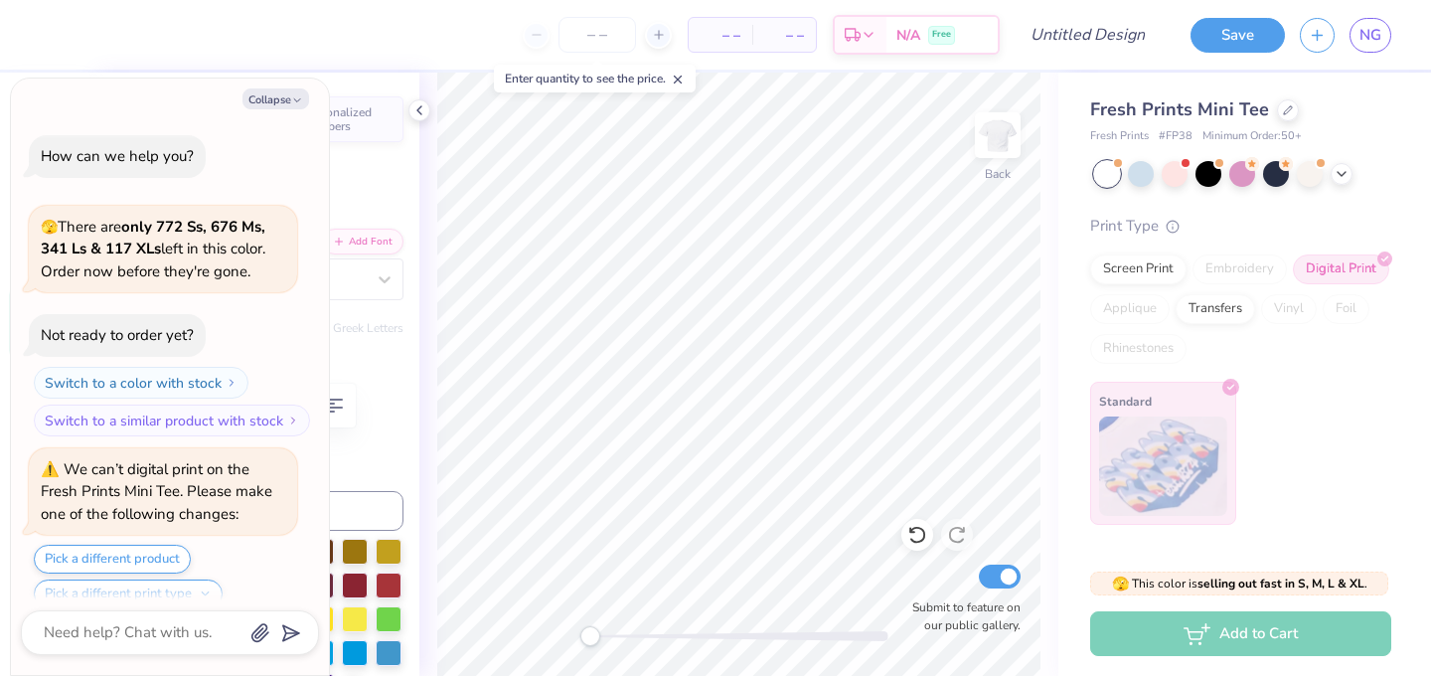
scroll to position [1575, 0]
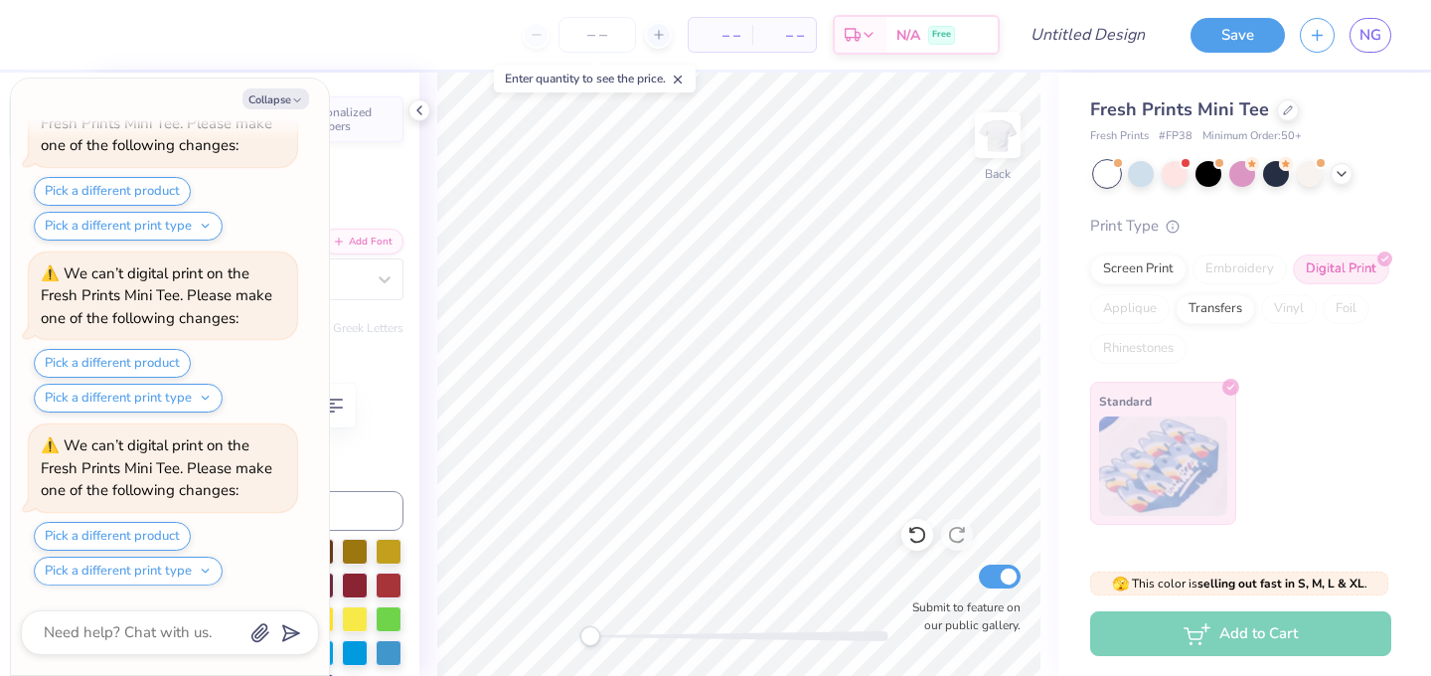
type textarea "x"
type input "3.03"
type input "2.88"
type input "3.60"
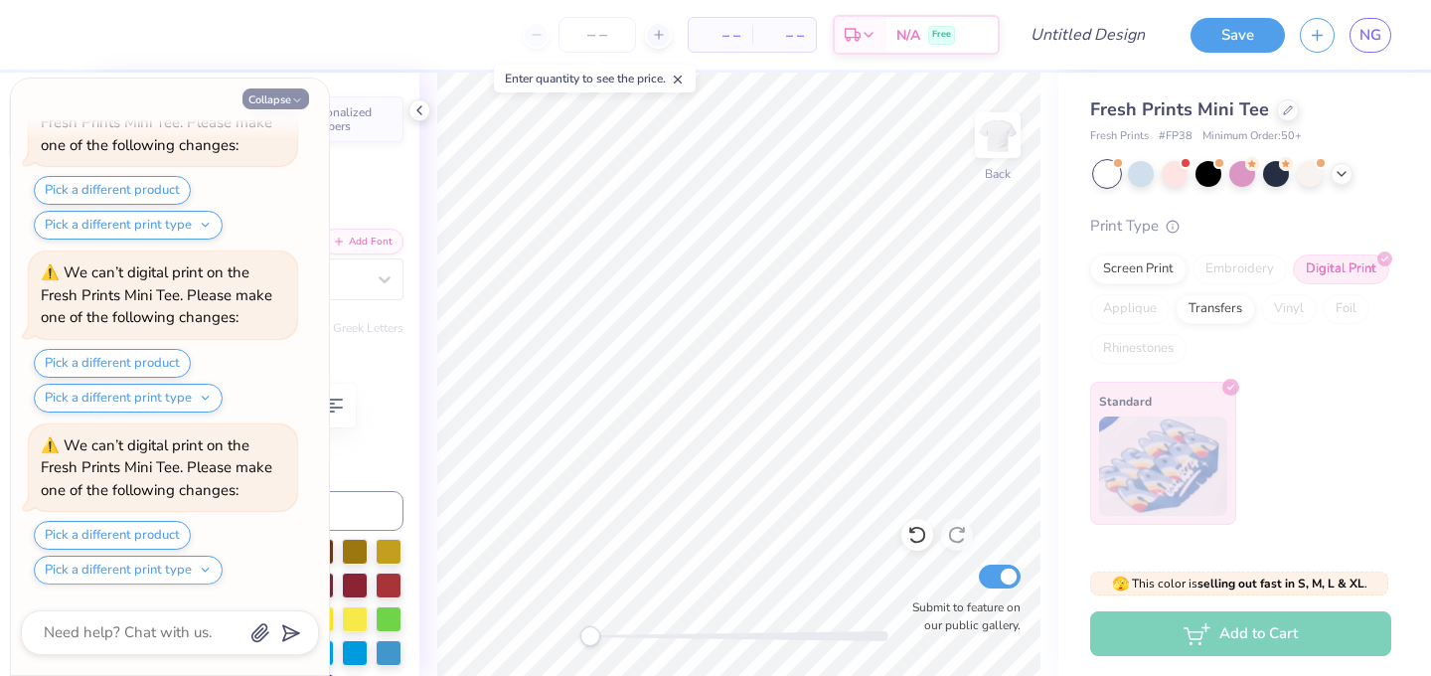
click at [293, 99] on icon "button" at bounding box center [297, 100] width 12 height 12
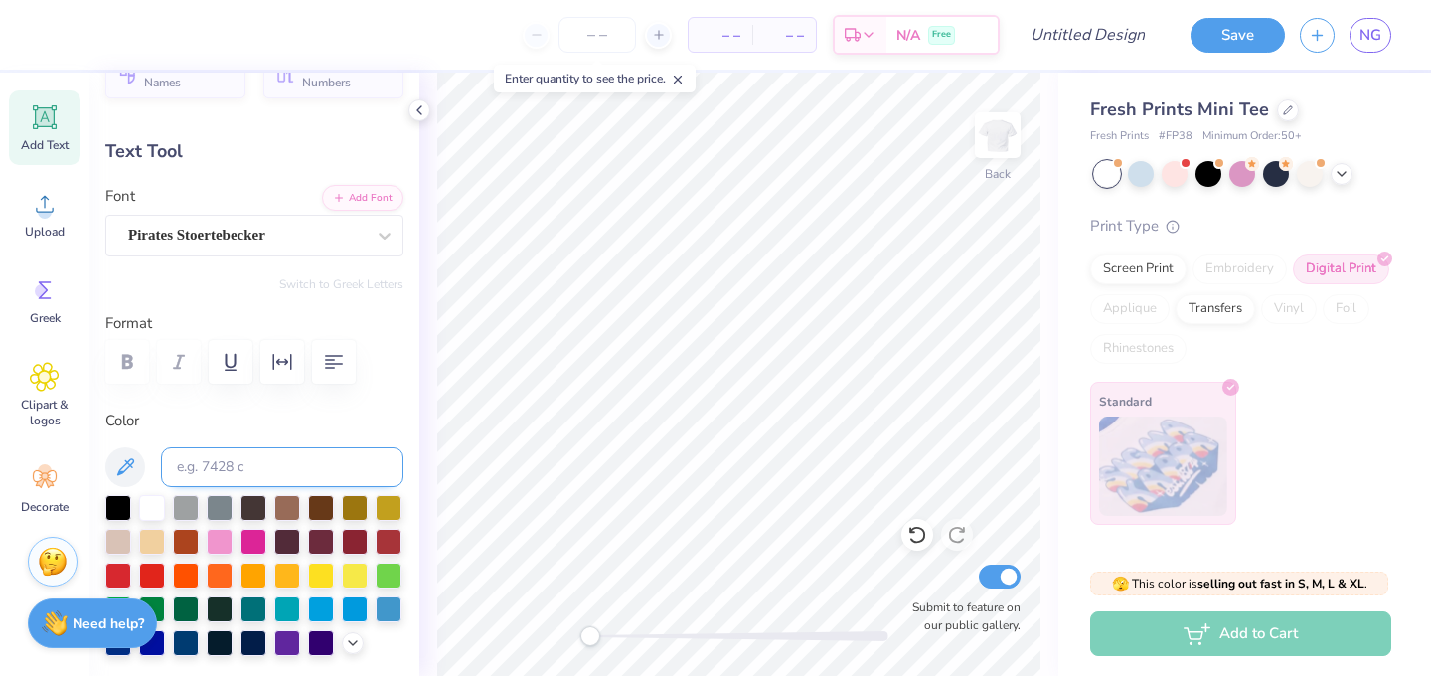
scroll to position [66, 0]
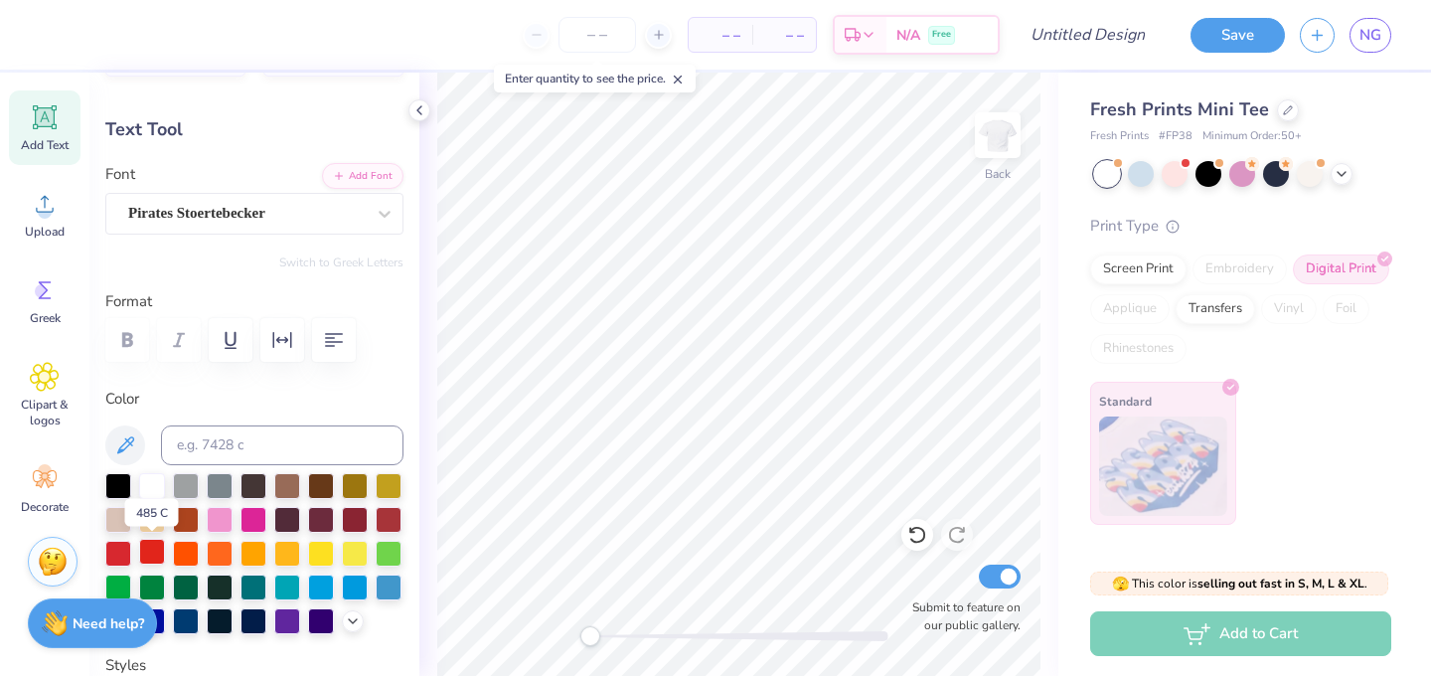
click at [148, 551] on div at bounding box center [152, 552] width 26 height 26
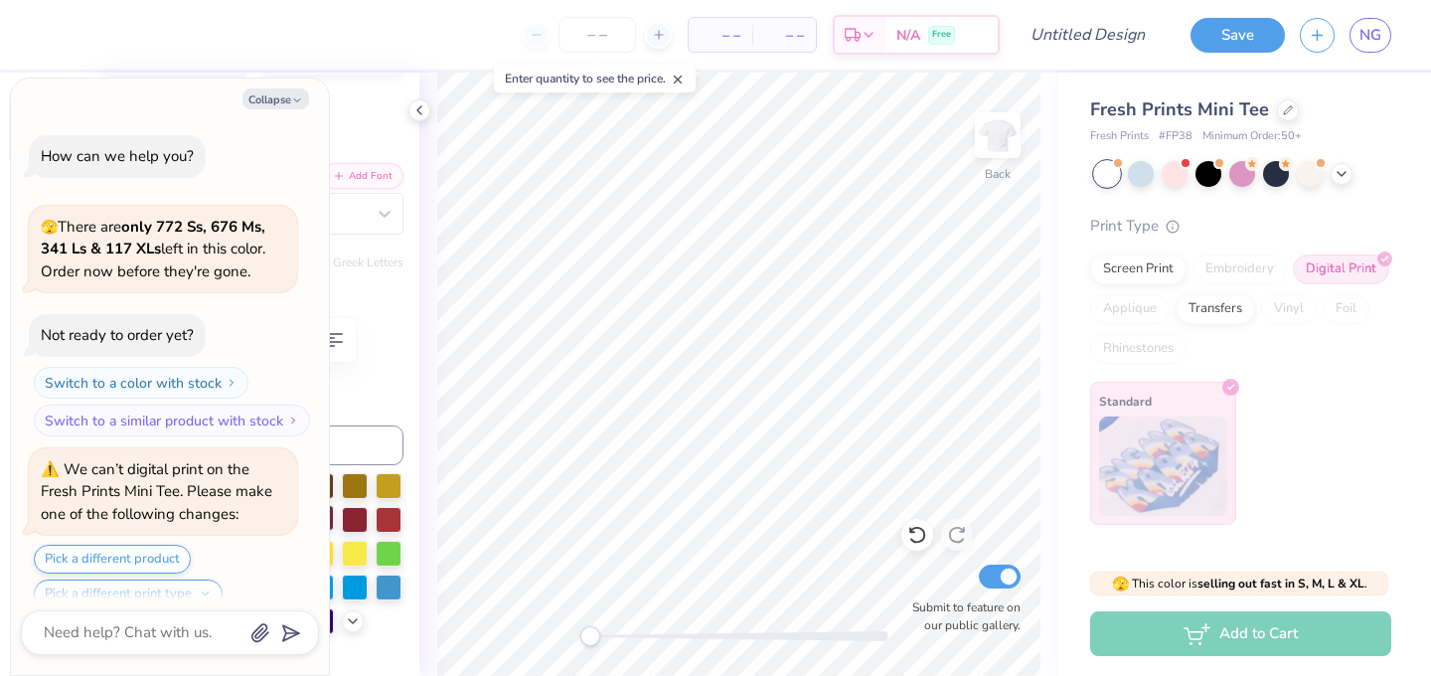
scroll to position [1920, 0]
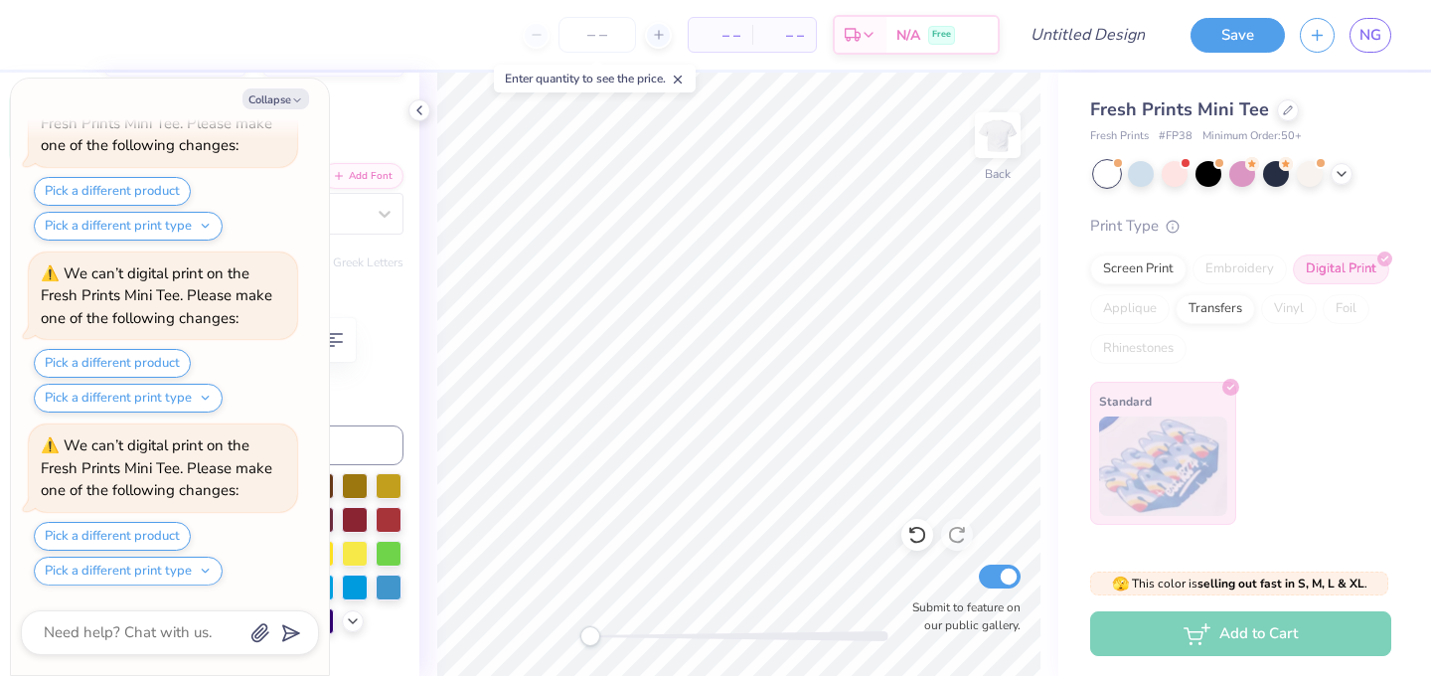
click at [296, 82] on div "Collapse How can we help you? 🫣 There are only 772 Ss, 676 Ms, 341 Ls & 117 XLs…" at bounding box center [170, 377] width 318 height 596
click at [296, 95] on icon "button" at bounding box center [297, 100] width 12 height 12
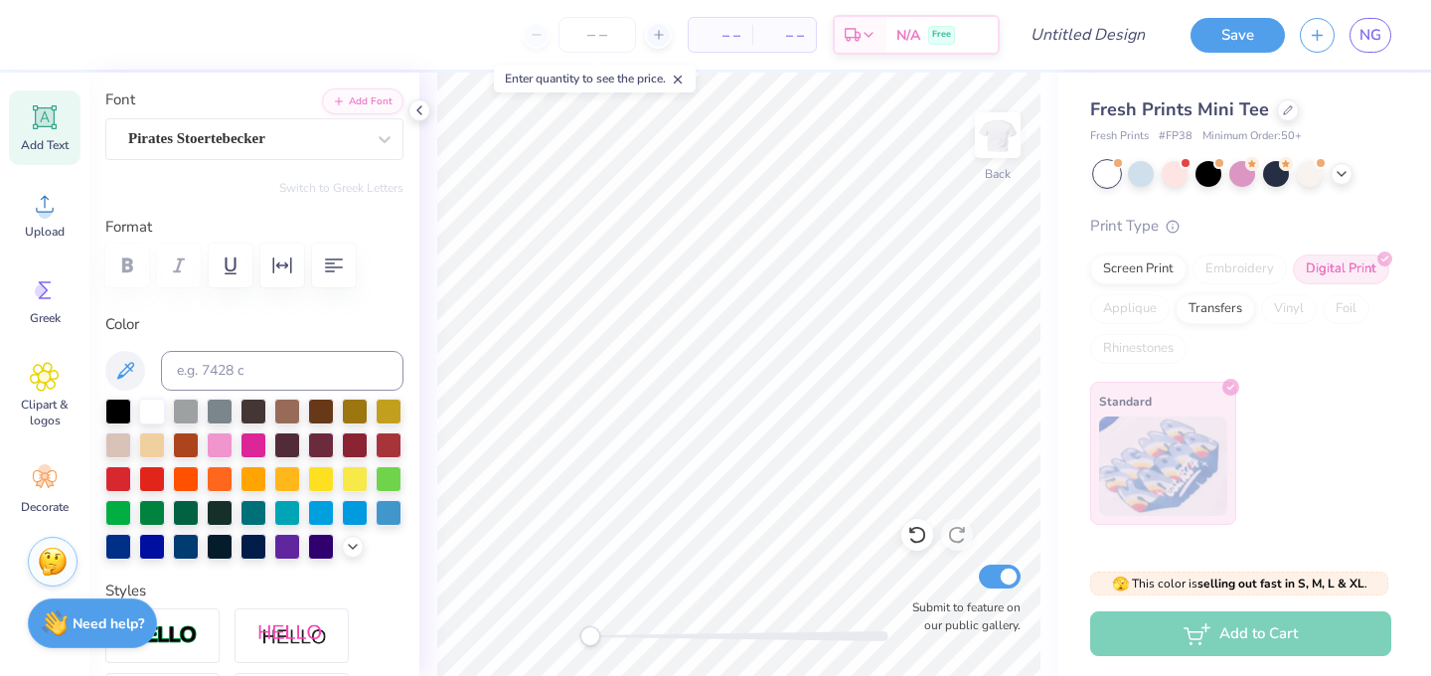
scroll to position [198, 0]
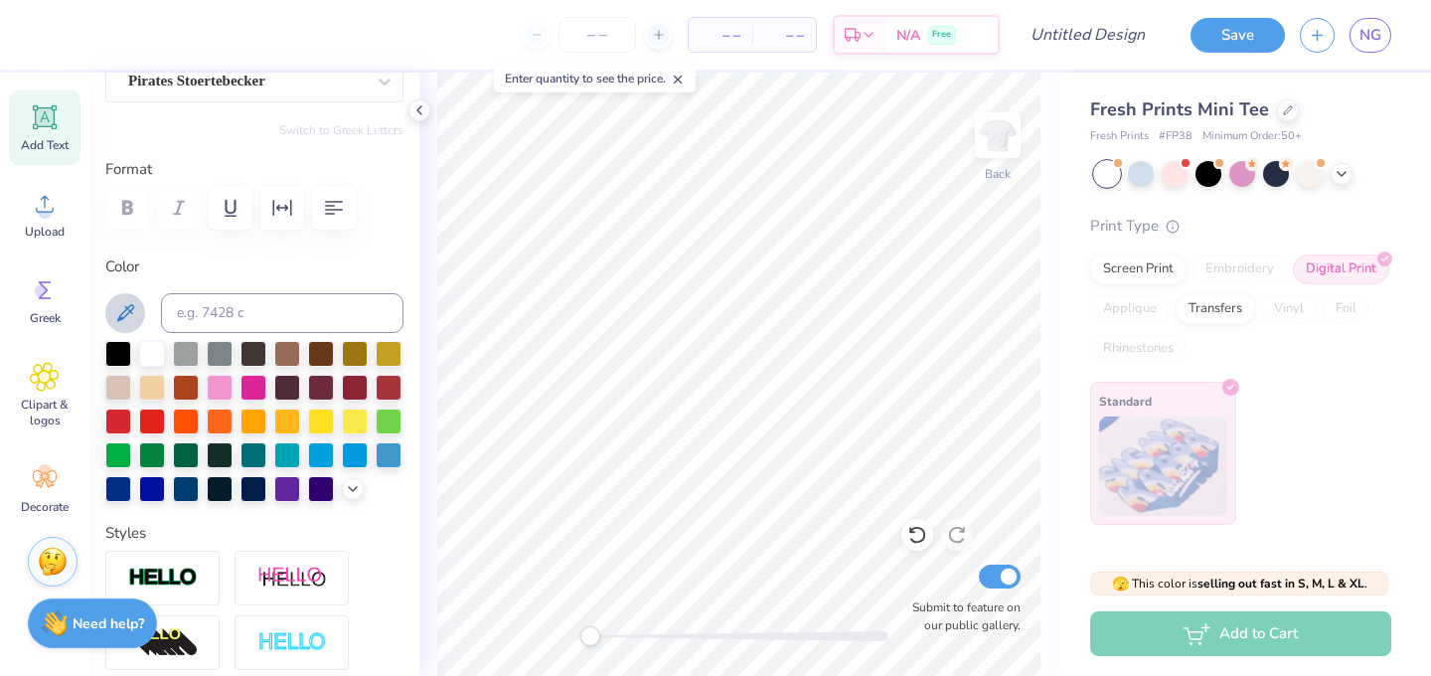
click at [122, 306] on icon at bounding box center [125, 313] width 24 height 24
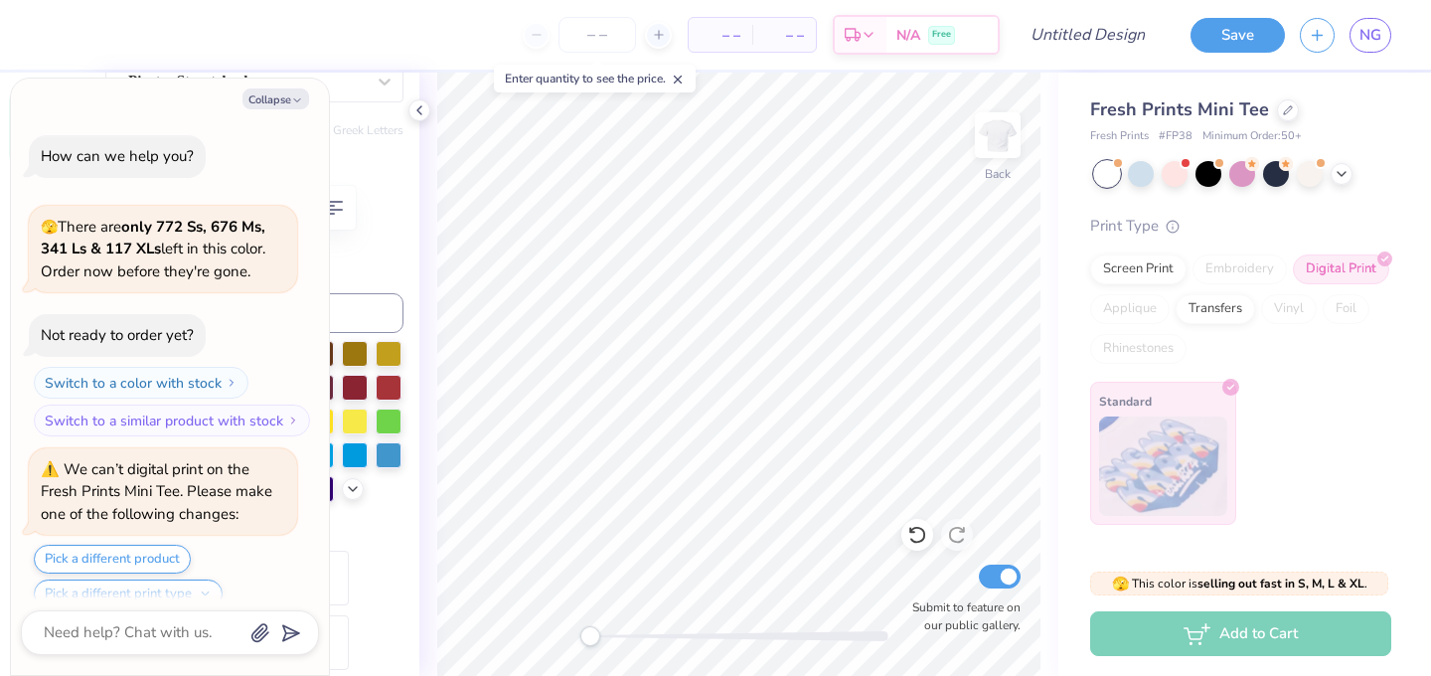
scroll to position [2093, 0]
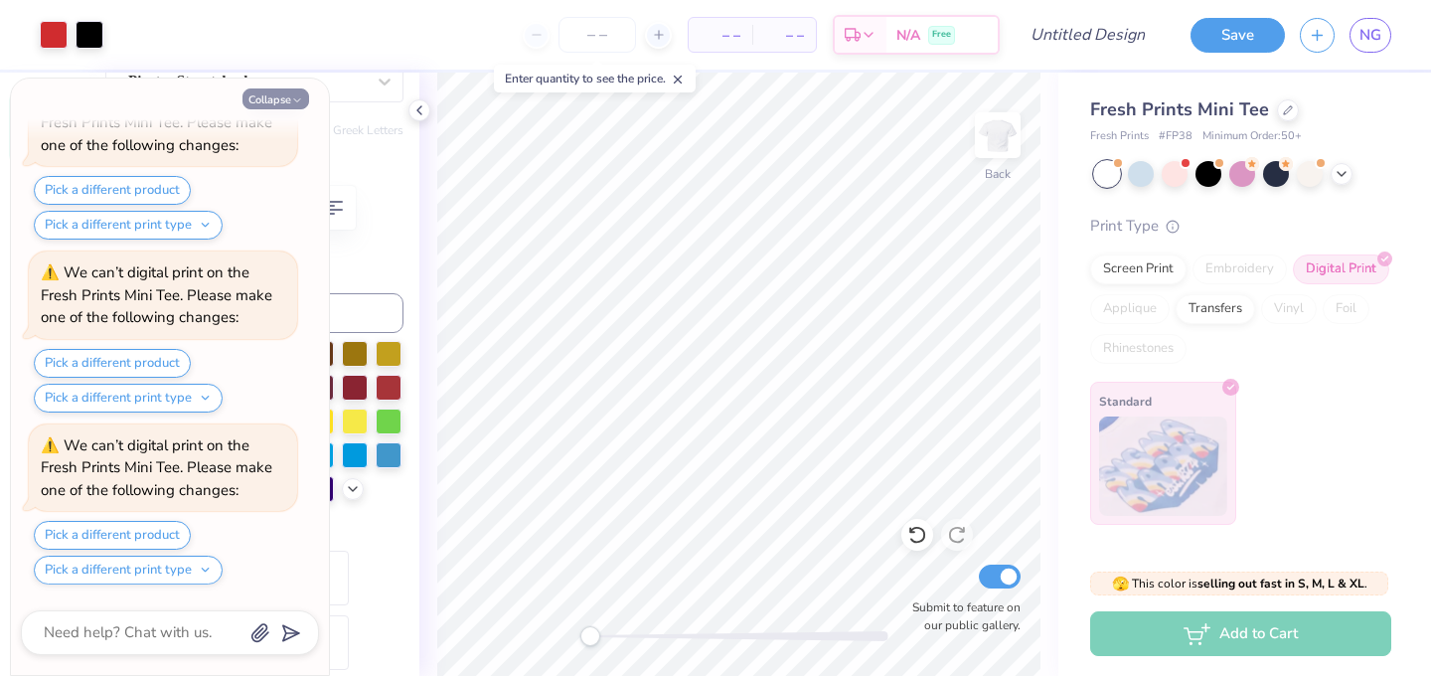
click at [296, 102] on icon "button" at bounding box center [297, 100] width 12 height 12
type textarea "x"
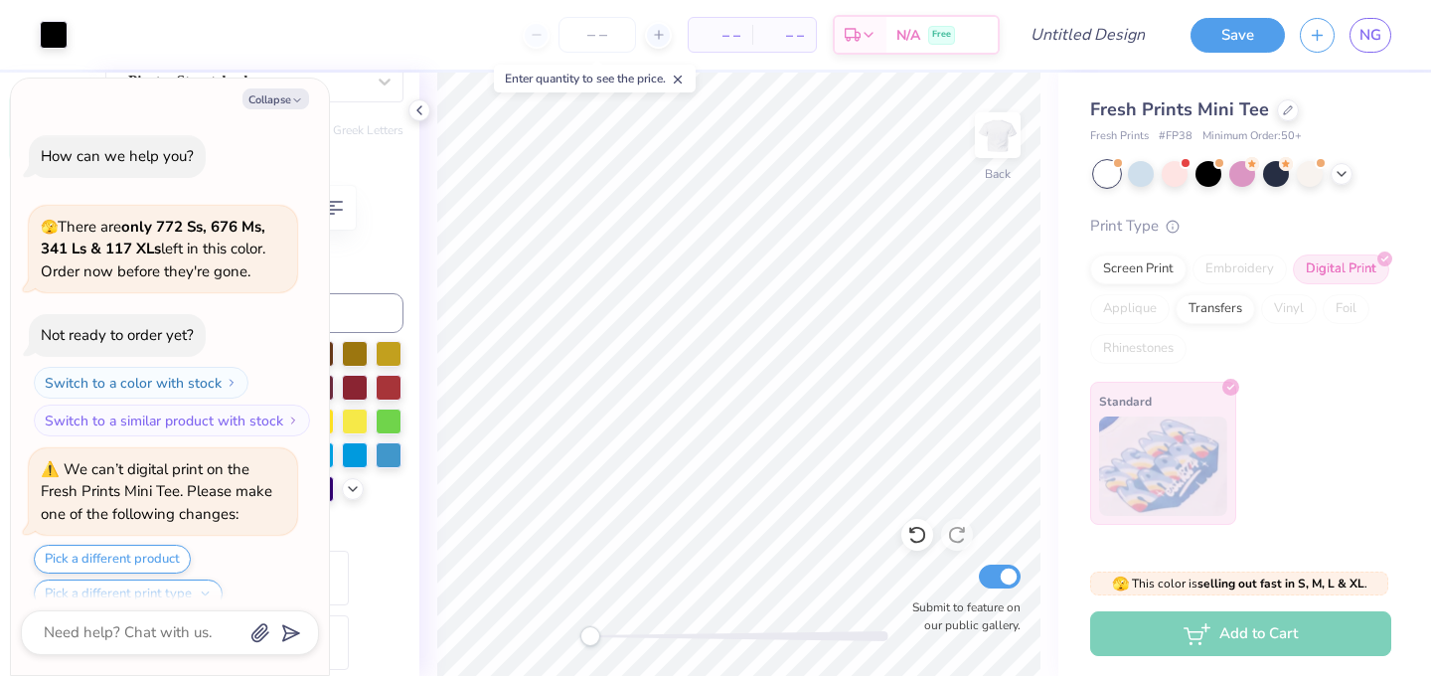
type input "3.89"
type input "1.92"
type input "5.73"
type textarea "x"
type input "-14.9"
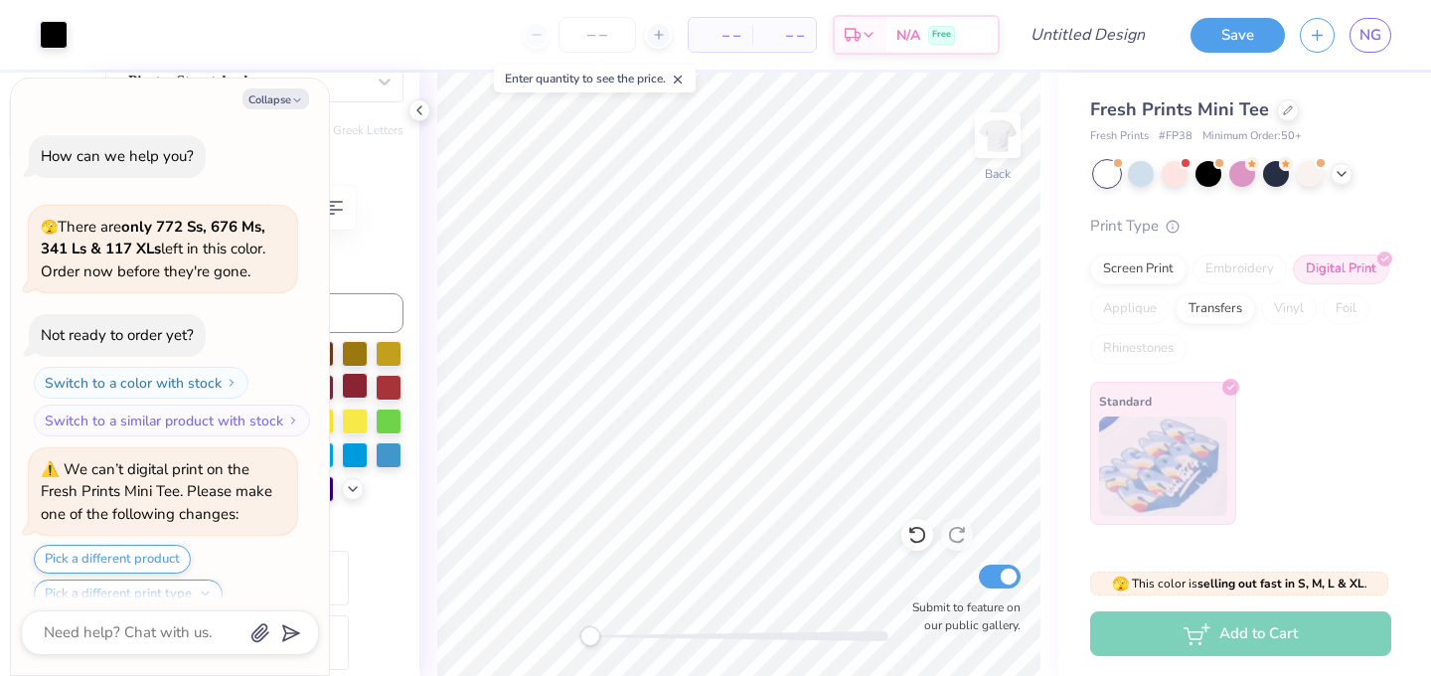
scroll to position [2265, 0]
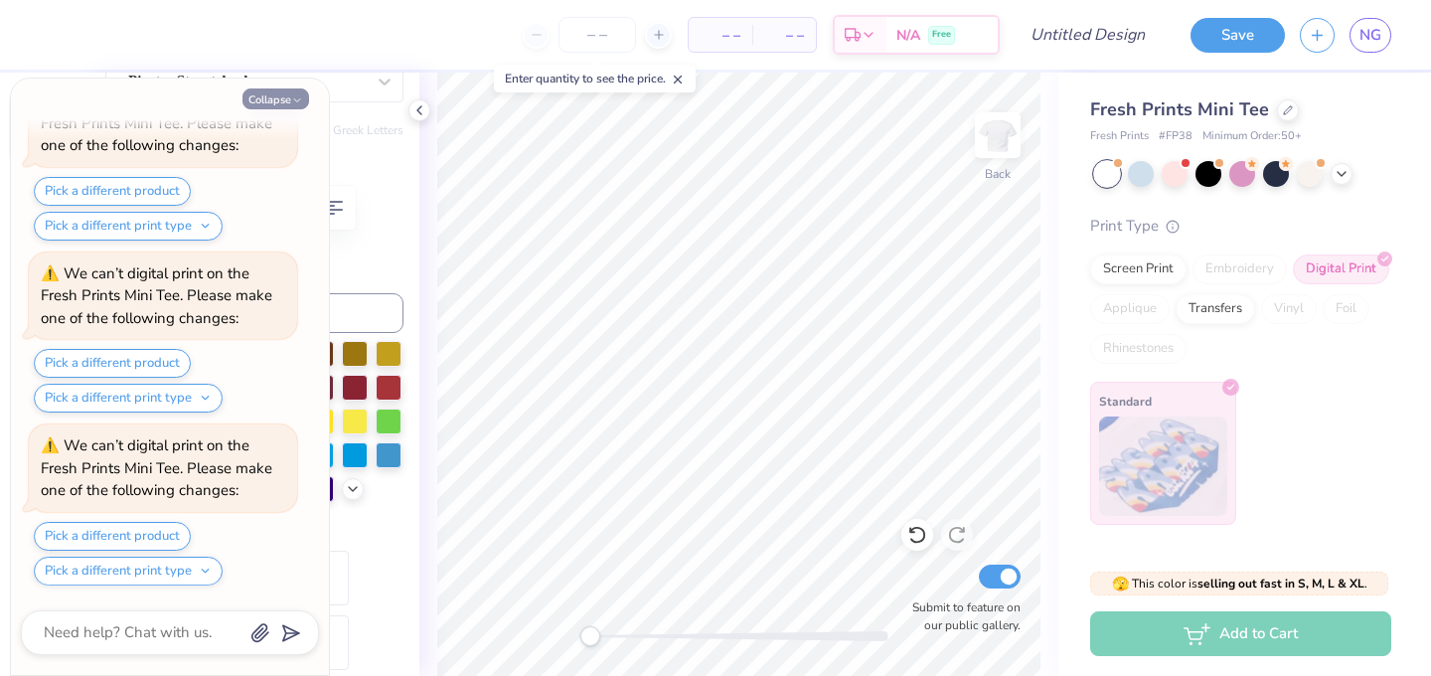
click at [291, 92] on button "Collapse" at bounding box center [276, 98] width 67 height 21
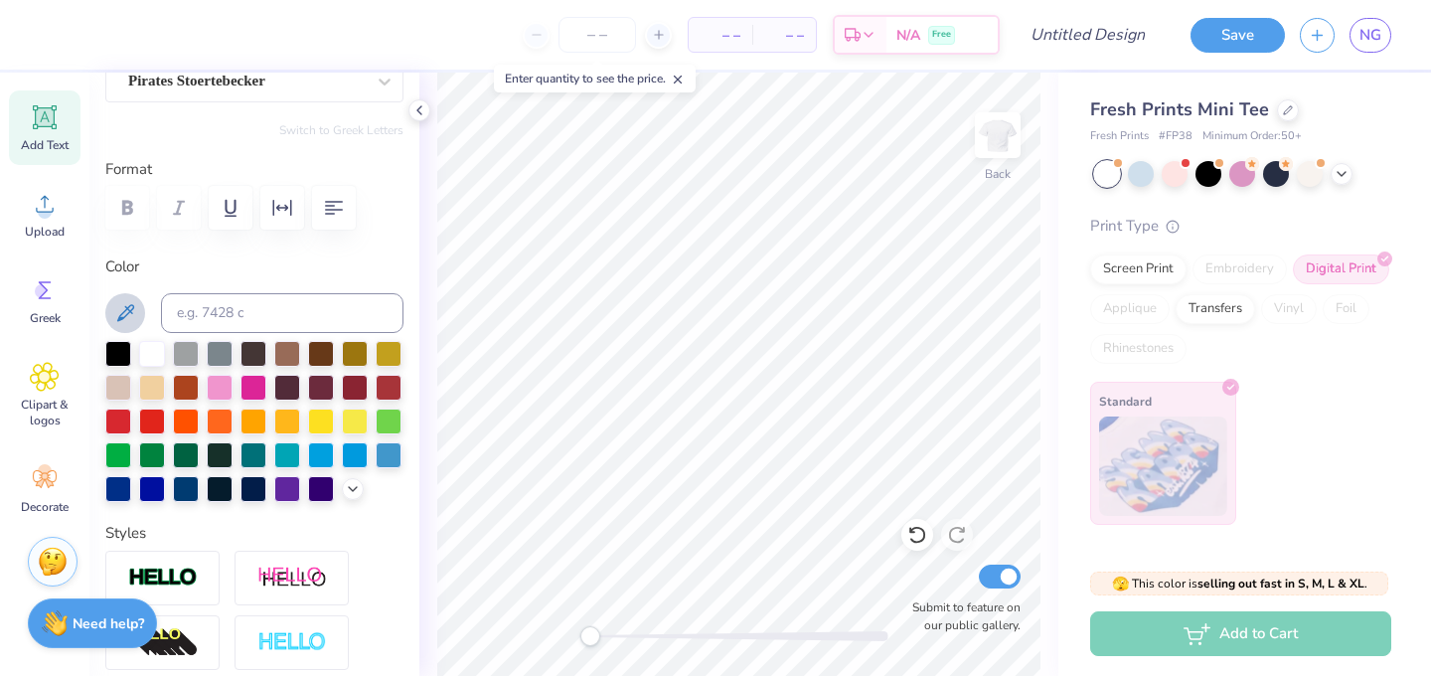
click at [137, 308] on button at bounding box center [125, 313] width 40 height 40
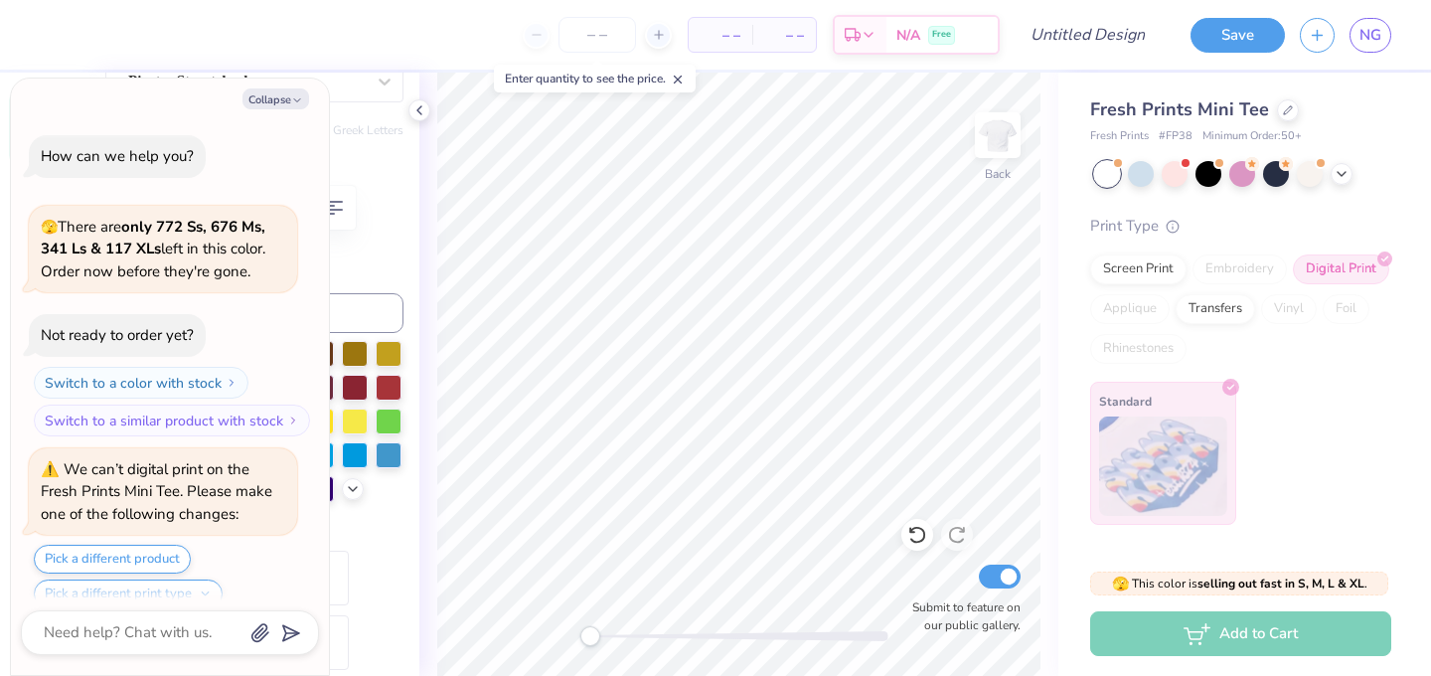
scroll to position [2438, 0]
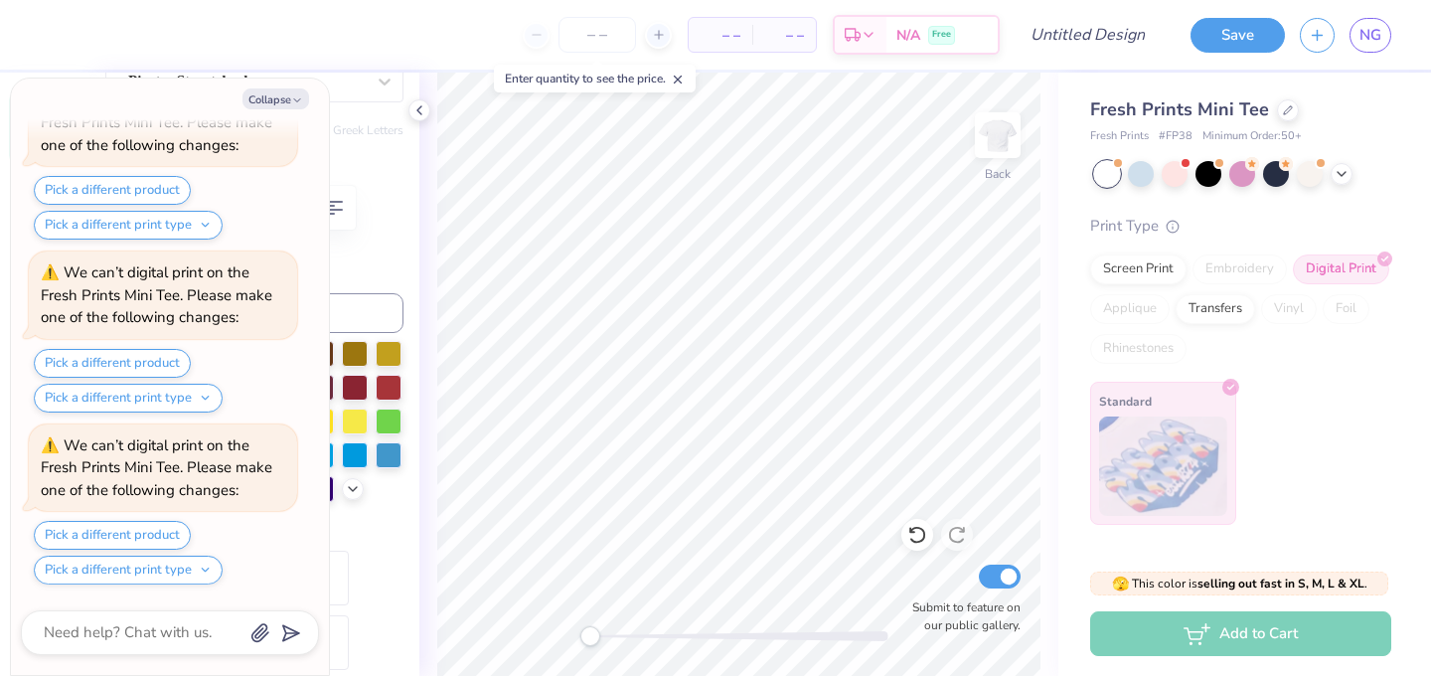
type textarea "x"
type input "0.0"
click at [1283, 115] on div at bounding box center [1288, 108] width 22 height 22
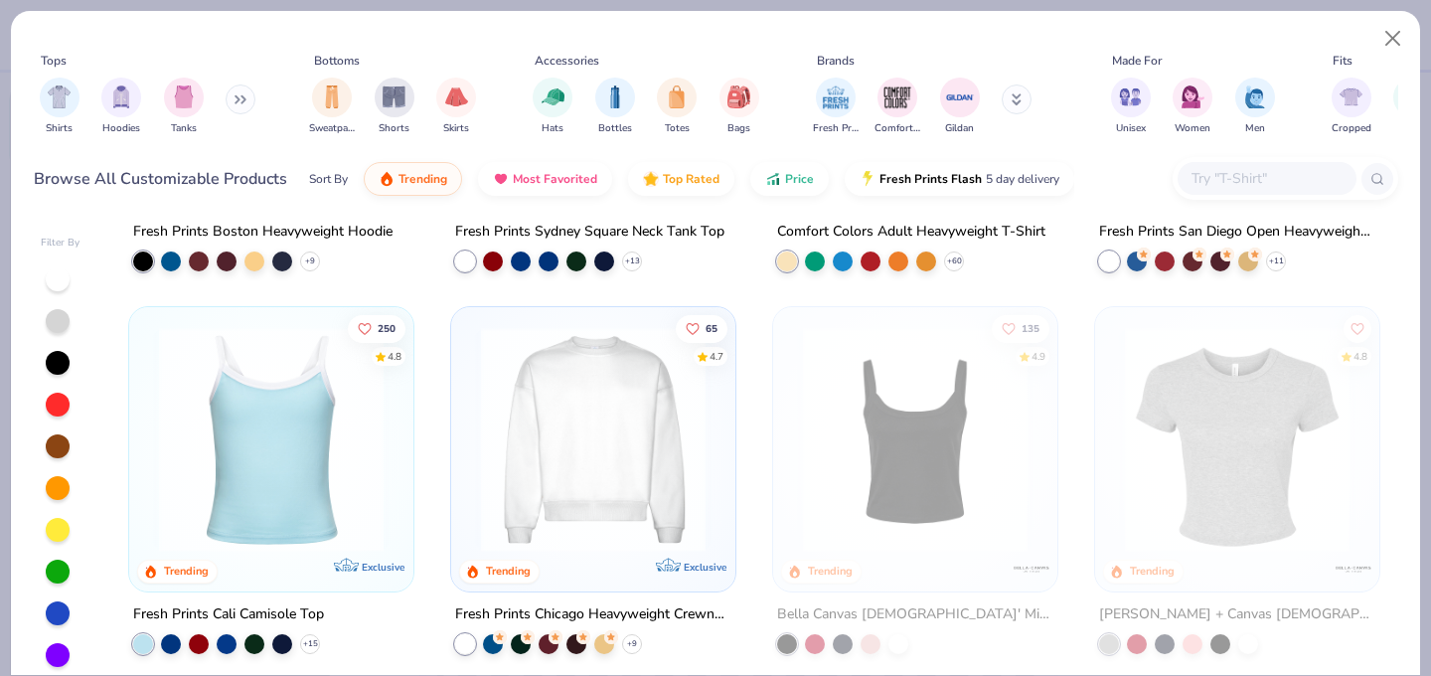
scroll to position [447, 0]
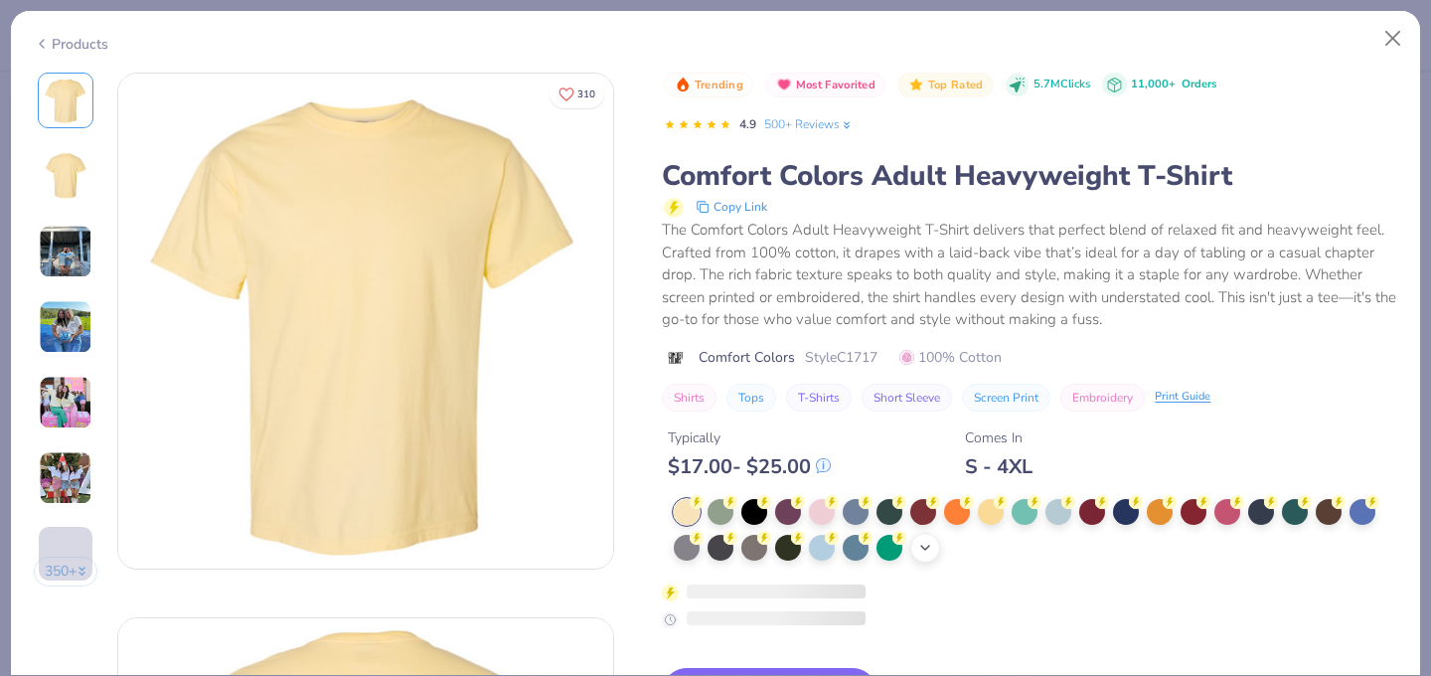
click at [920, 548] on icon at bounding box center [925, 548] width 16 height 16
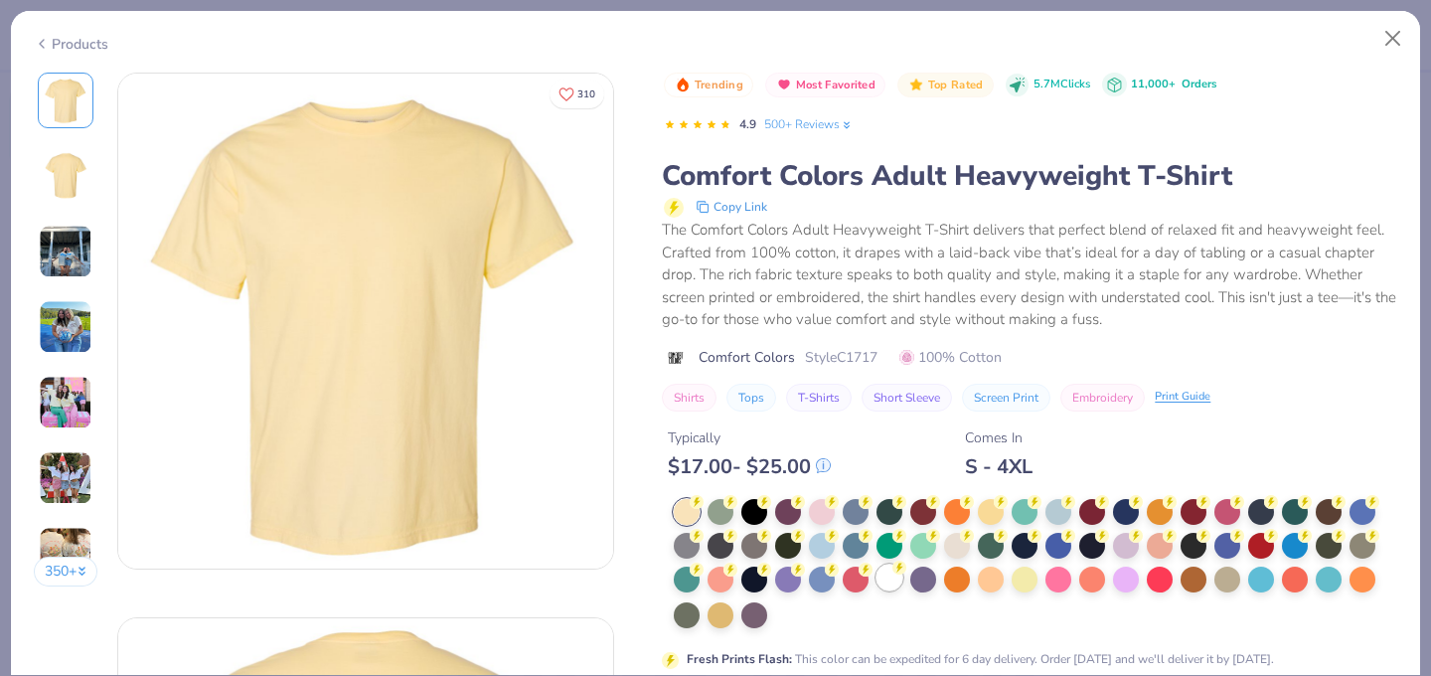
click at [896, 579] on div at bounding box center [890, 578] width 26 height 26
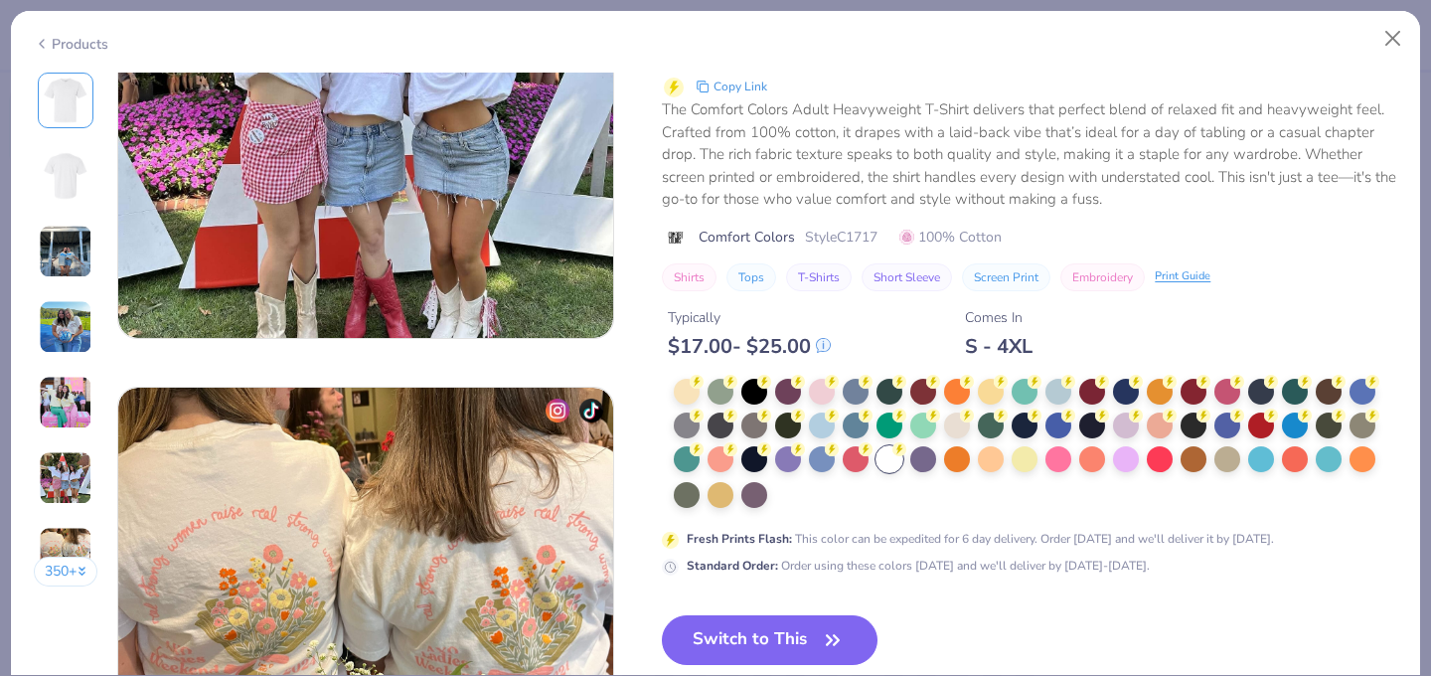
scroll to position [2969, 0]
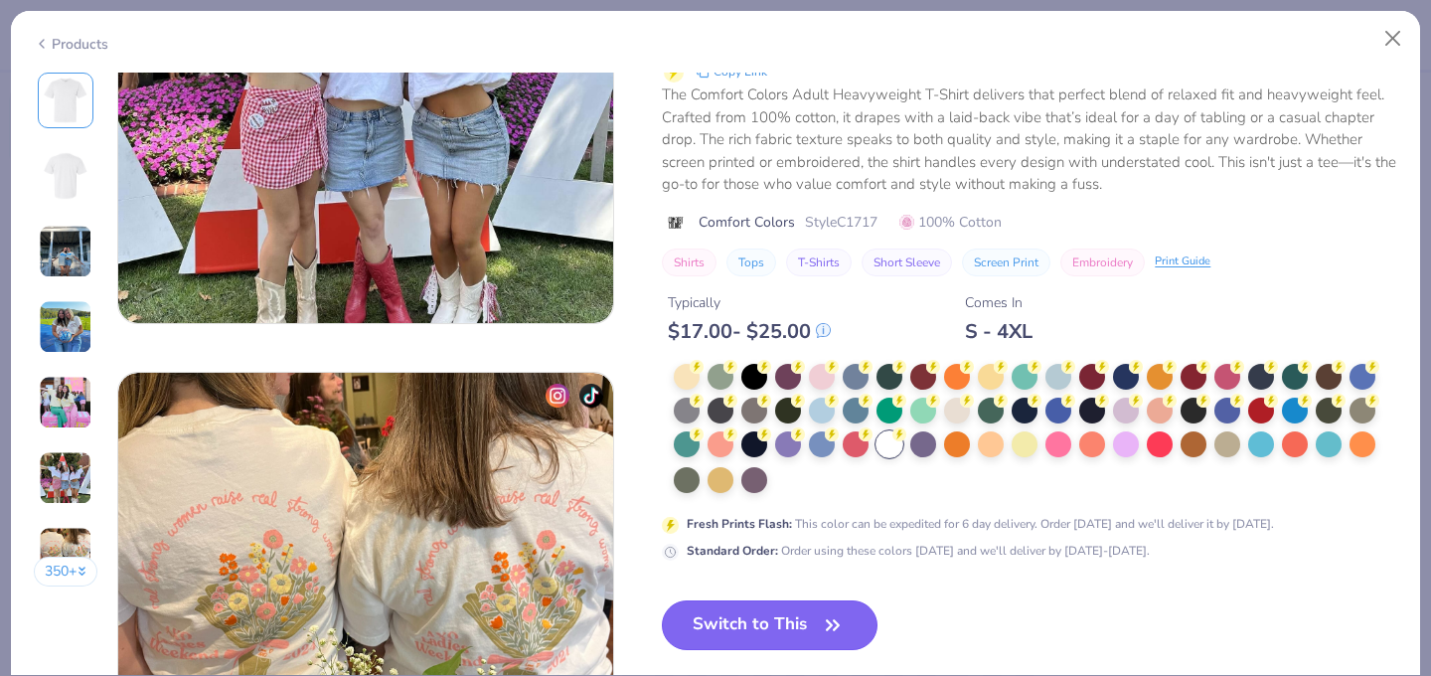
click at [773, 616] on button "Switch to This" at bounding box center [770, 625] width 216 height 50
click at [774, 625] on button "Switch to This" at bounding box center [770, 625] width 216 height 50
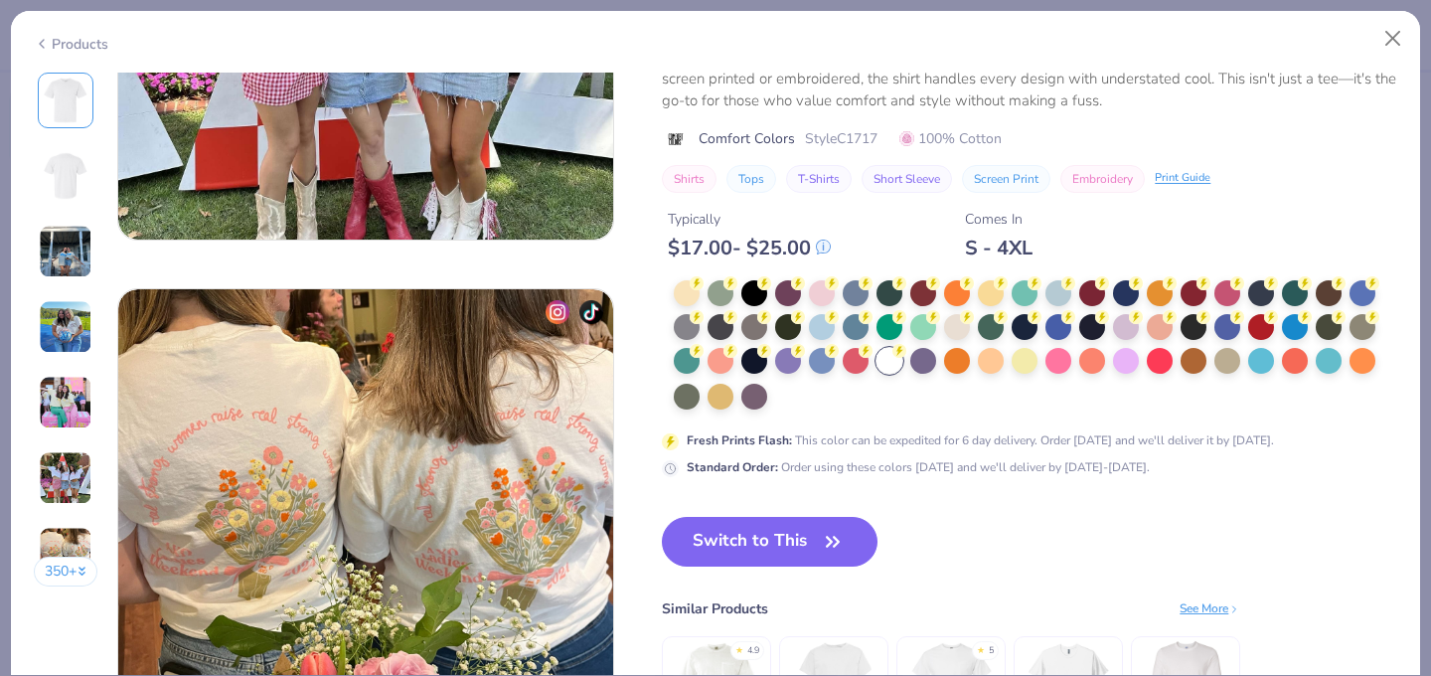
click at [814, 548] on button "Switch to This" at bounding box center [770, 542] width 216 height 50
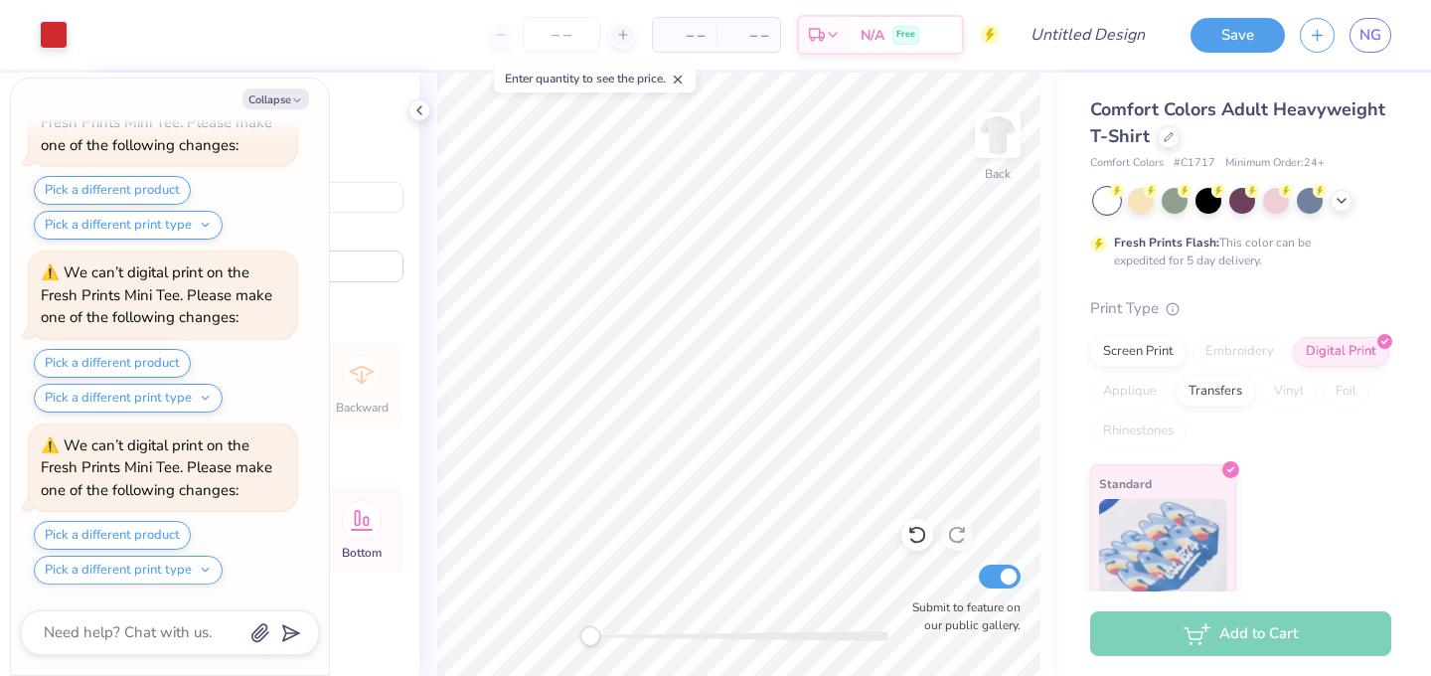
type textarea "x"
type input "2.68"
type textarea "x"
type input "10.63"
type input "8.53"
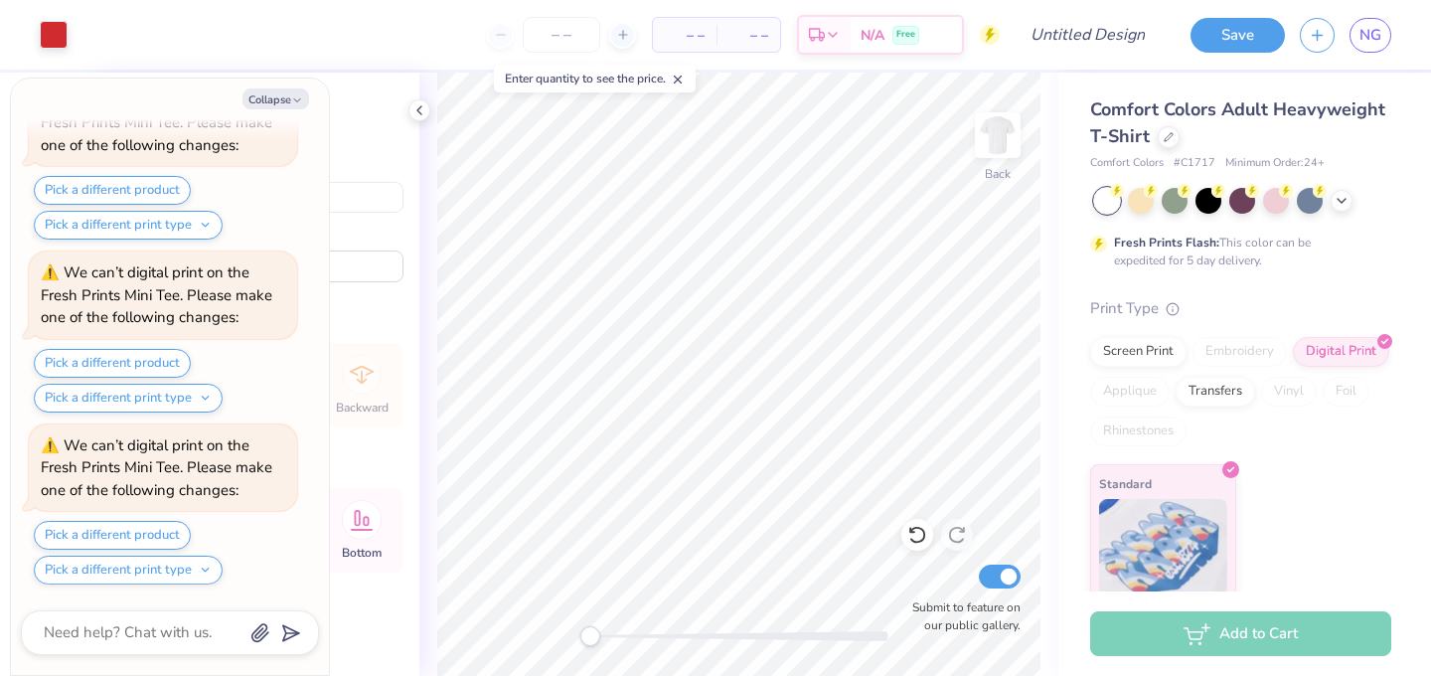
type input "2.90"
type textarea "x"
type input "3.00"
type textarea "x"
type input "1.68"
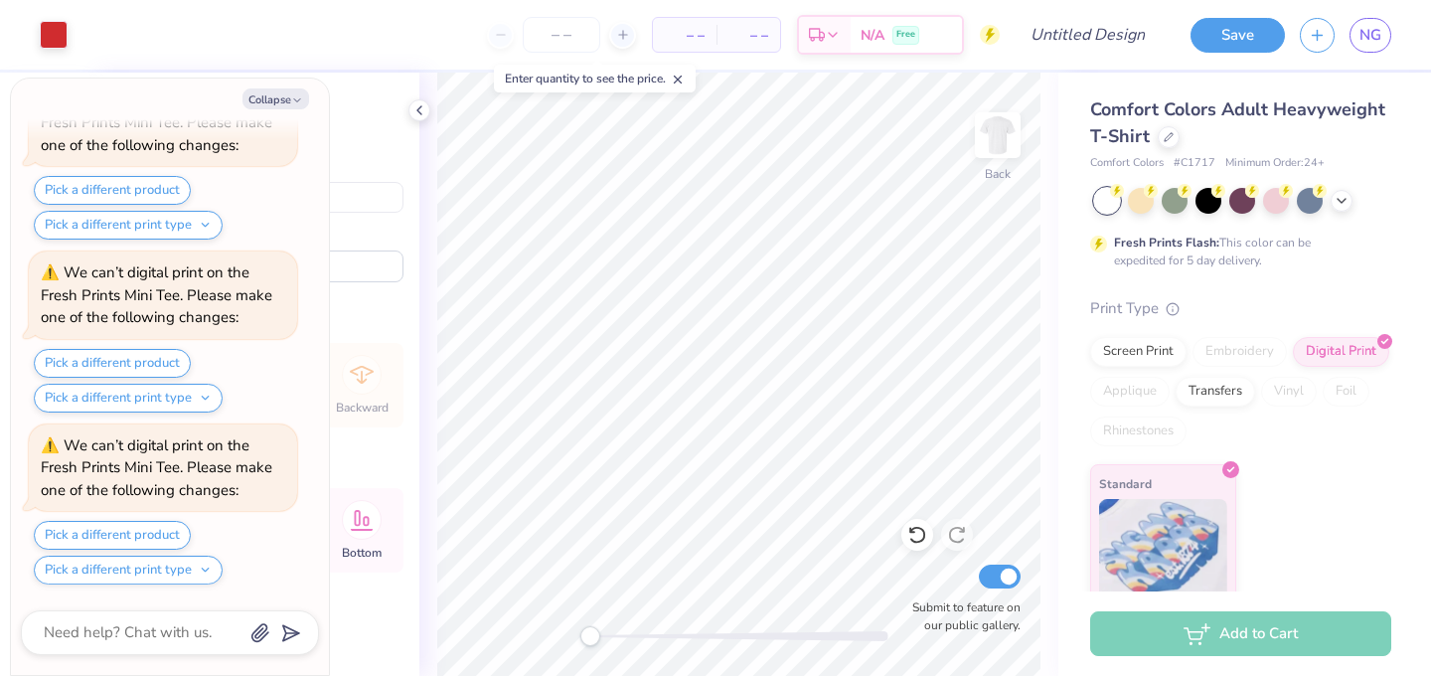
type textarea "x"
type input "2.34"
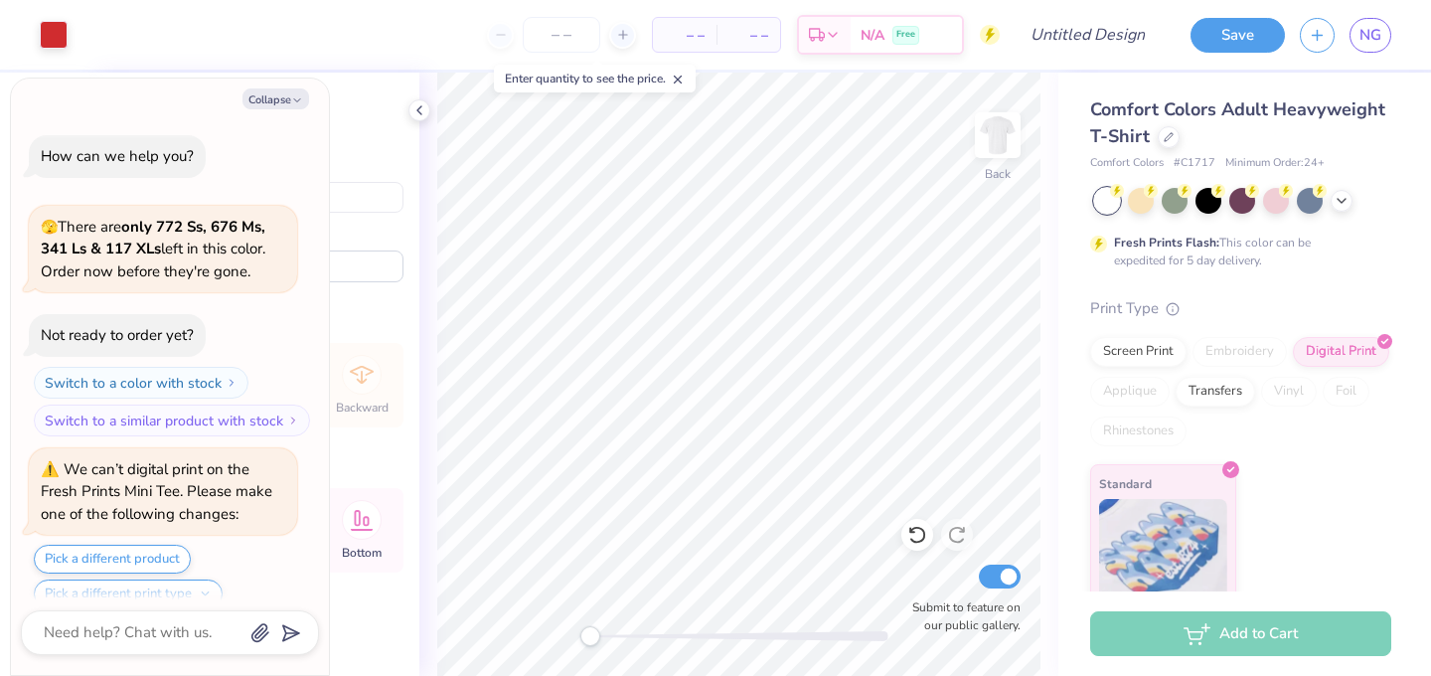
type input "1.72"
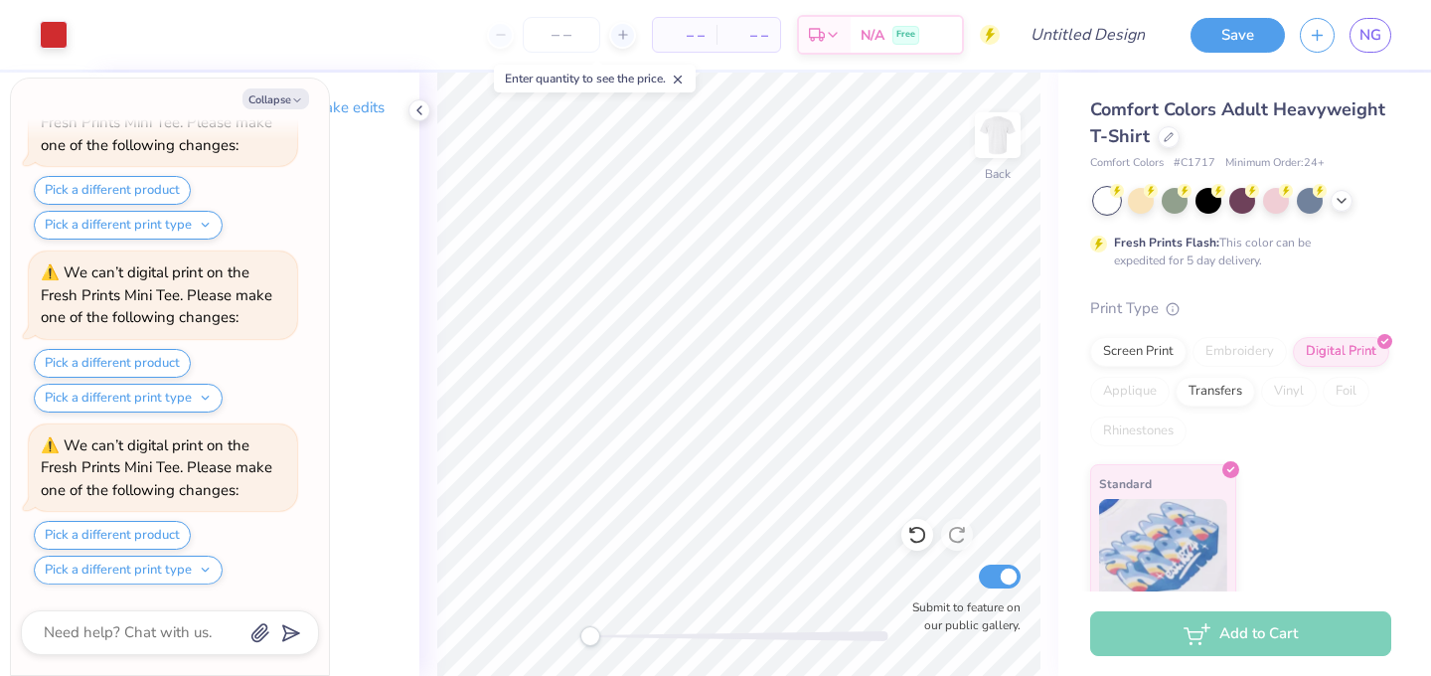
scroll to position [16, 0]
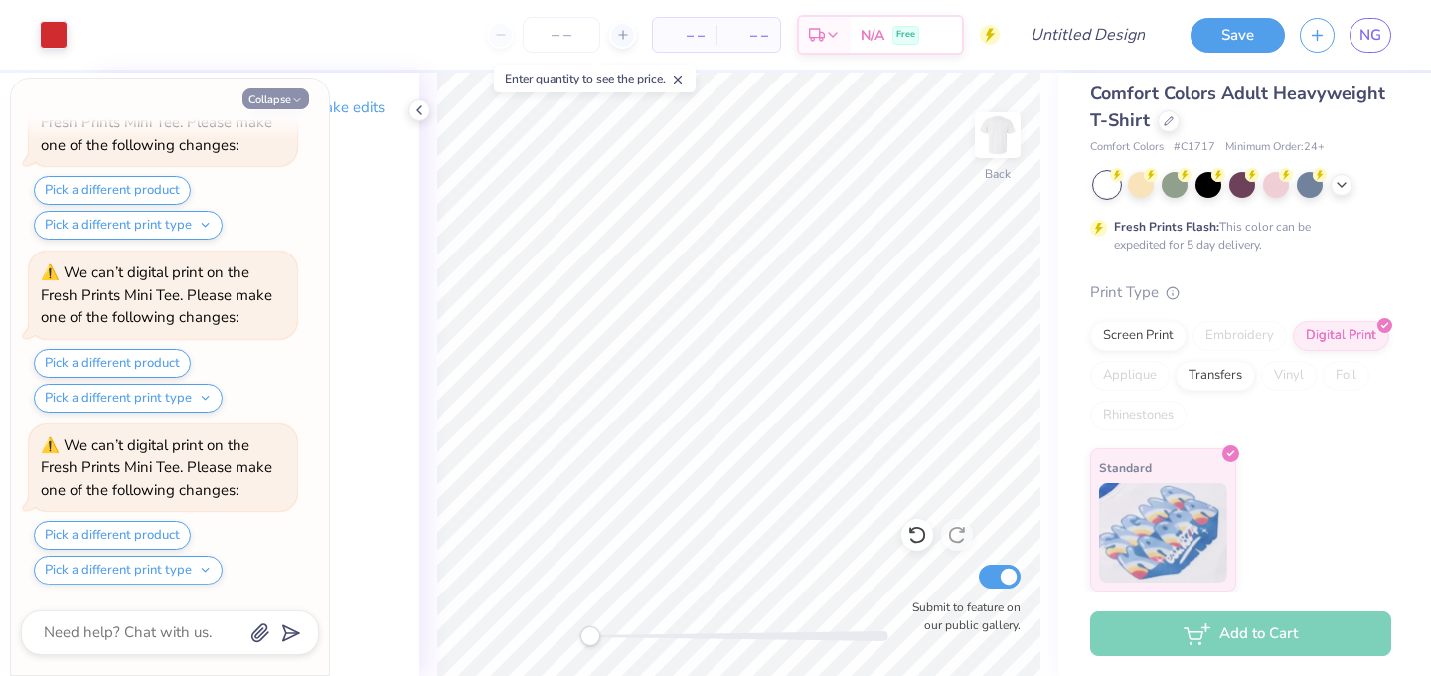
click at [288, 102] on button "Collapse" at bounding box center [276, 98] width 67 height 21
type textarea "x"
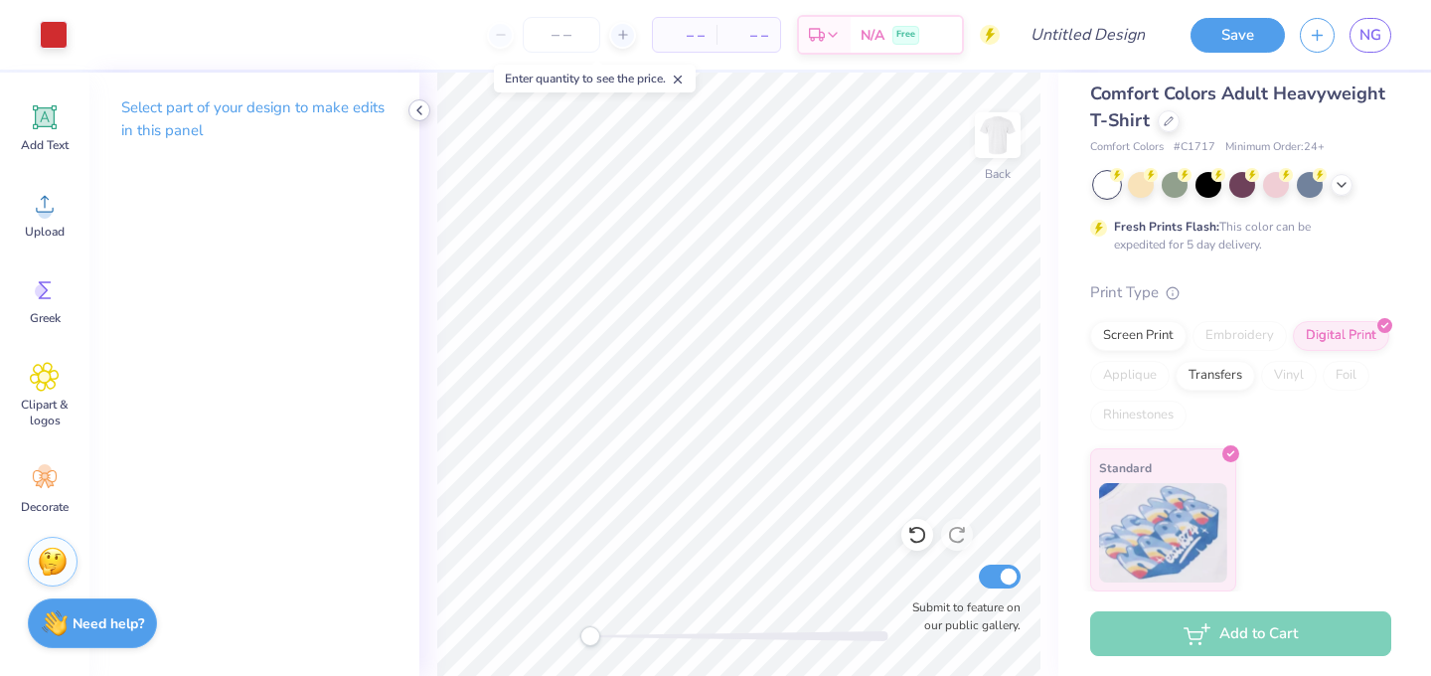
click at [422, 109] on icon at bounding box center [419, 110] width 16 height 16
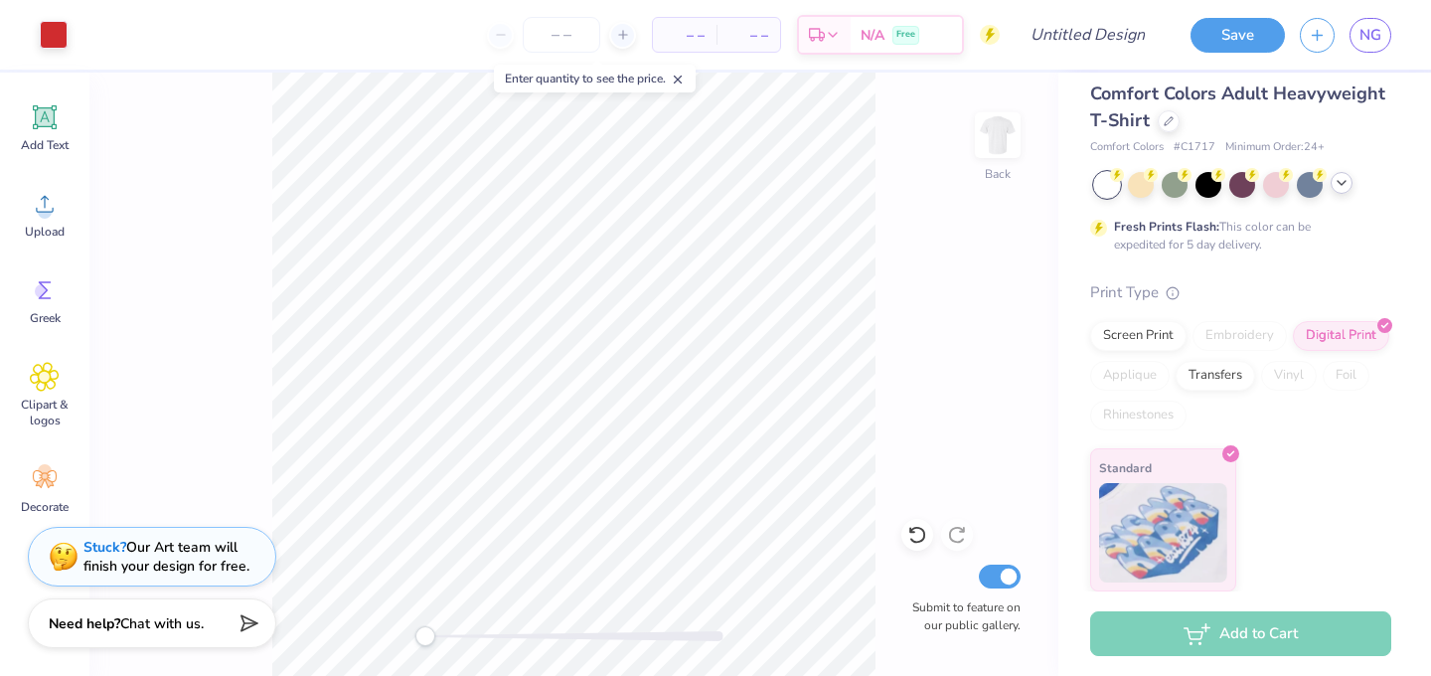
click at [1341, 175] on icon at bounding box center [1342, 183] width 16 height 16
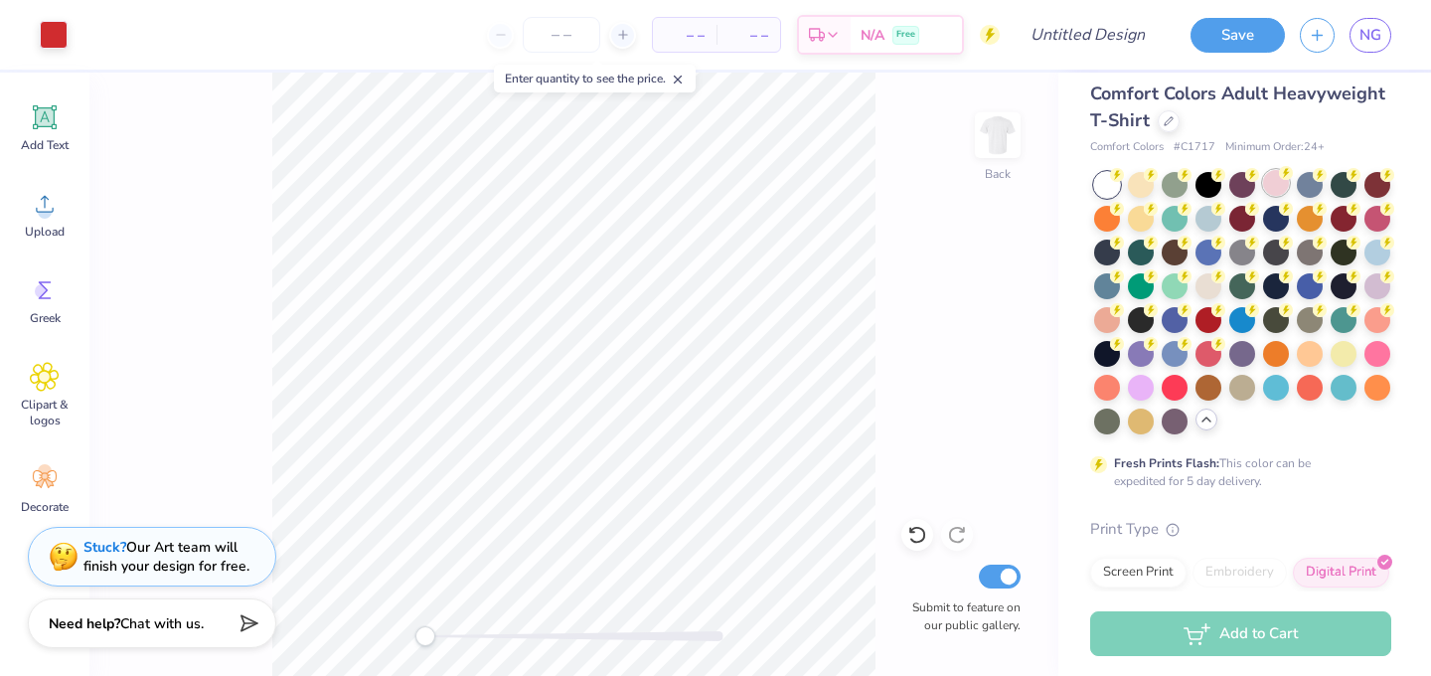
click at [1281, 195] on div at bounding box center [1276, 183] width 26 height 26
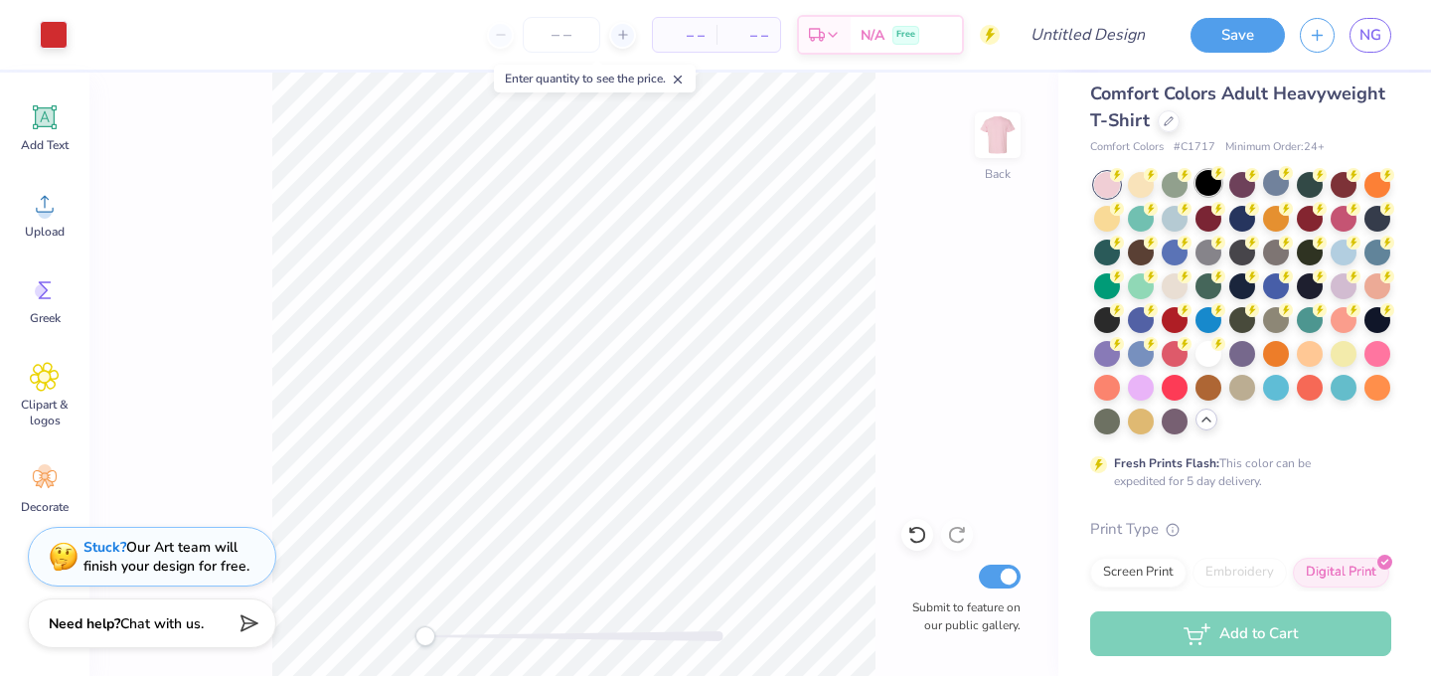
click at [1207, 186] on div at bounding box center [1209, 183] width 26 height 26
click at [1215, 247] on div at bounding box center [1209, 251] width 26 height 26
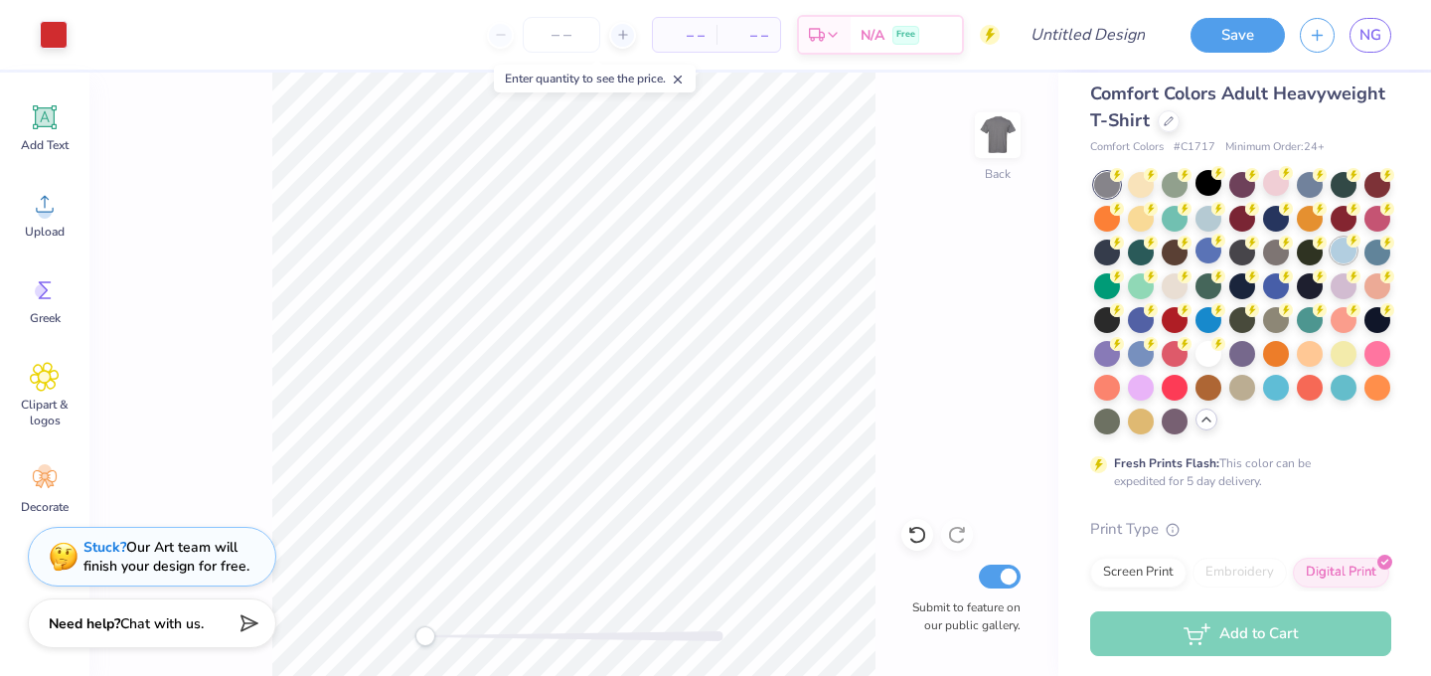
click at [1344, 249] on div at bounding box center [1344, 251] width 26 height 26
click at [1381, 293] on div at bounding box center [1378, 284] width 26 height 26
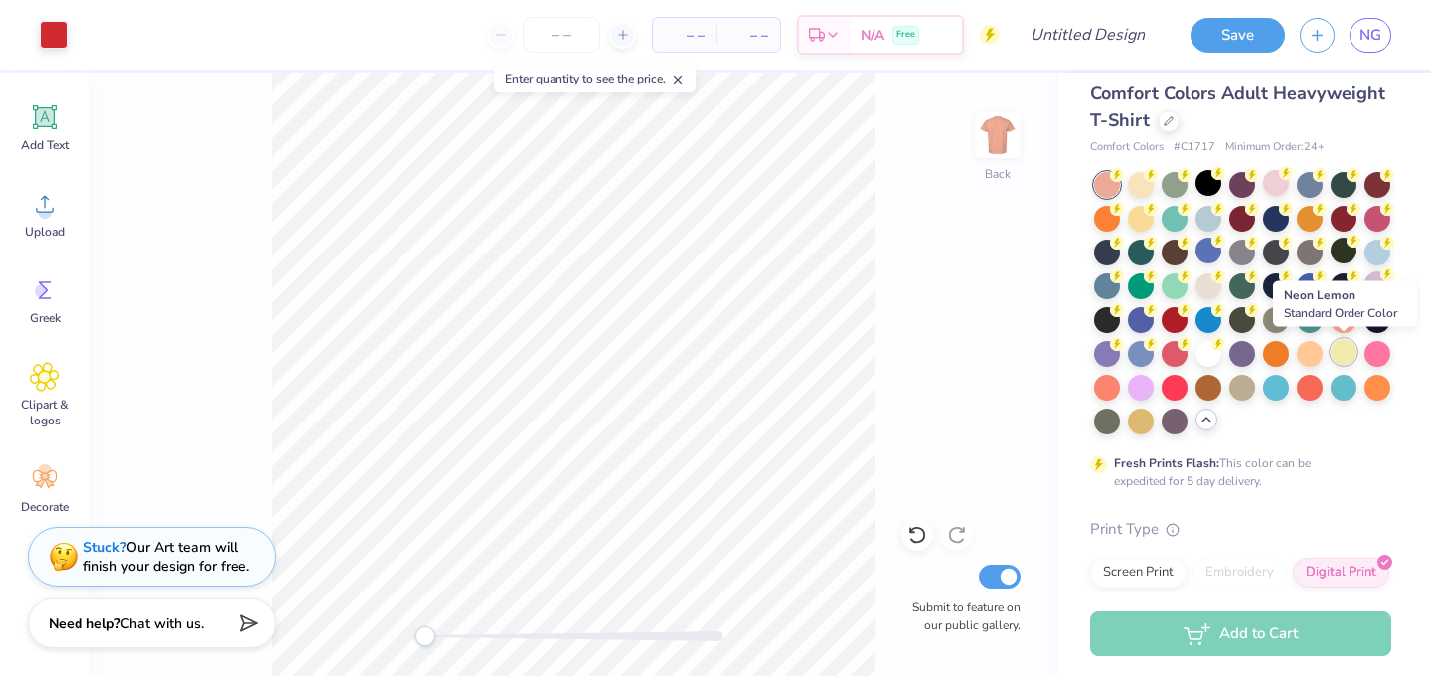
click at [1346, 353] on div at bounding box center [1344, 352] width 26 height 26
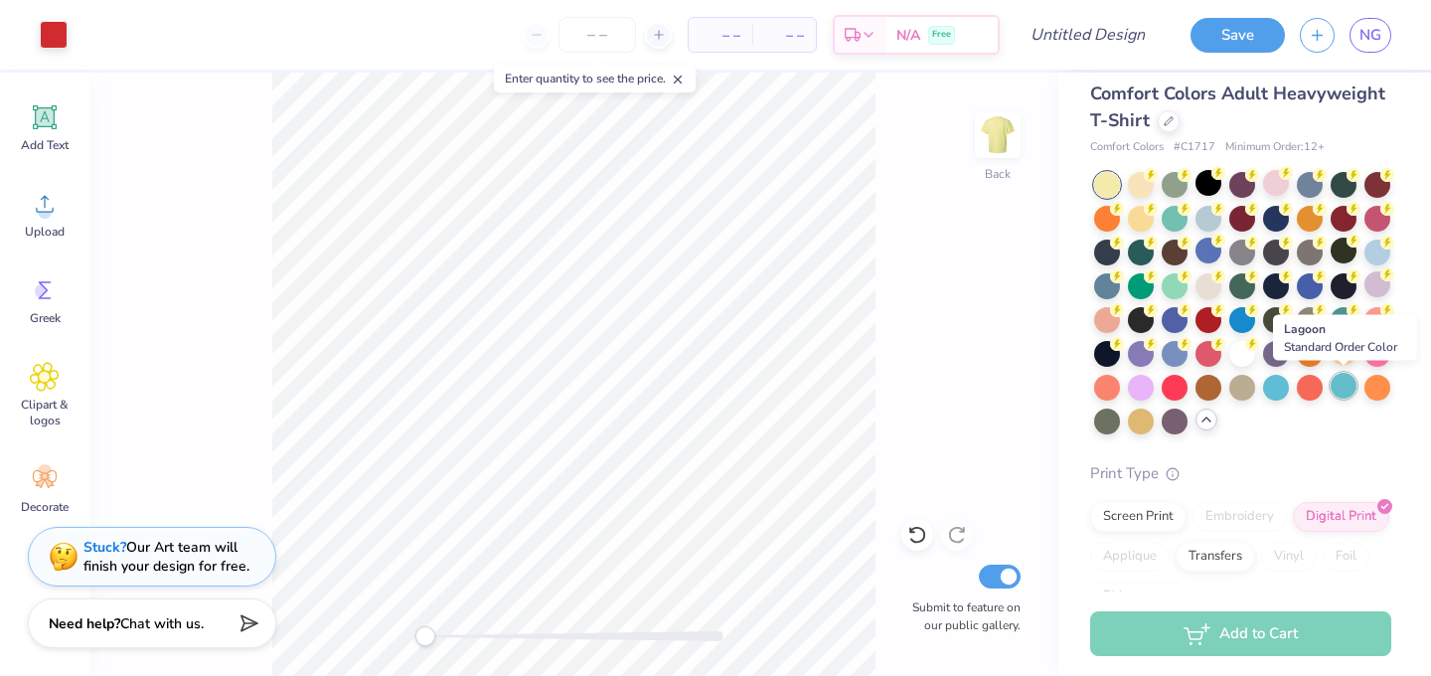
click at [1347, 388] on div at bounding box center [1344, 386] width 26 height 26
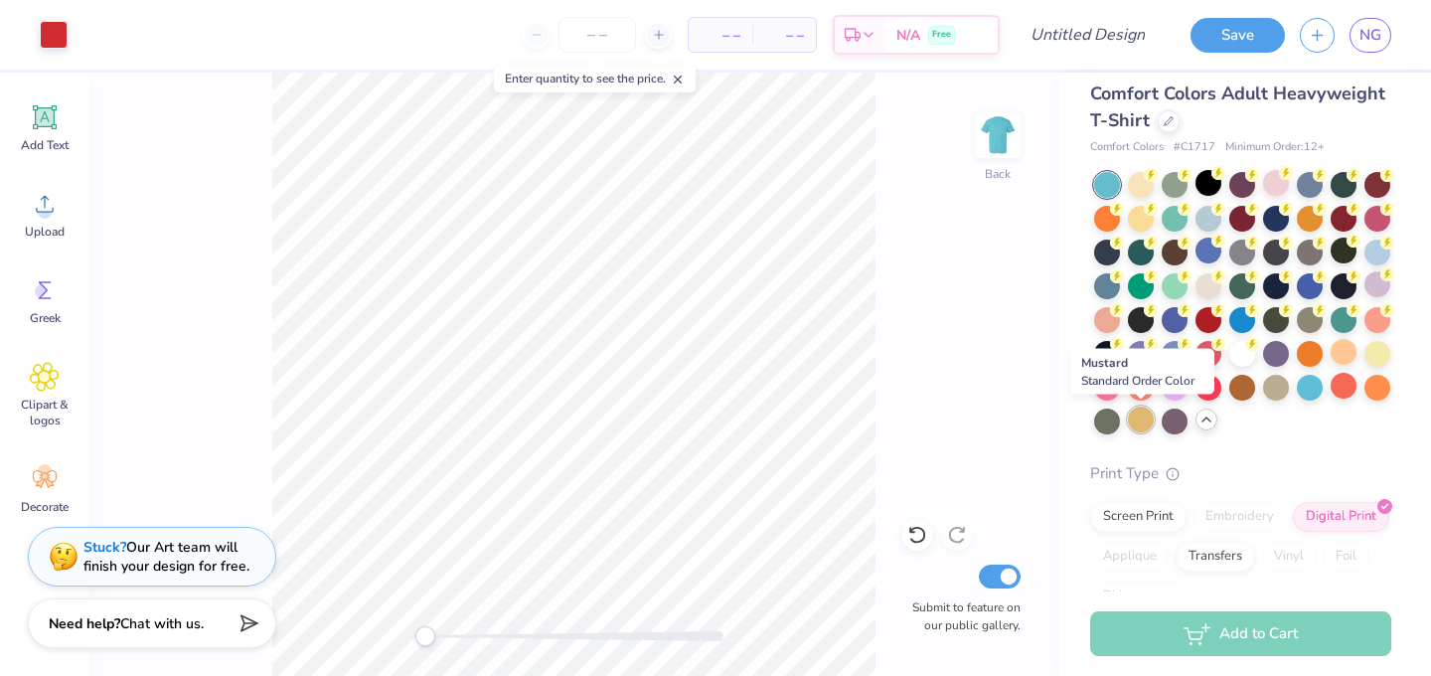
click at [1141, 415] on div at bounding box center [1141, 420] width 26 height 26
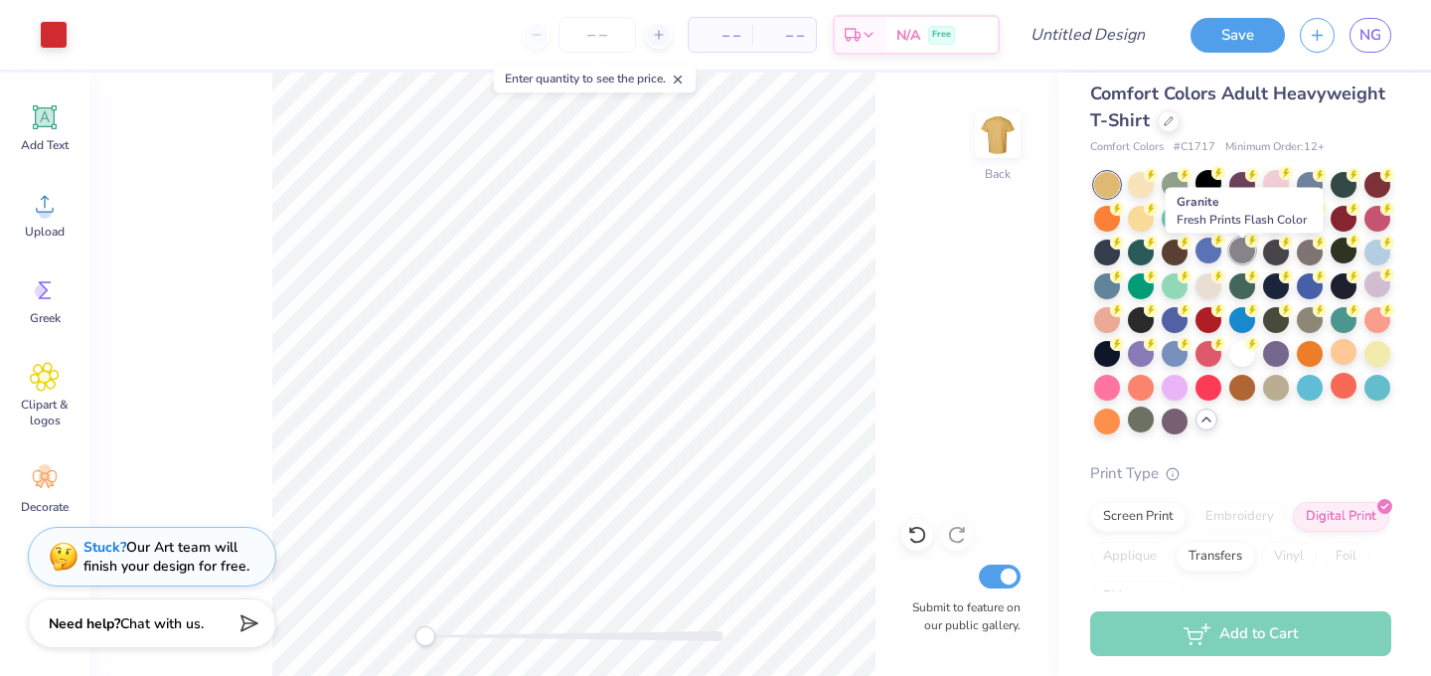
scroll to position [0, 0]
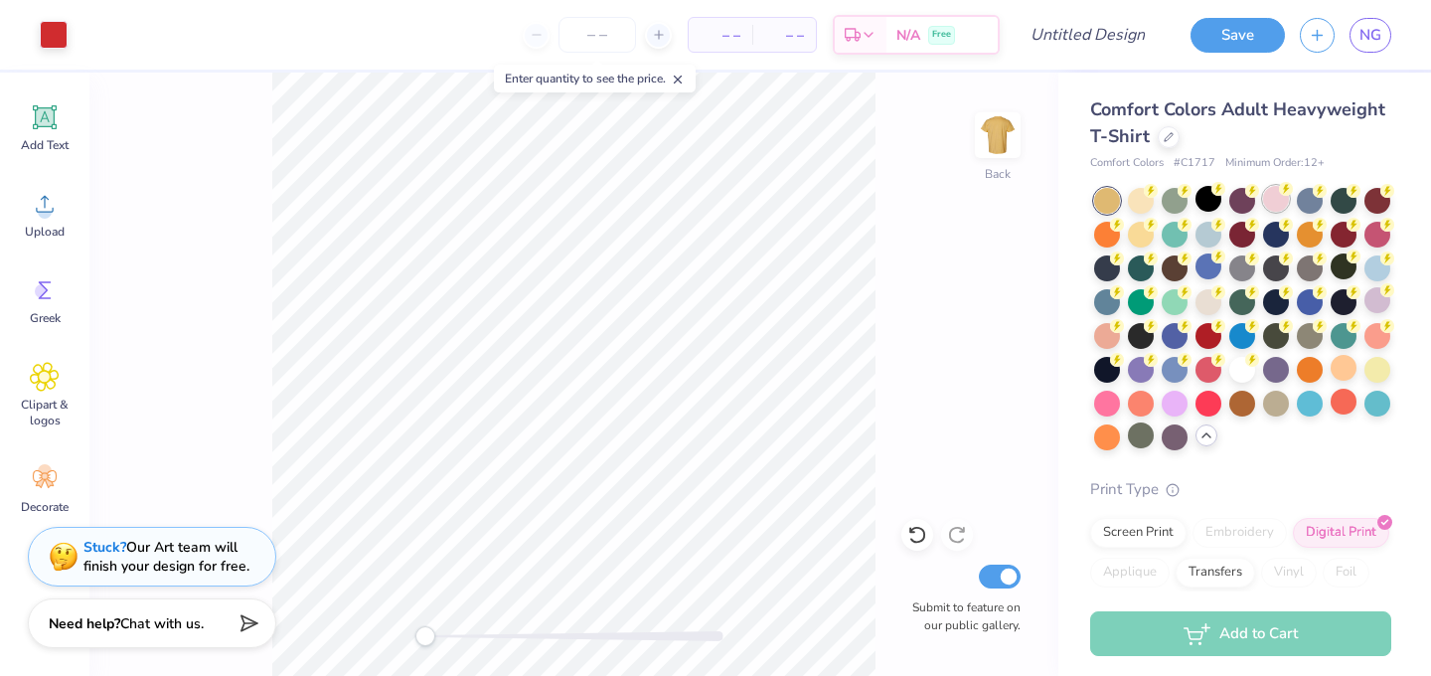
click at [1279, 205] on div at bounding box center [1276, 199] width 26 height 26
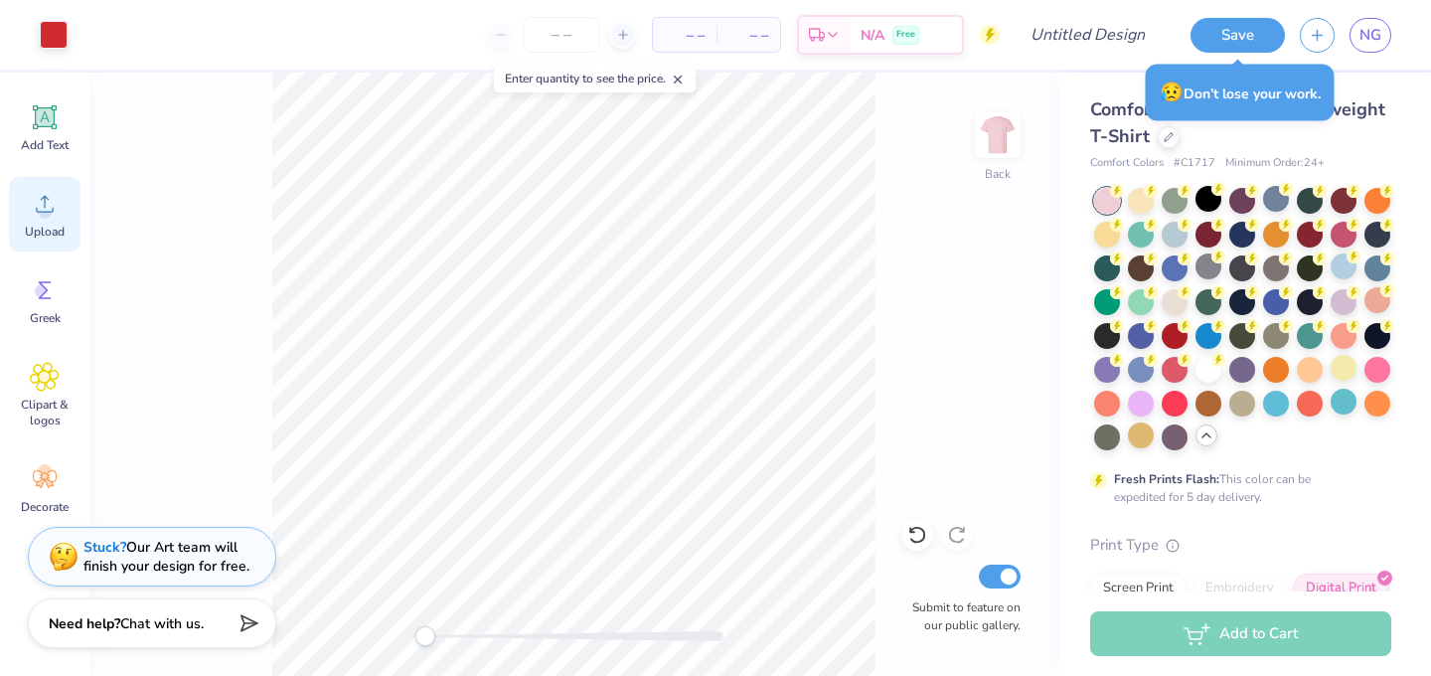
click at [57, 201] on icon at bounding box center [45, 204] width 30 height 30
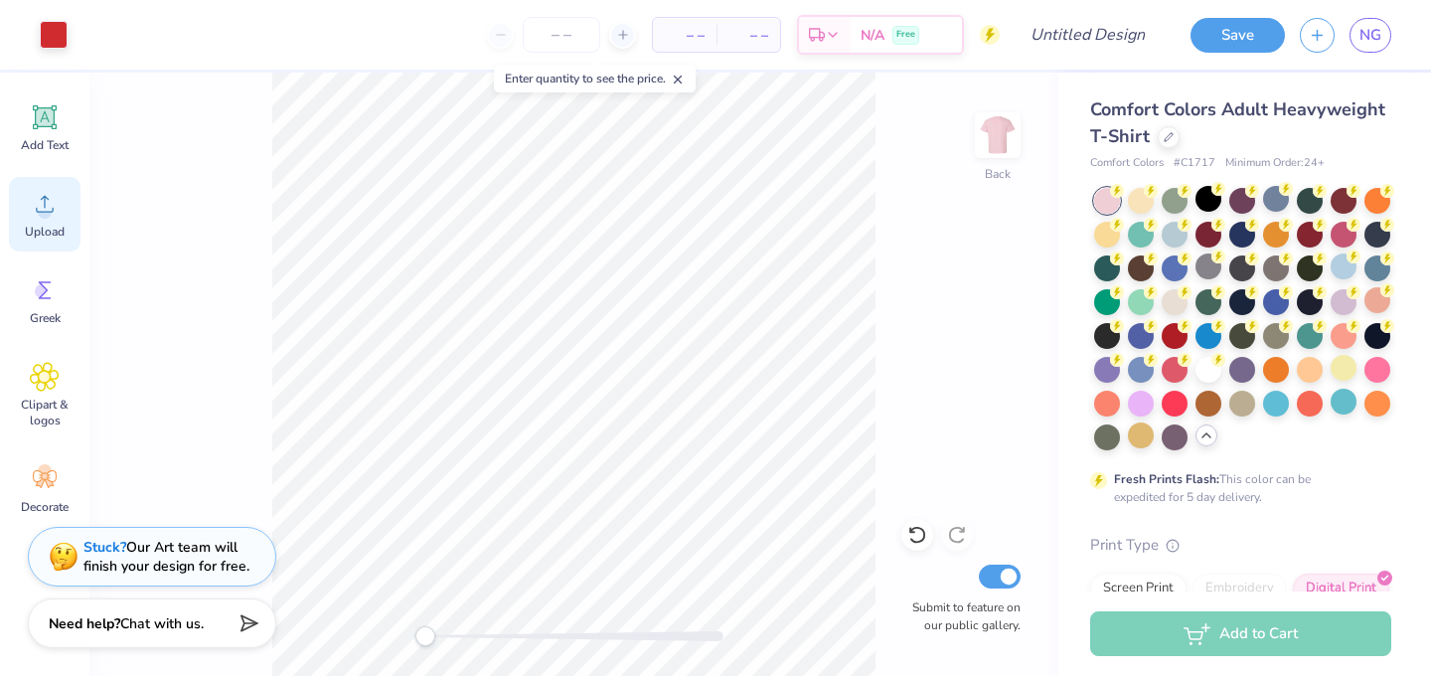
click at [43, 210] on circle at bounding box center [45, 212] width 14 height 14
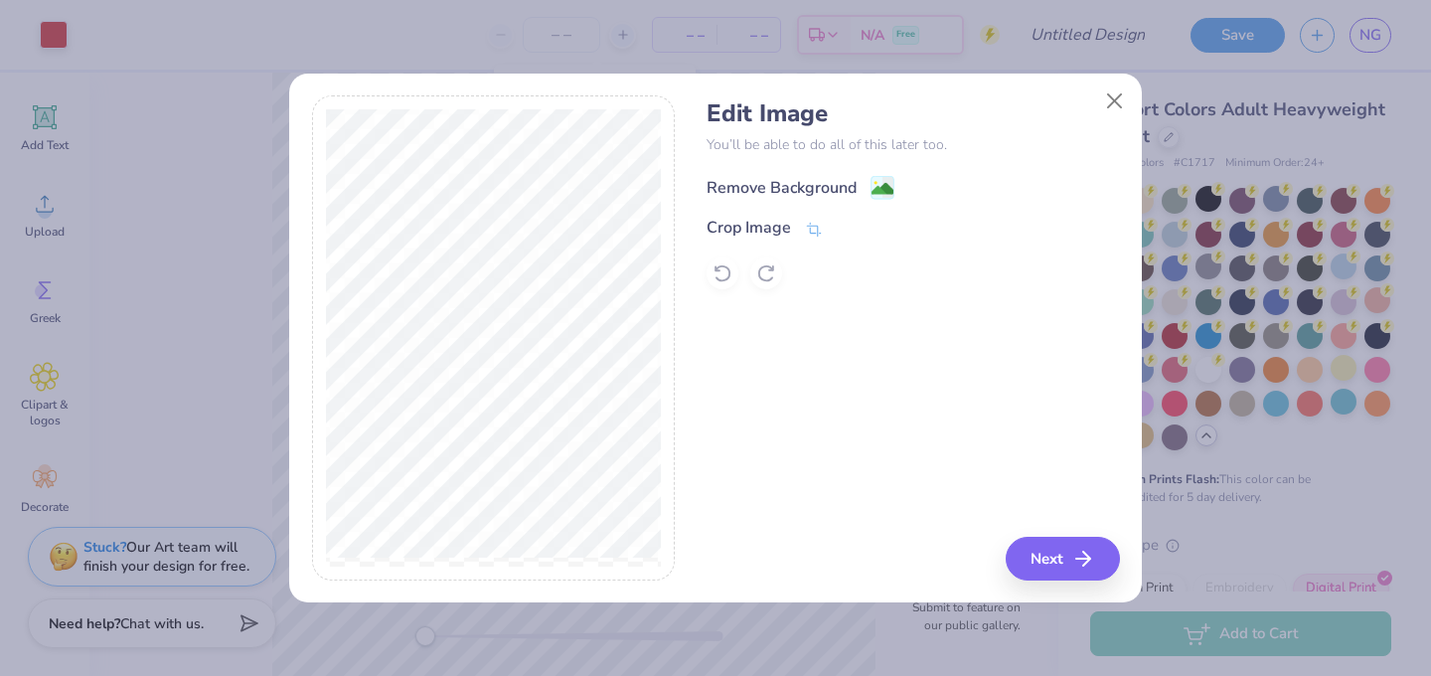
click at [789, 190] on div "Remove Background" at bounding box center [782, 188] width 150 height 24
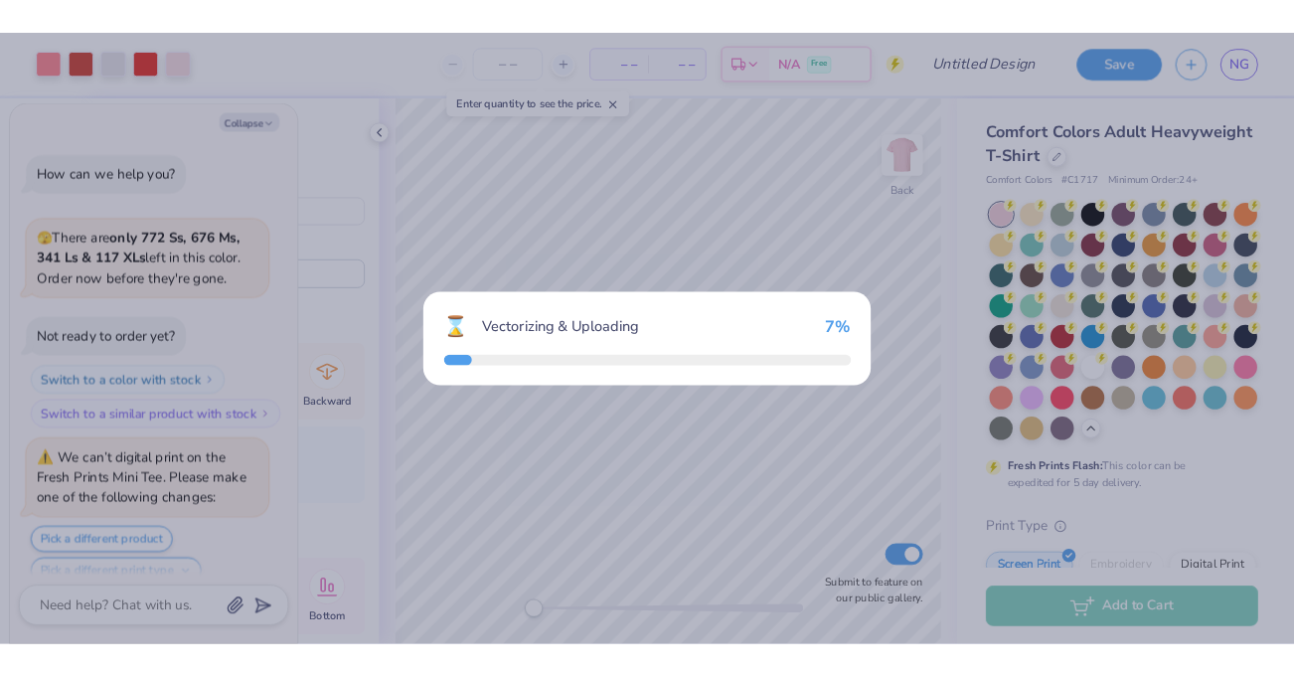
scroll to position [2603, 0]
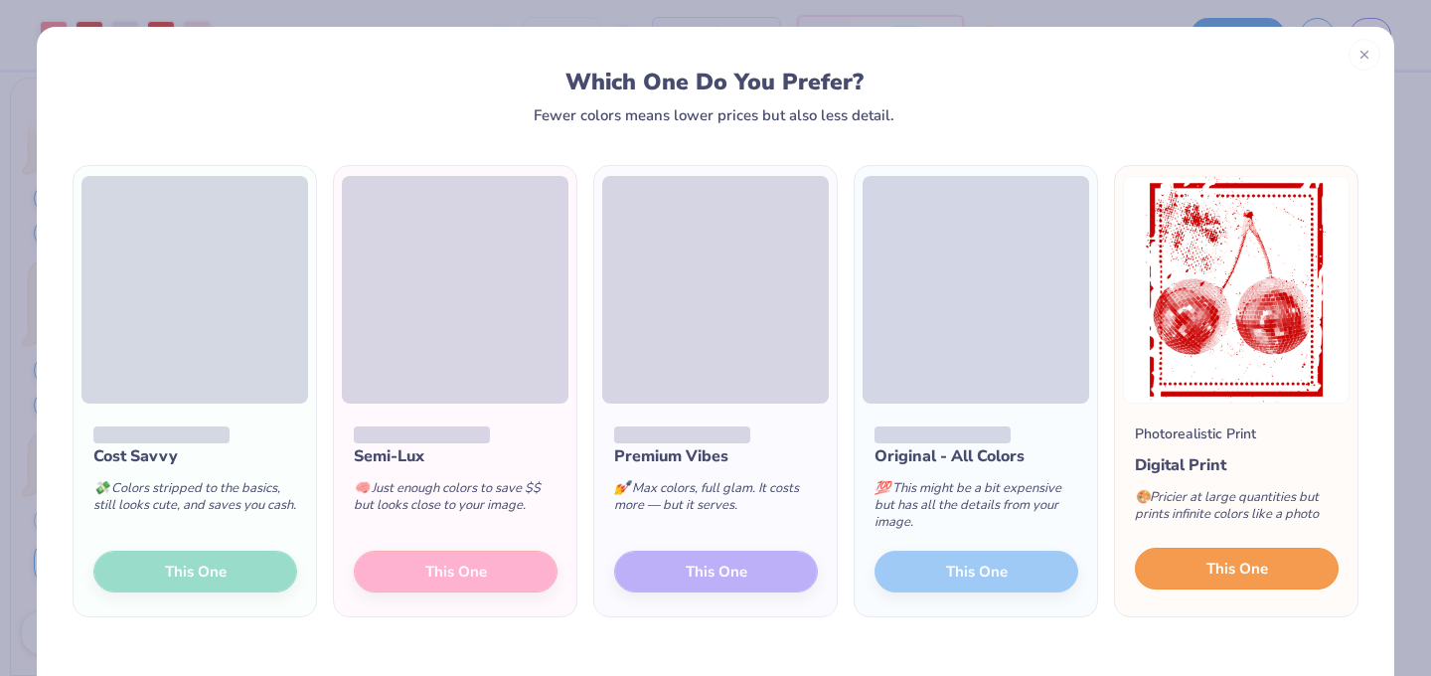
click at [1279, 579] on button "This One" at bounding box center [1237, 569] width 204 height 42
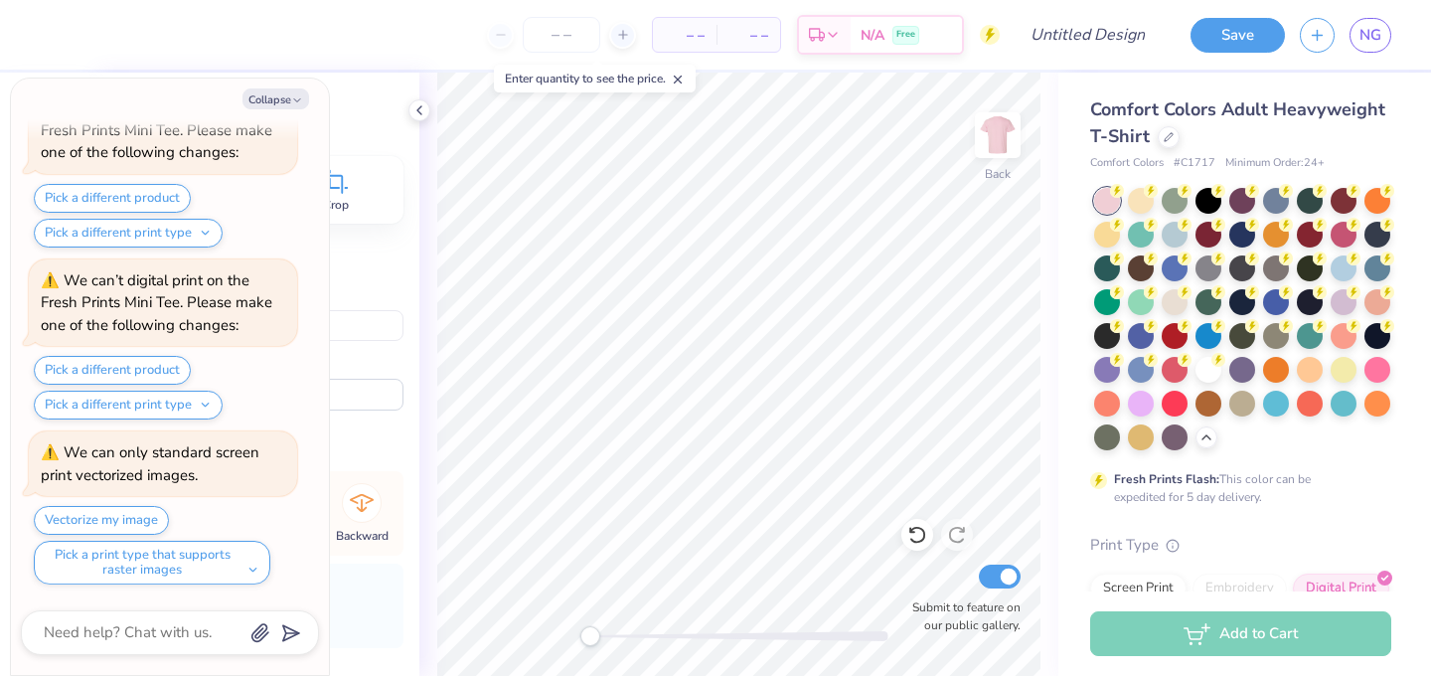
type textarea "x"
type input "4.63"
type input "5.81"
type input "15.57"
type input "-24.6"
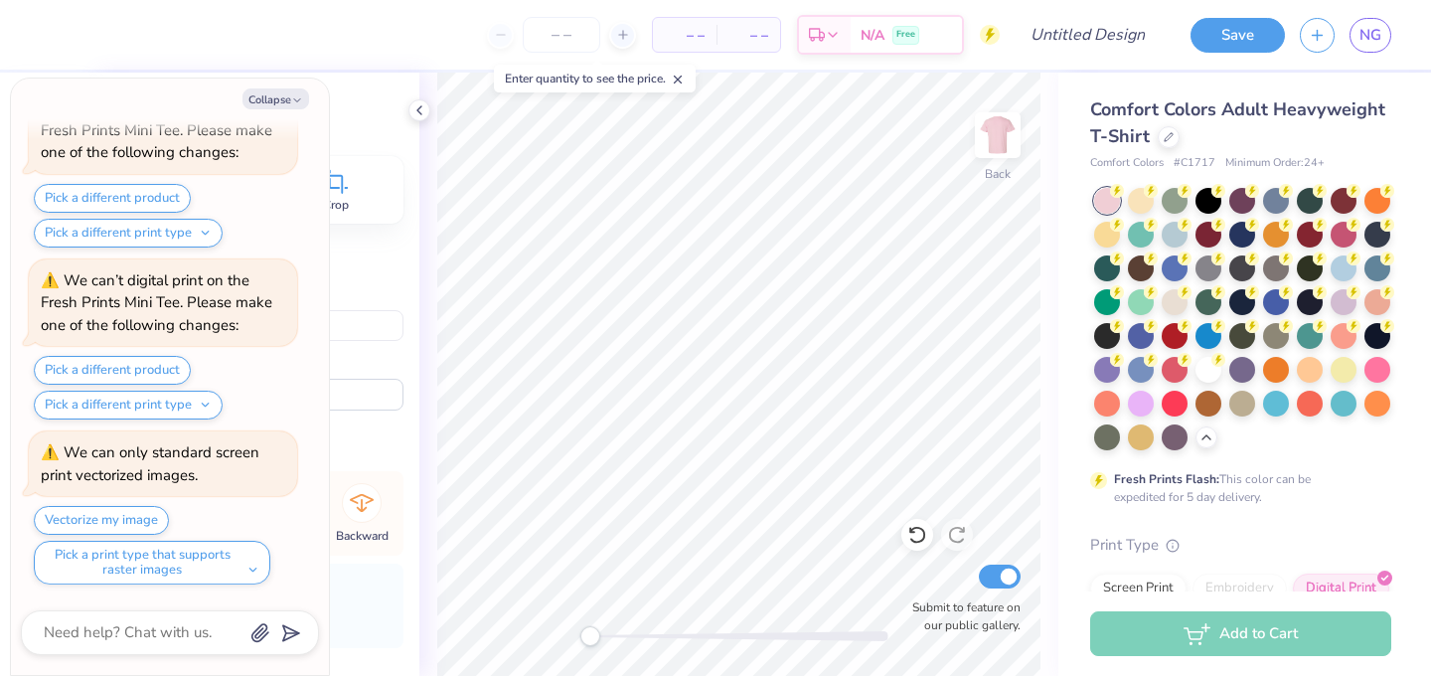
type textarea "x"
type input "-22.0"
type textarea "x"
type input "0.0"
click at [282, 99] on button "Collapse" at bounding box center [276, 98] width 67 height 21
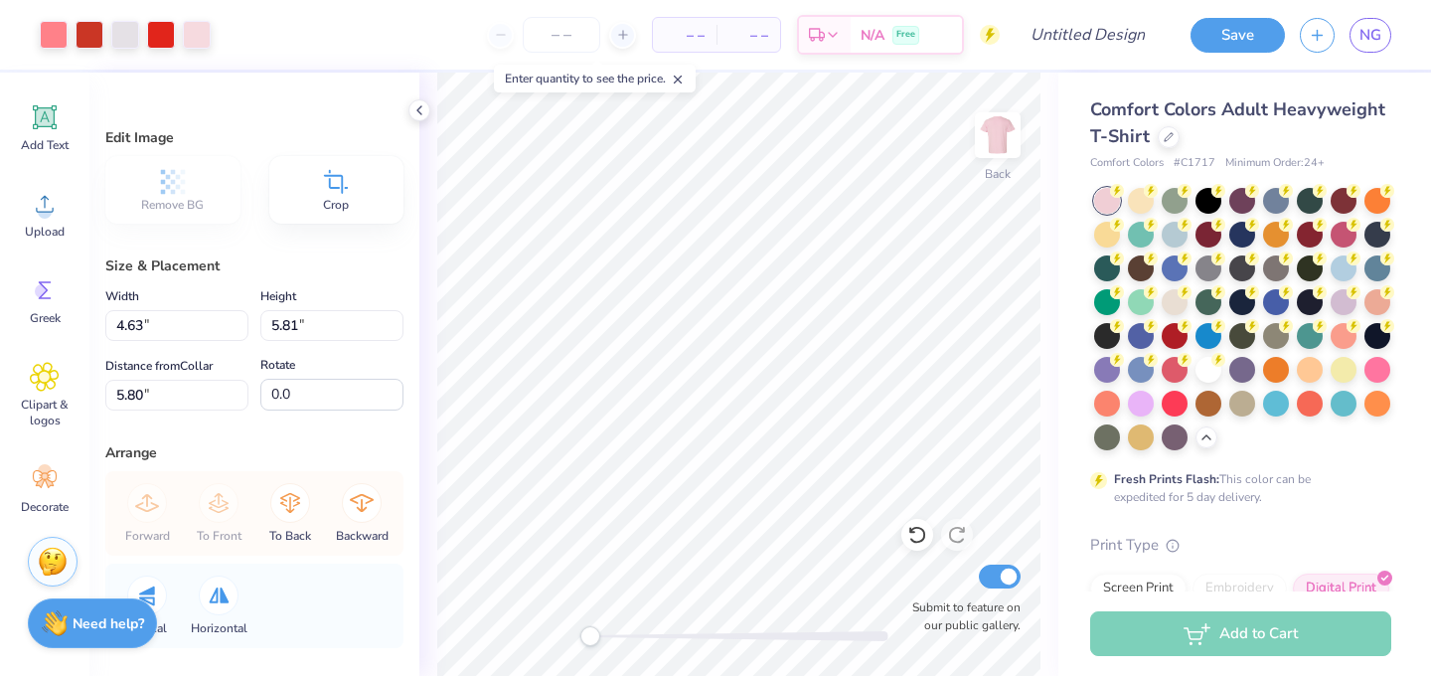
type textarea "x"
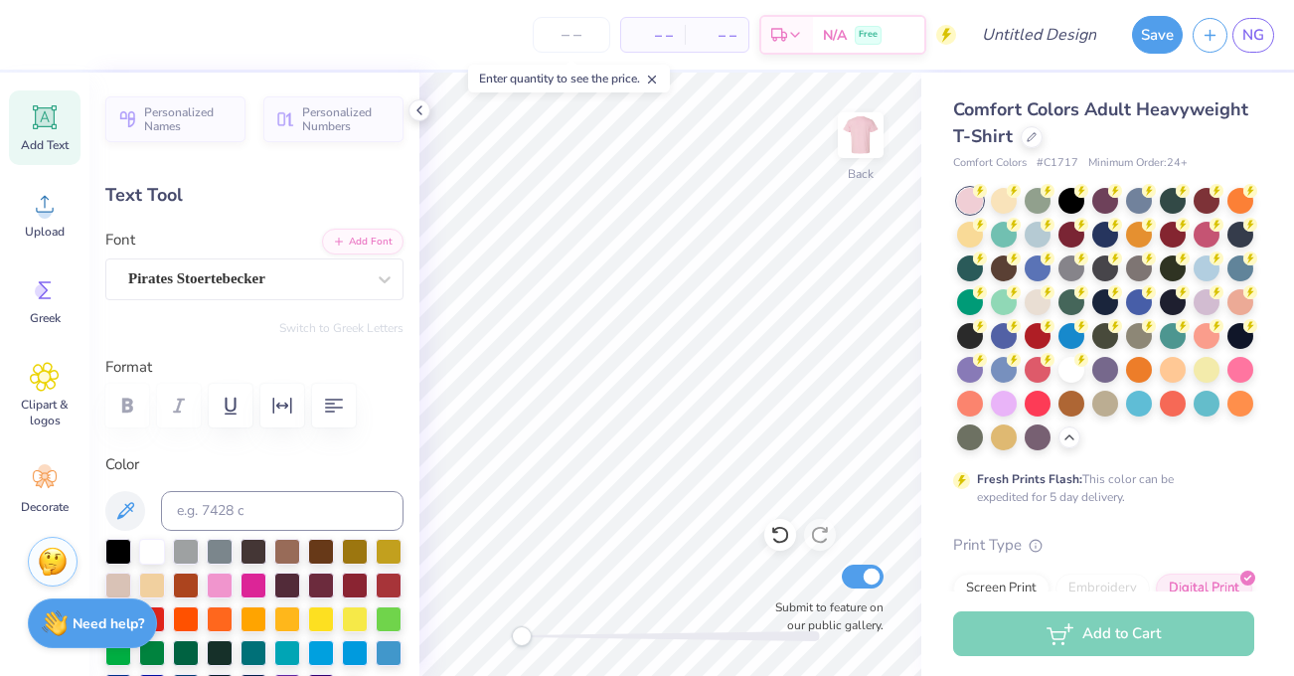
type textarea "u"
type textarea "U"
type textarea "upc"
click at [931, 363] on div "Comfort Colors Adult Heavyweight T-Shirt Comfort Colors # C1717 Minimum Order: …" at bounding box center [1107, 458] width 373 height 771
click at [419, 112] on polyline at bounding box center [419, 110] width 4 height 8
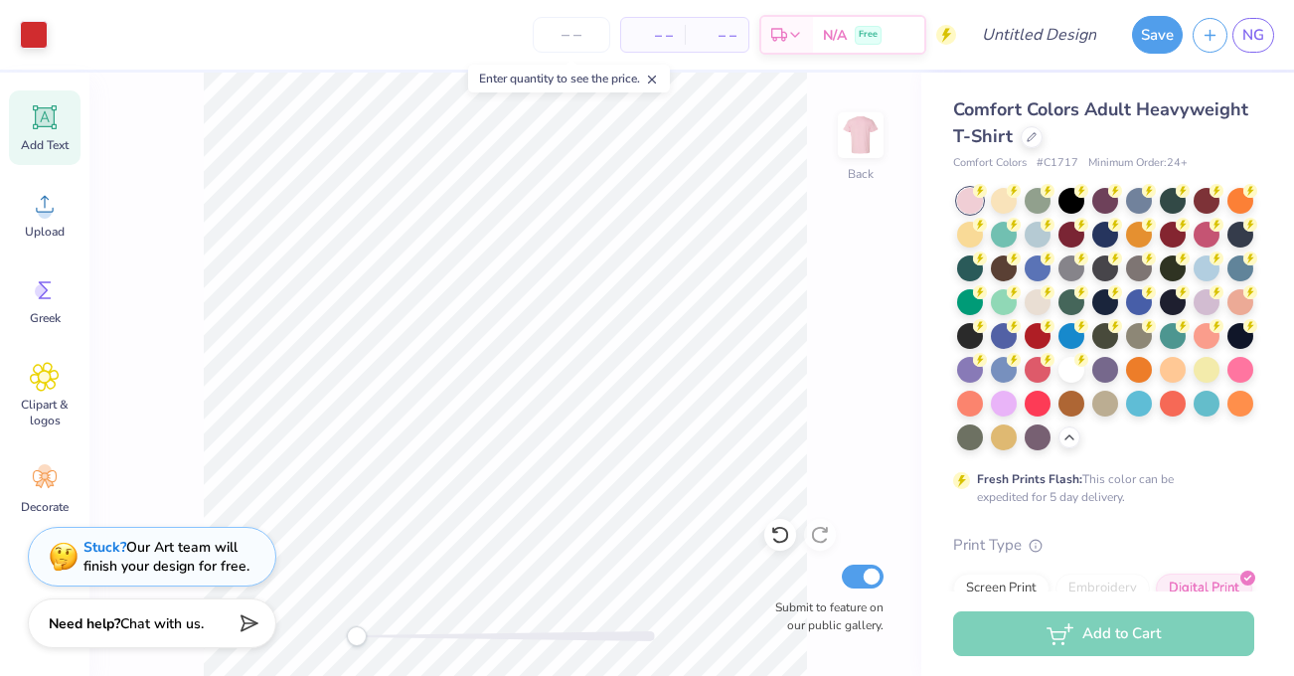
type input "6.84"
type input "3.37"
type input "8.30"
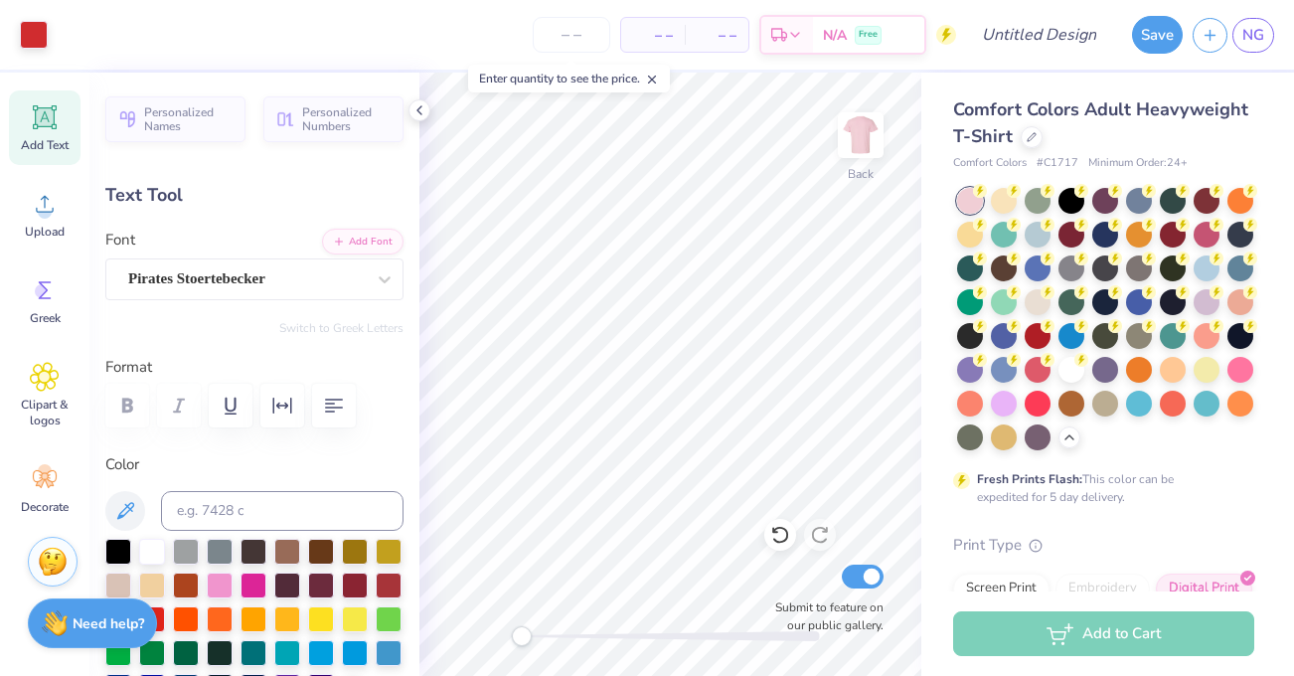
type input "9.99"
type input "7.19"
type input "3.47"
type input "6.61"
type input "4.75"
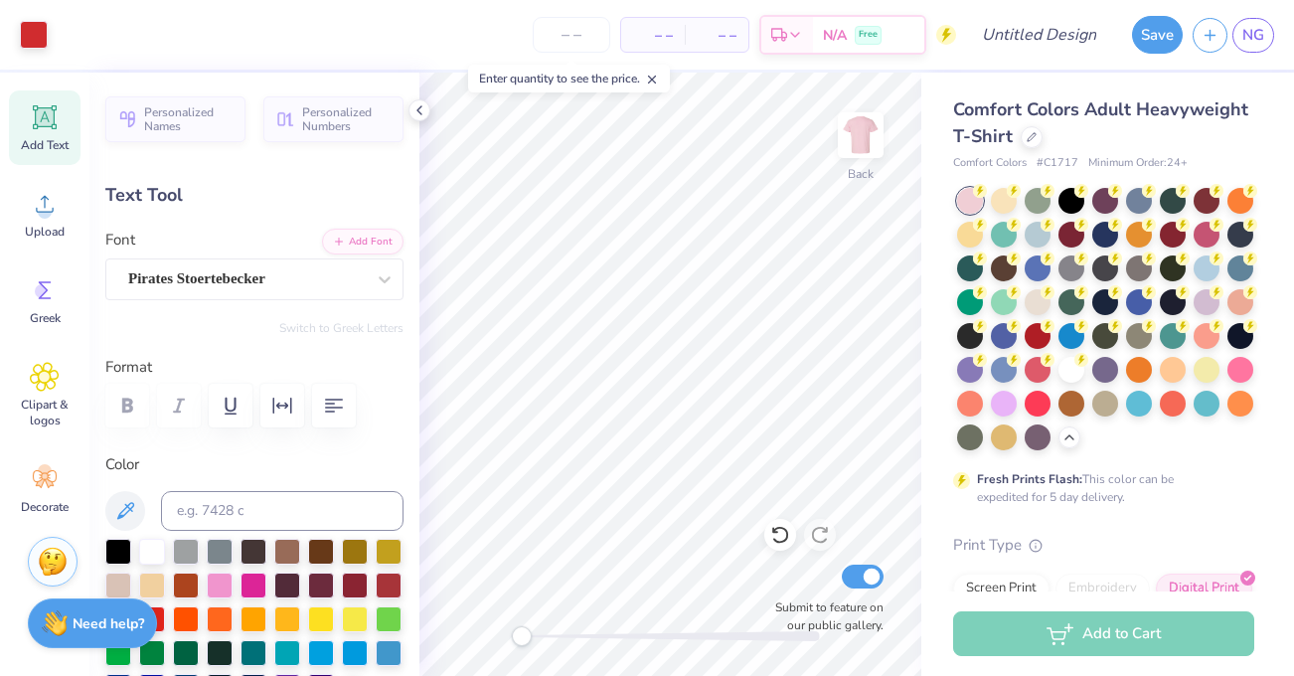
type input "5.23"
type textarea "uPc"
type input "4.26"
type input "2.73"
type input "6.24"
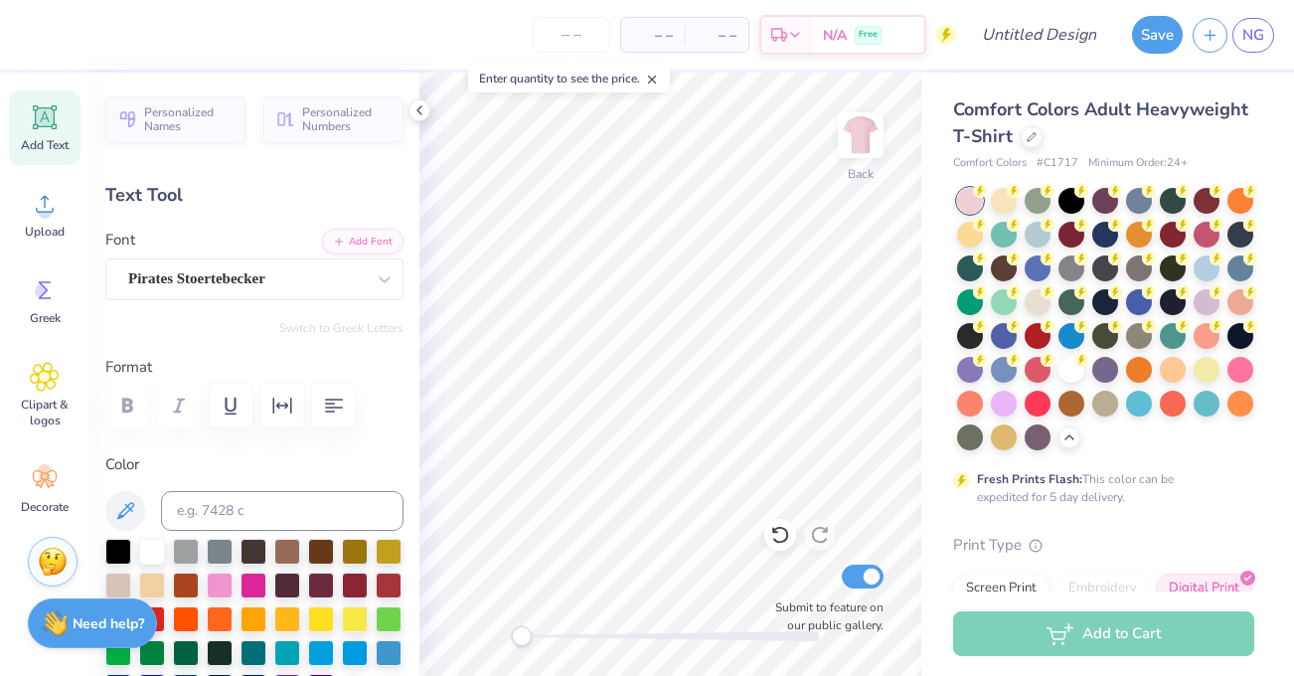
type input "6.61"
type input "4.75"
type input "5.23"
type textarea "u c"
type textarea "u P"
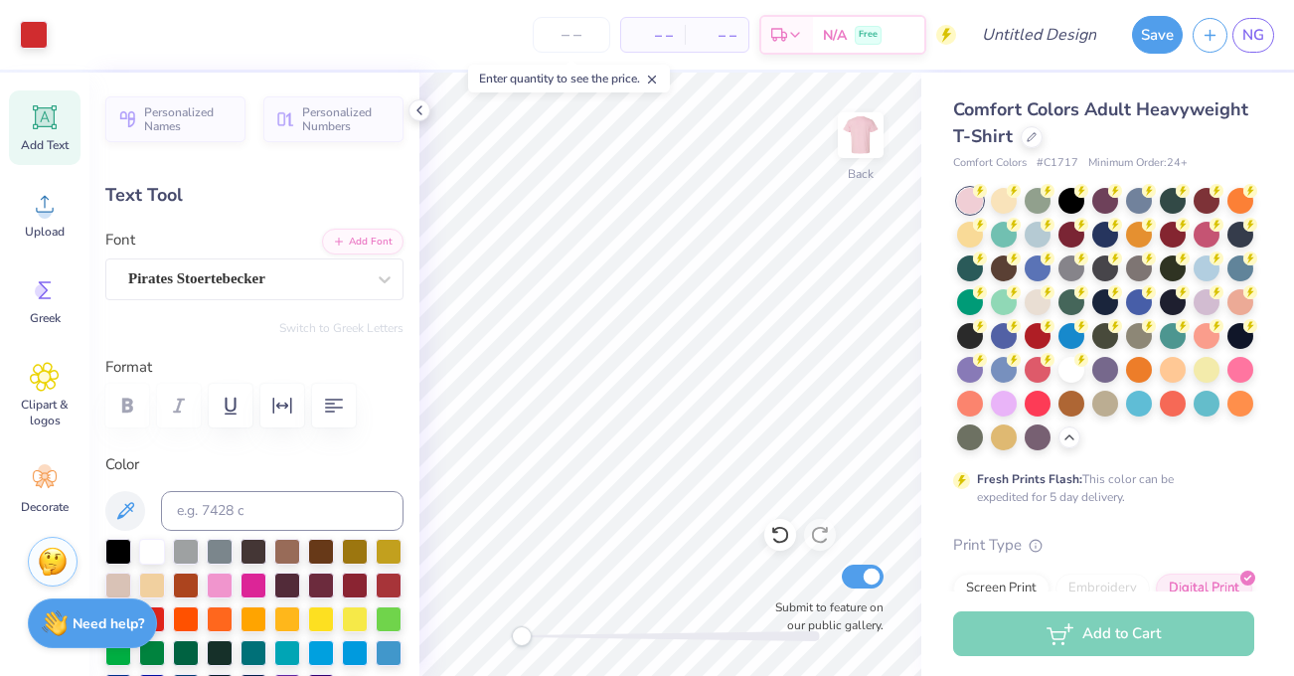
type input "3.17"
type input "2.65"
type input "6.17"
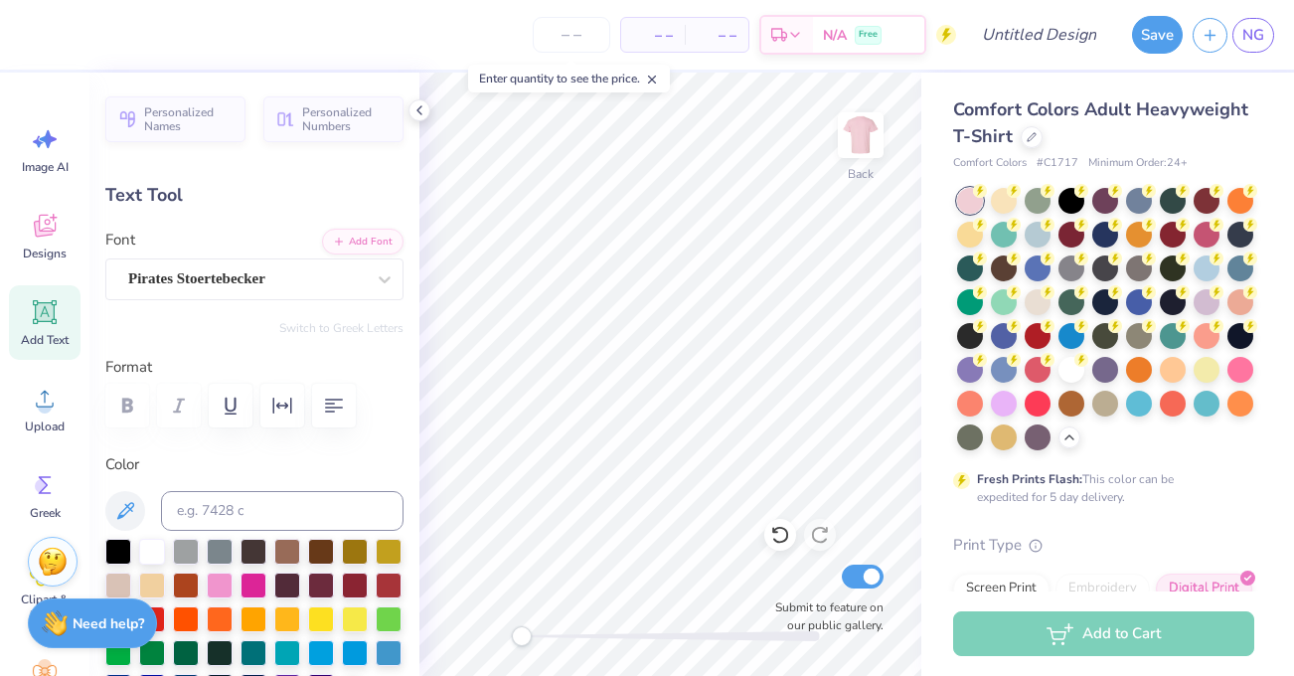
type input "4.21"
type input "3.52"
type input "6.50"
type input "0.0"
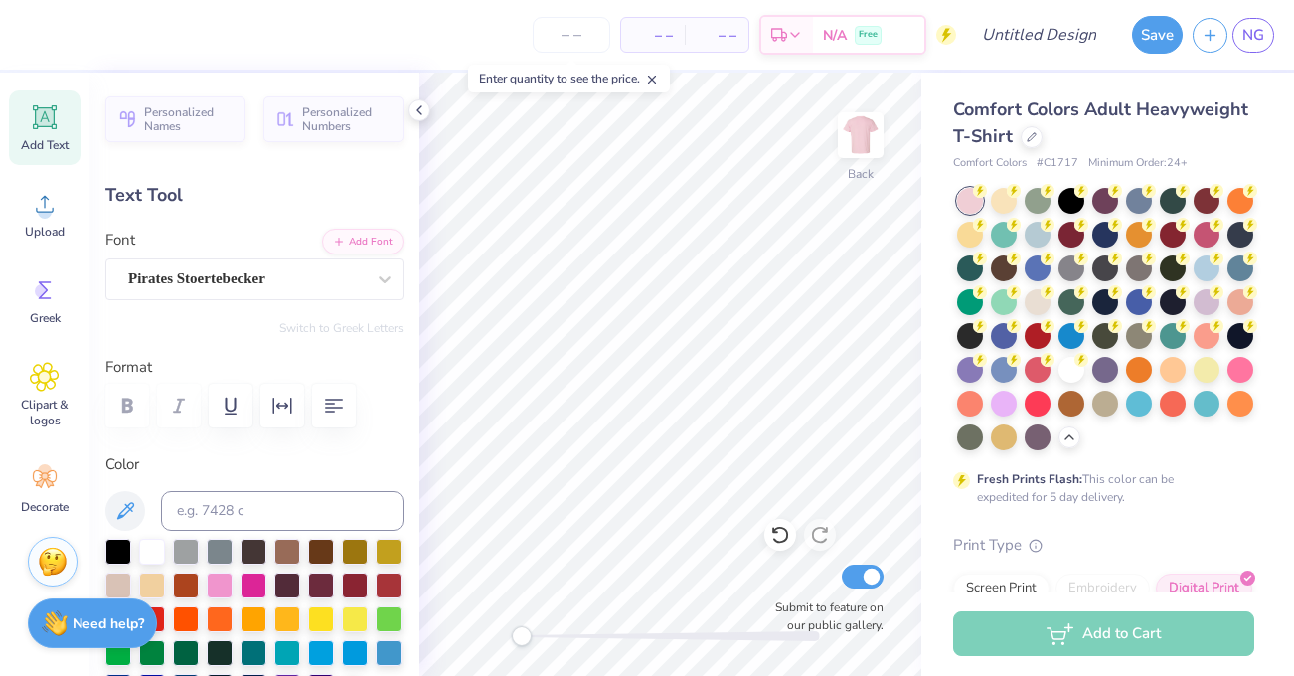
type input "3.17"
type input "2.65"
type input "6.37"
type input "4.21"
type input "3.52"
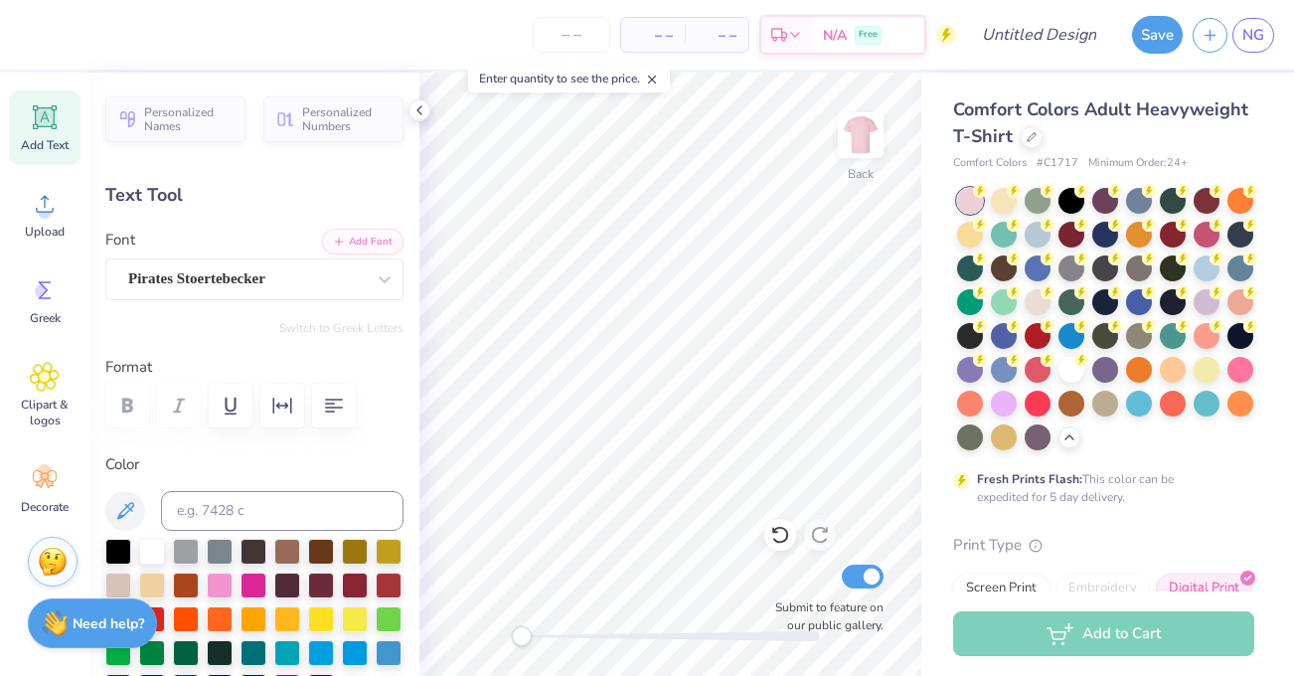
type input "8.98"
type input "3.17"
type input "2.65"
type input "14.89"
type textarea "u"
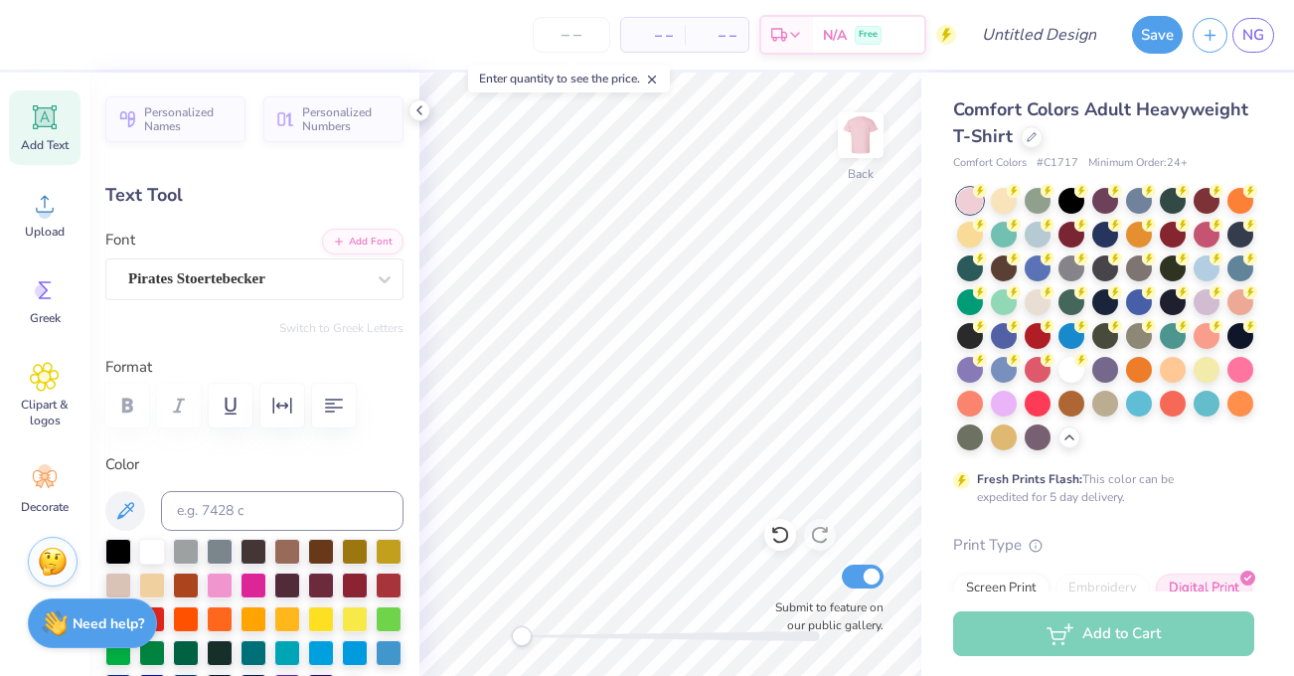
type textarea "P"
type input "1.66"
type input "14.88"
type input "4.21"
type input "3.52"
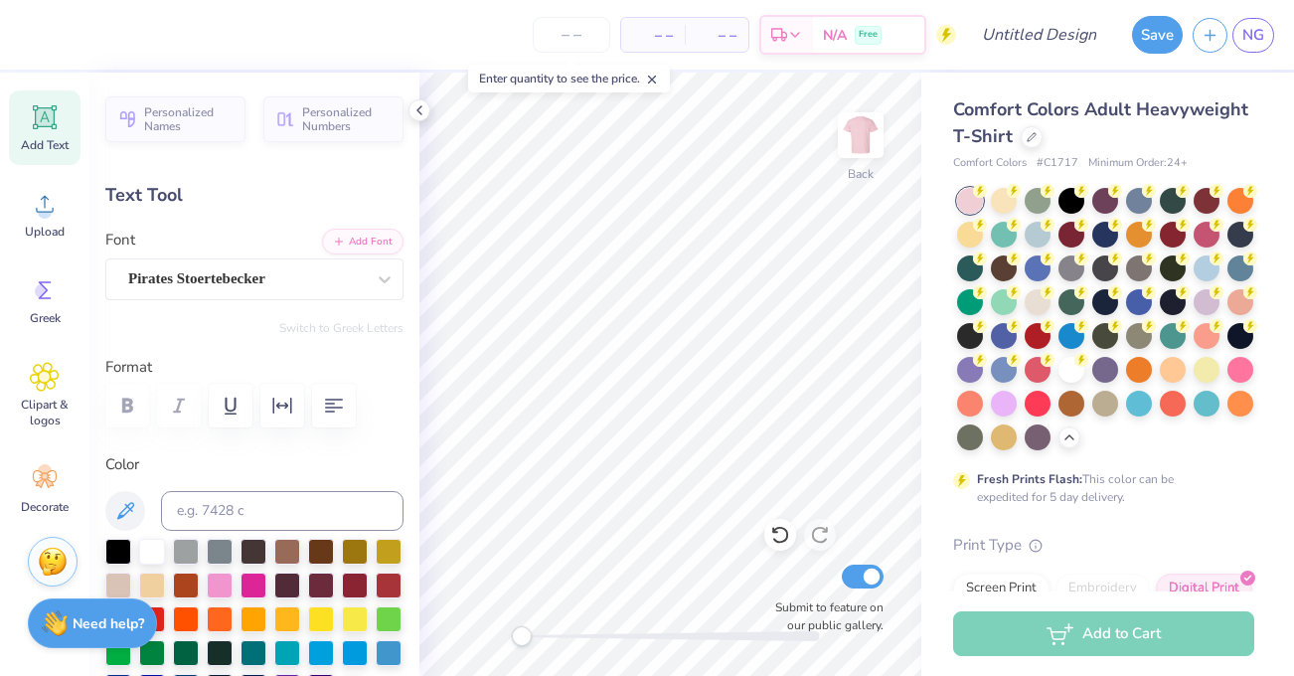
type input "5.95"
type textarea "c"
type textarea "u c"
type input "3.17"
type input "2.65"
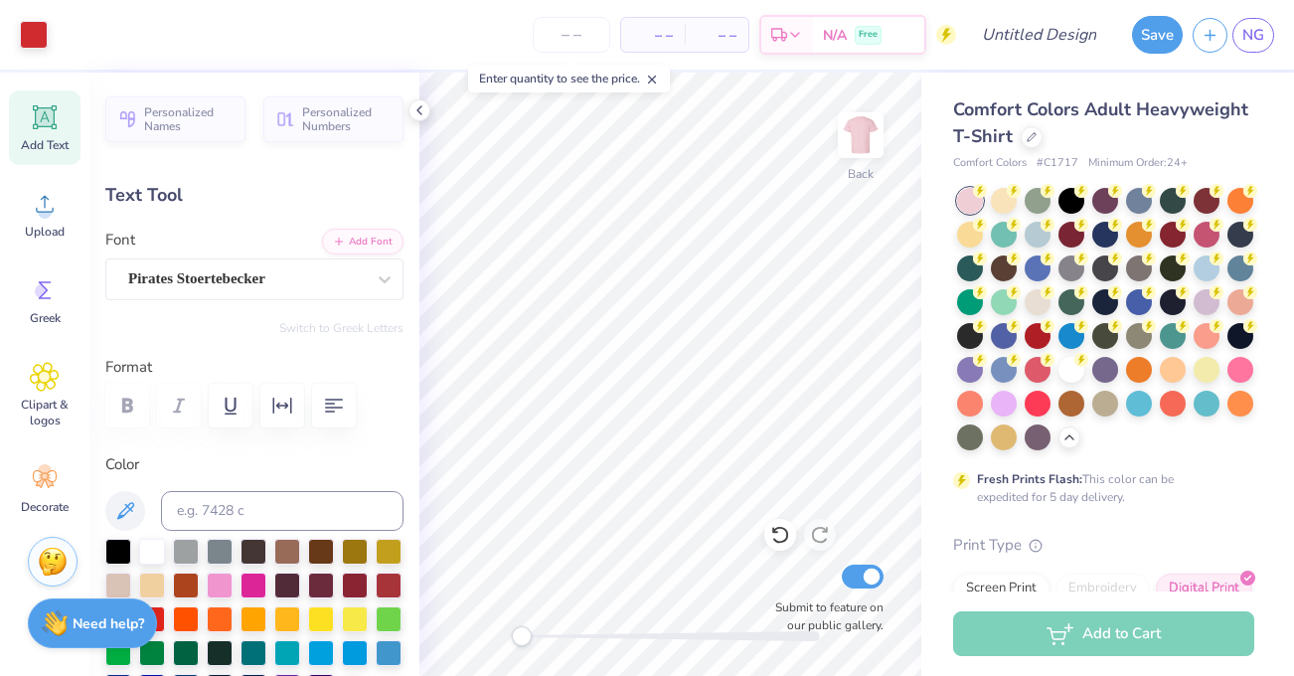
type input "7.33"
type input "1.66"
type input "14.88"
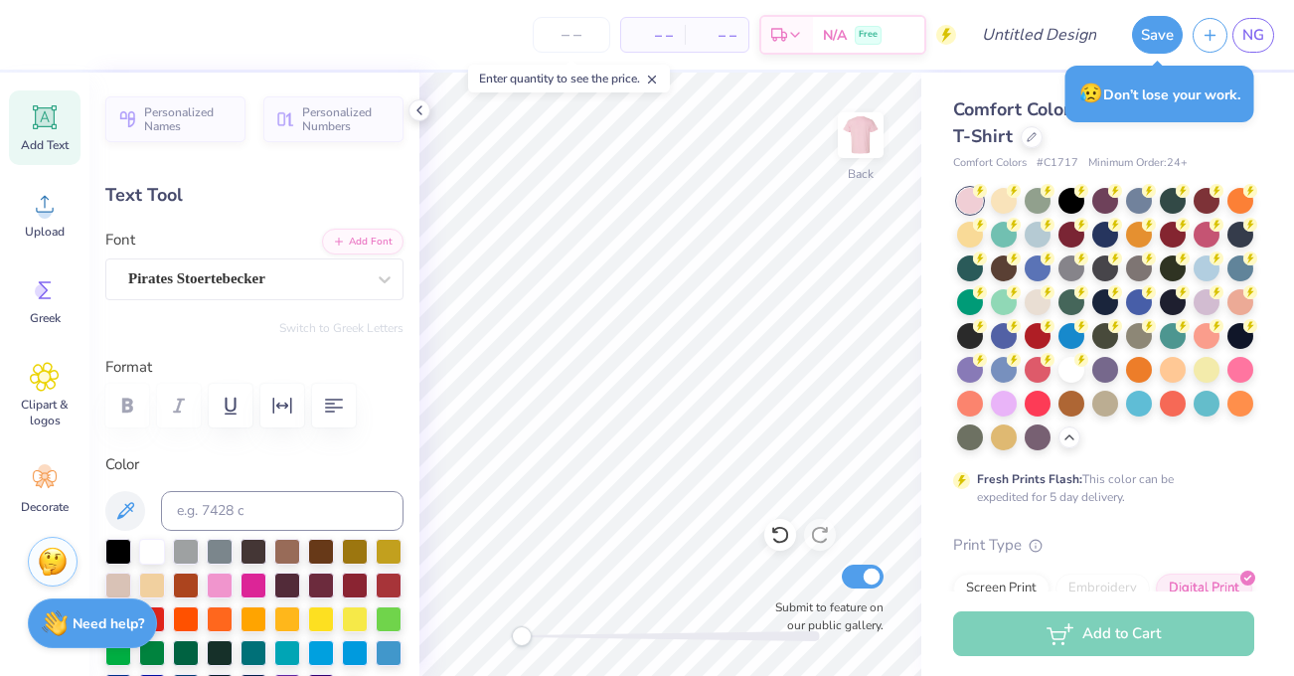
type textarea "upc"
type input "1.99"
type input "1.71"
type input "6.40"
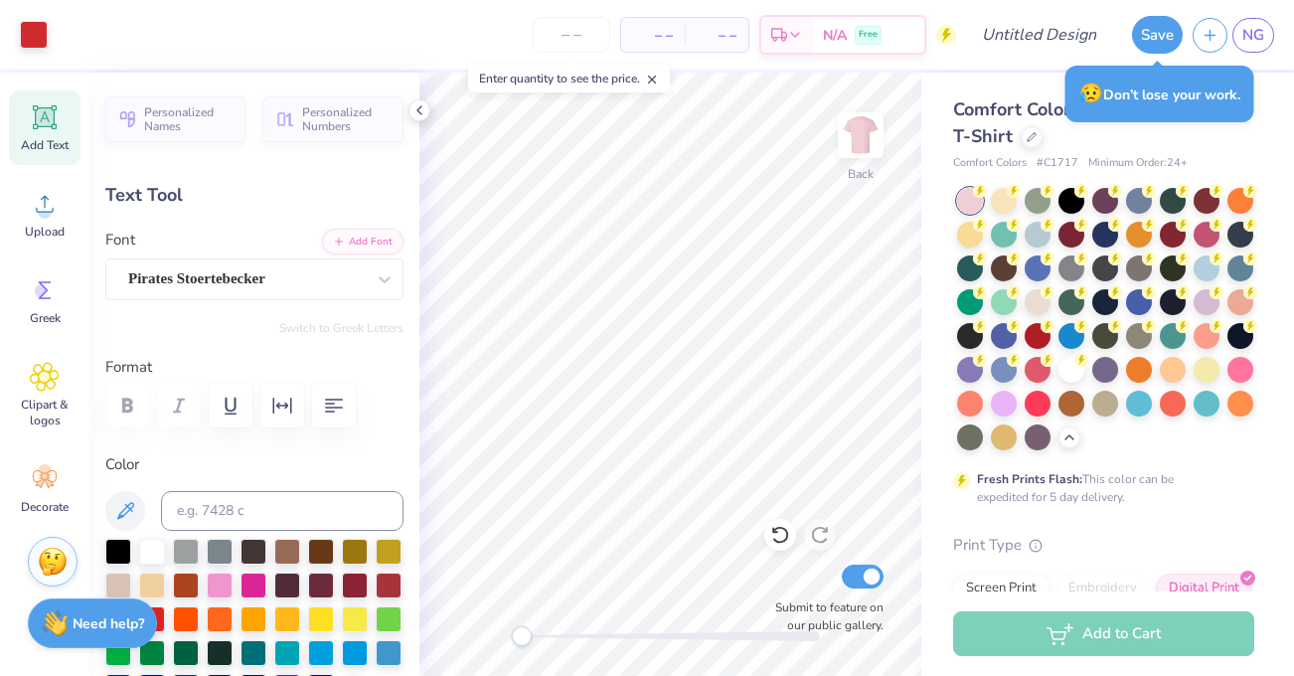
type input "-14.9"
type input "6.84"
type input "3.37"
type input "5.65"
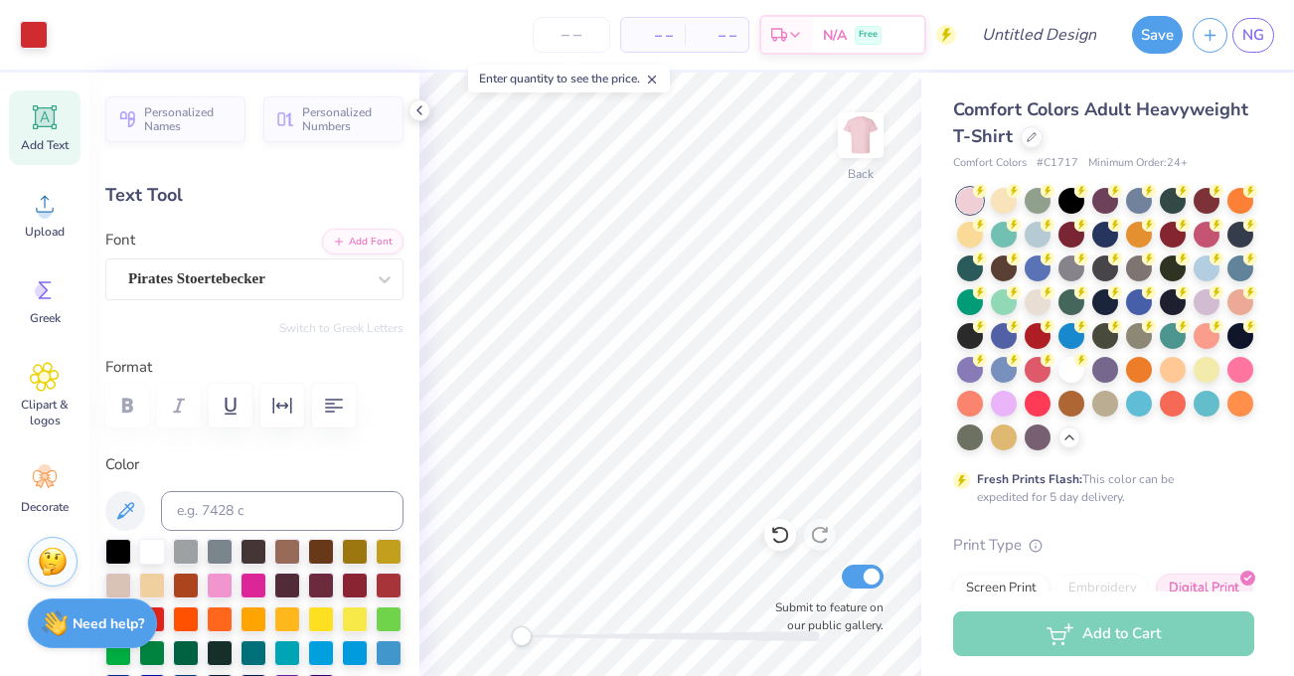
type input "0.0"
type input "3.63"
type input "3.53"
type input "6.52"
type input "-2.3"
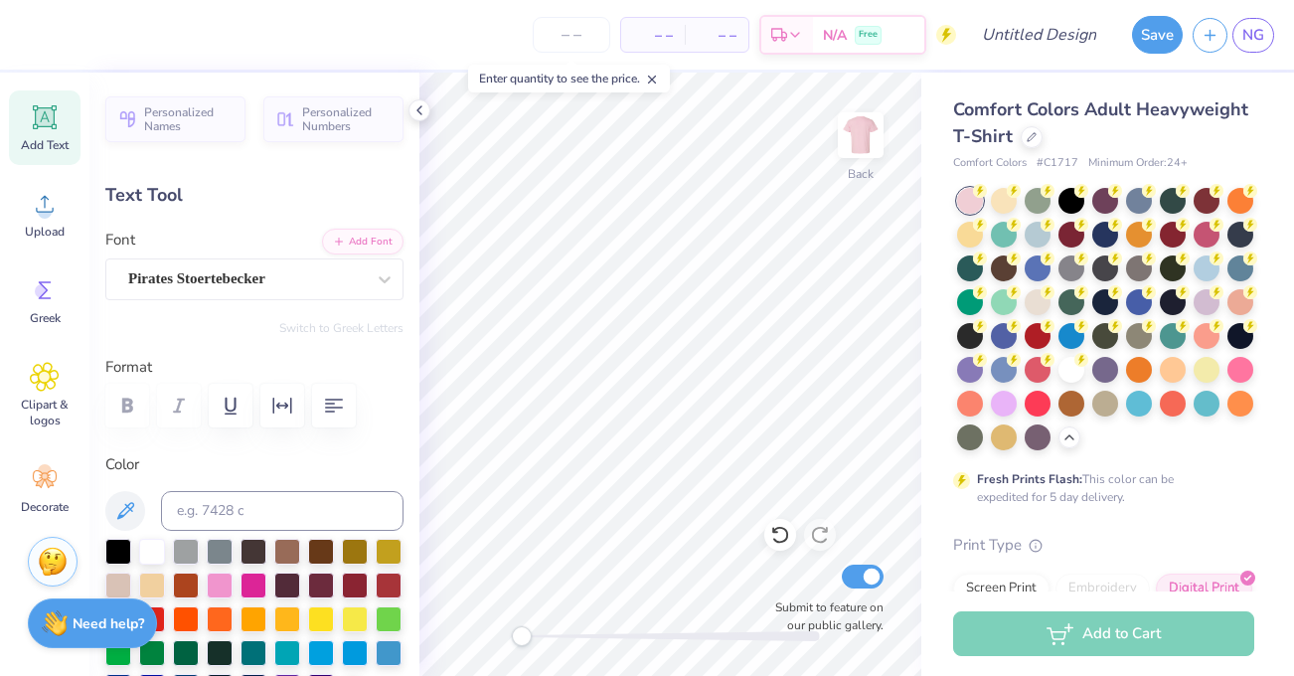
type input "4.86"
type input "4.57"
type input "4.93"
type input "0.0"
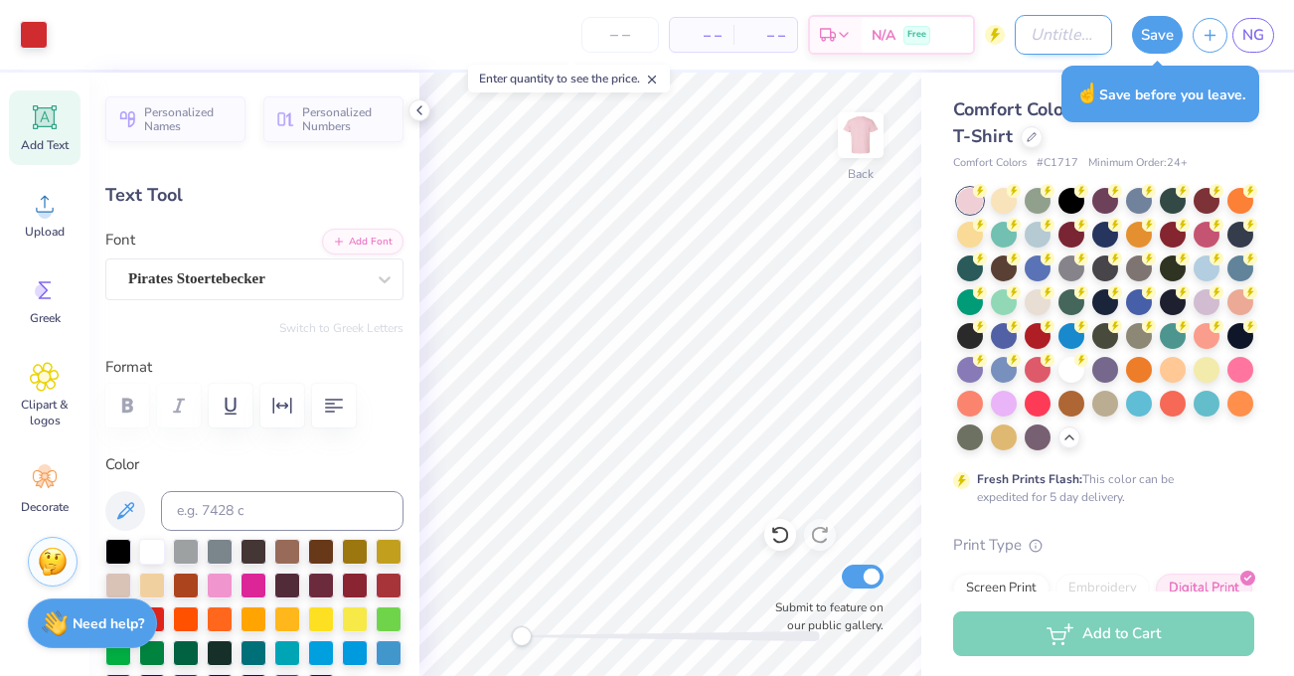
click at [1078, 38] on input "Design Title" at bounding box center [1063, 35] width 97 height 40
type input "UPC Cherry"
click at [1162, 32] on button "Save" at bounding box center [1157, 32] width 51 height 38
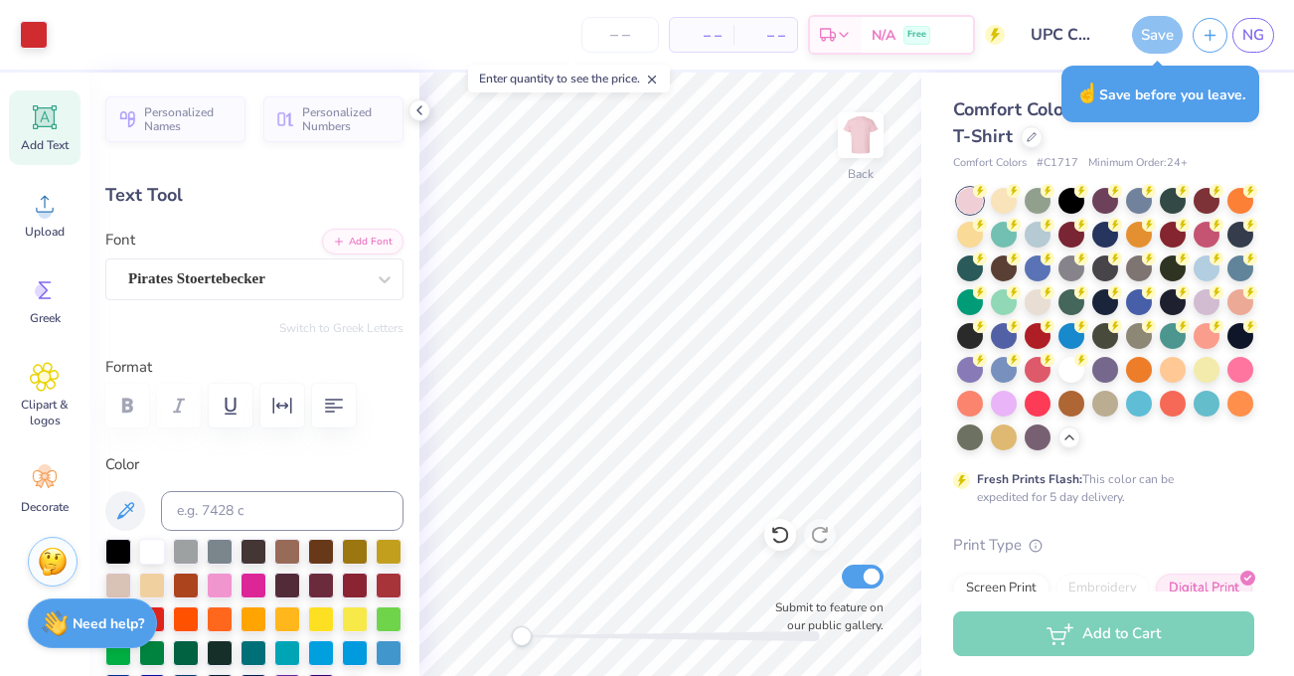
click at [1156, 36] on div "Save" at bounding box center [1157, 35] width 51 height 38
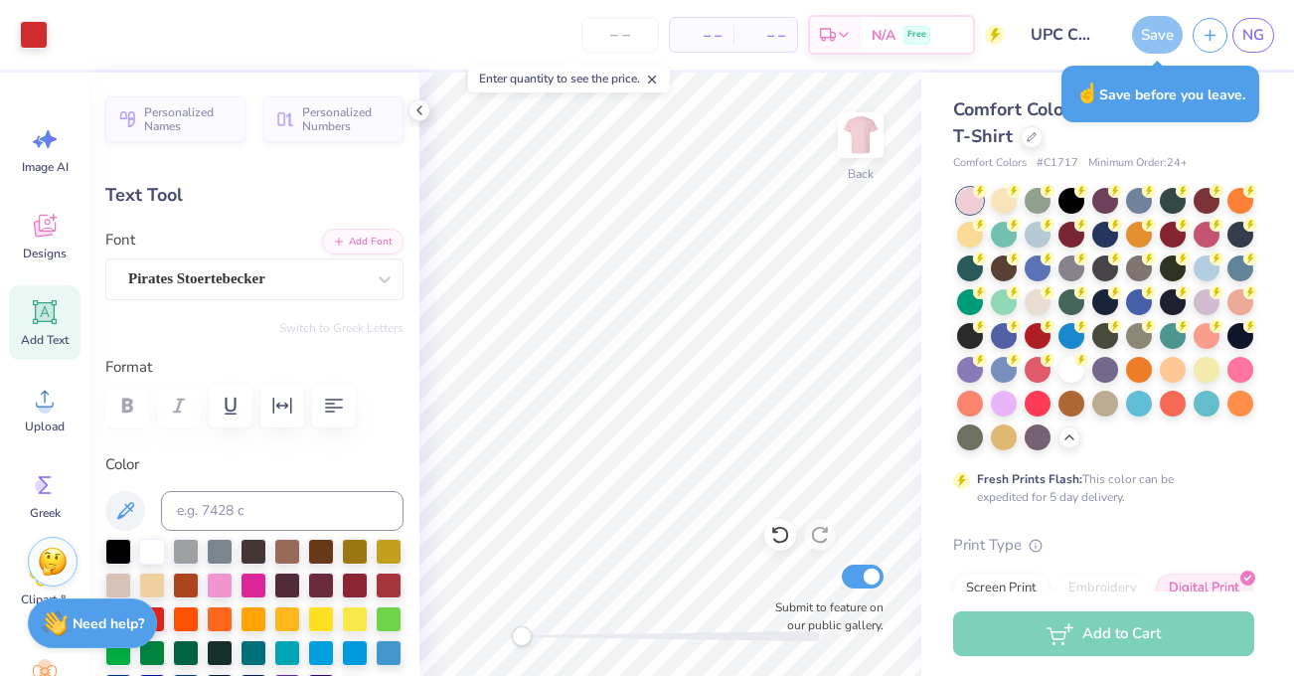
scroll to position [195, 0]
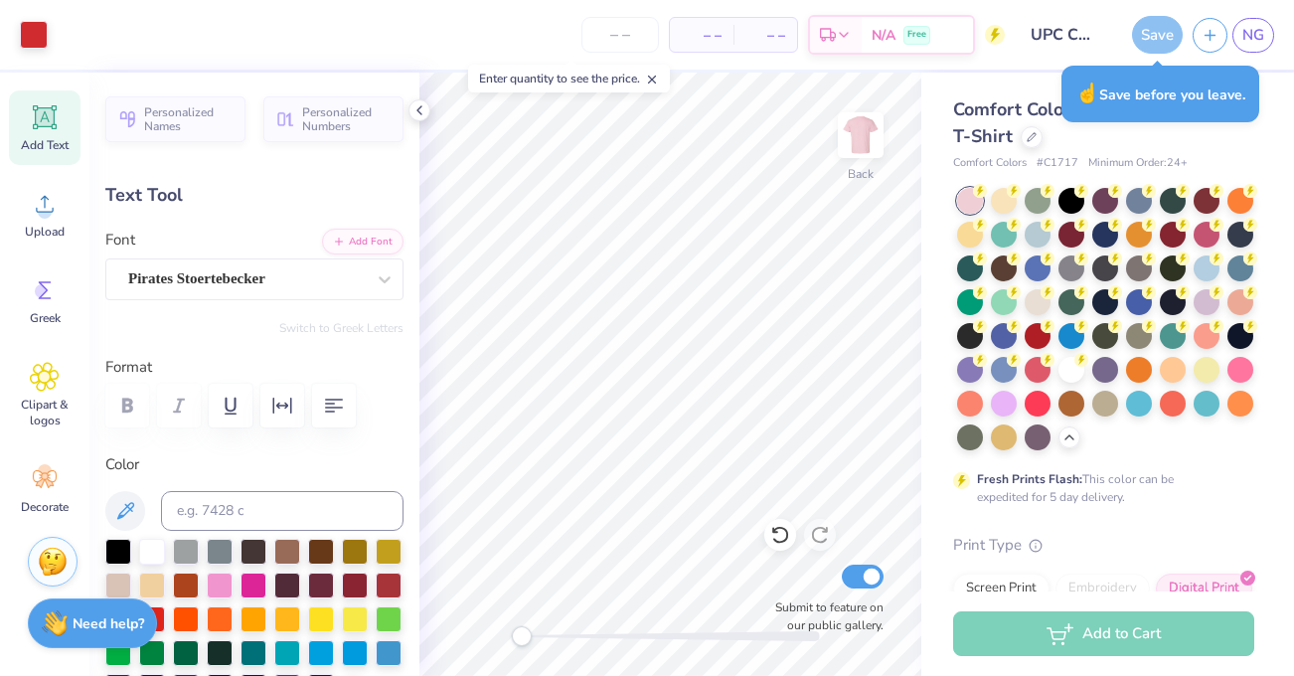
click at [1166, 31] on div "Save" at bounding box center [1157, 35] width 51 height 38
click at [418, 102] on icon at bounding box center [419, 110] width 16 height 16
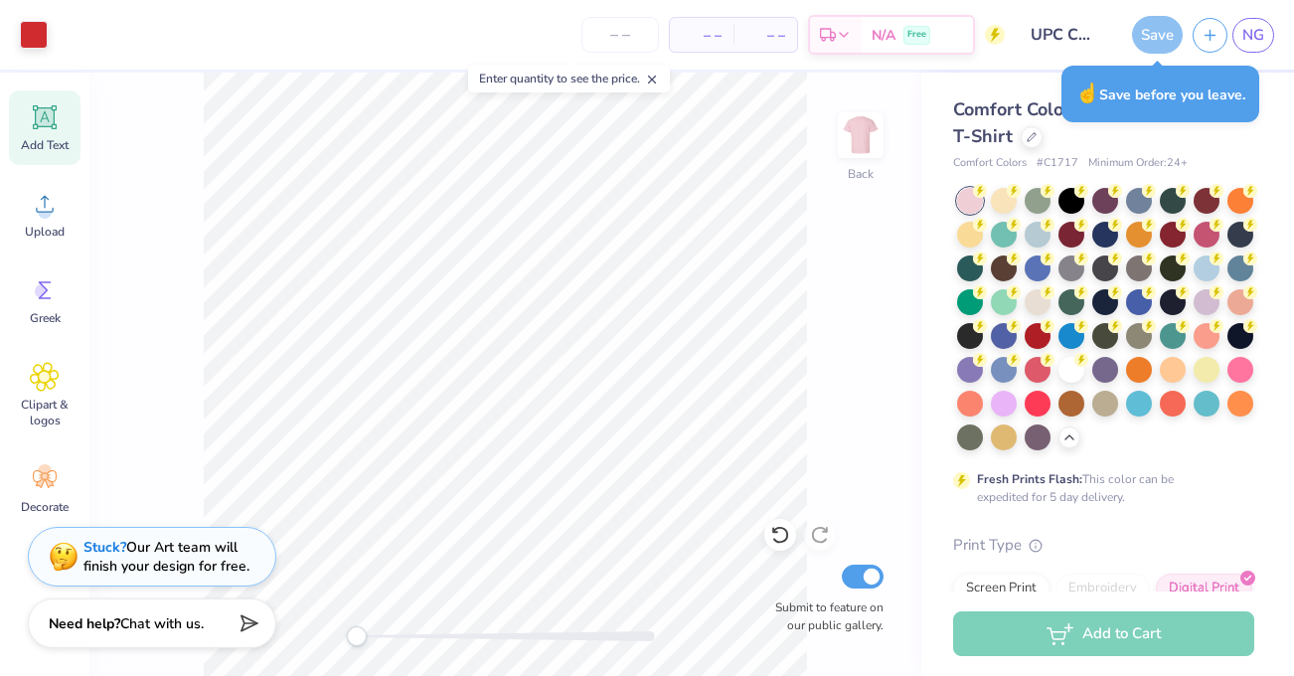
click at [657, 82] on icon at bounding box center [652, 80] width 14 height 14
click at [1070, 38] on input "UPC Cherry" at bounding box center [1063, 35] width 97 height 40
